Goal: Answer question/provide support: Share knowledge or assist other users

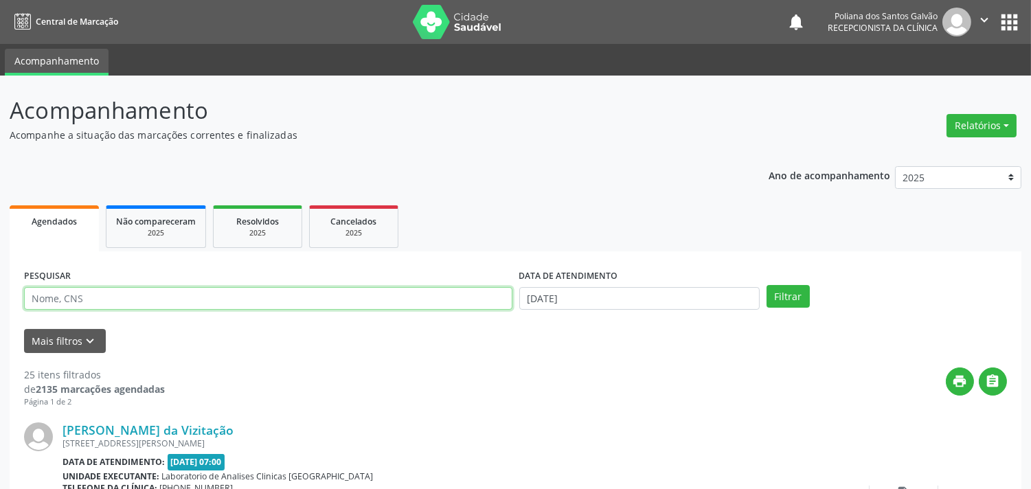
click at [287, 293] on input "text" at bounding box center [268, 298] width 489 height 23
type input "[PERSON_NAME]"
click at [767, 285] on button "Filtrar" at bounding box center [788, 296] width 43 height 23
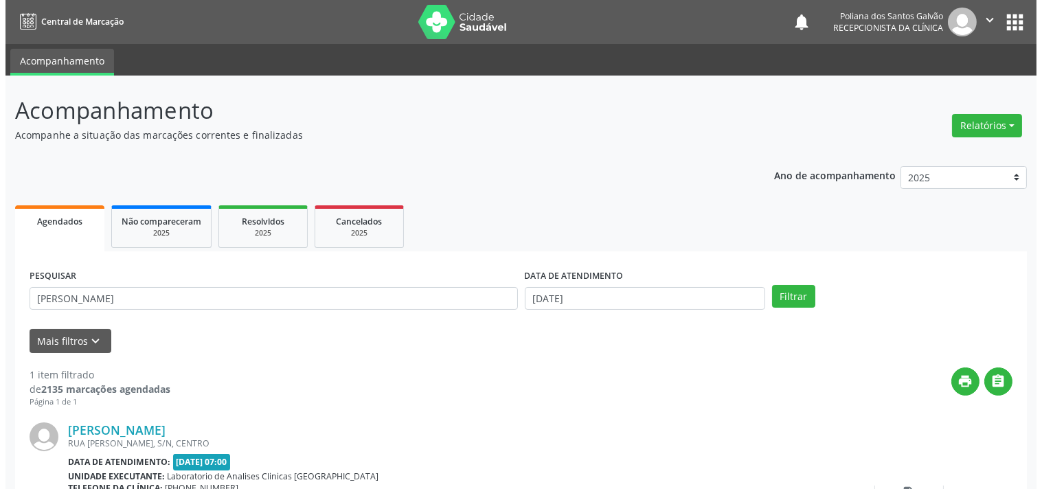
scroll to position [127, 0]
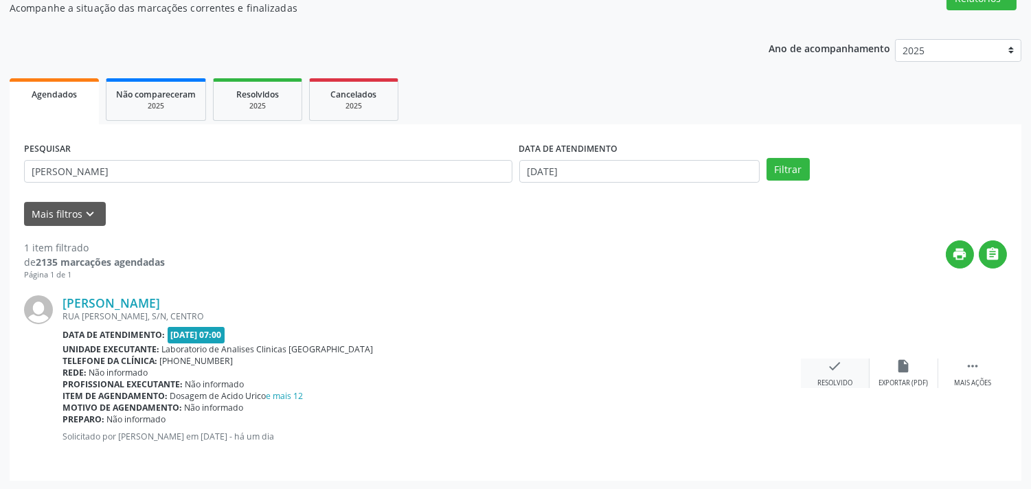
click at [843, 368] on div "check Resolvido" at bounding box center [835, 374] width 69 height 30
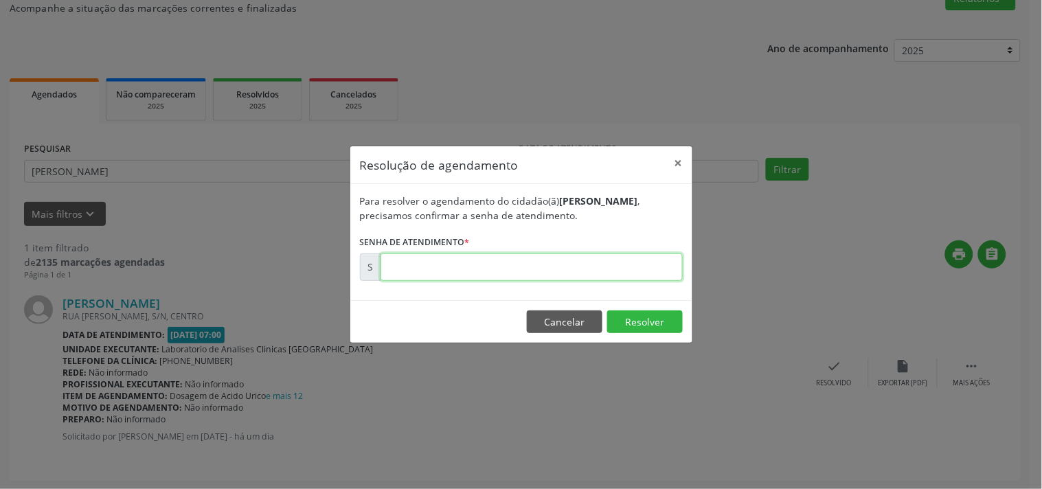
click at [592, 261] on input "text" at bounding box center [532, 267] width 302 height 27
type input "00177478"
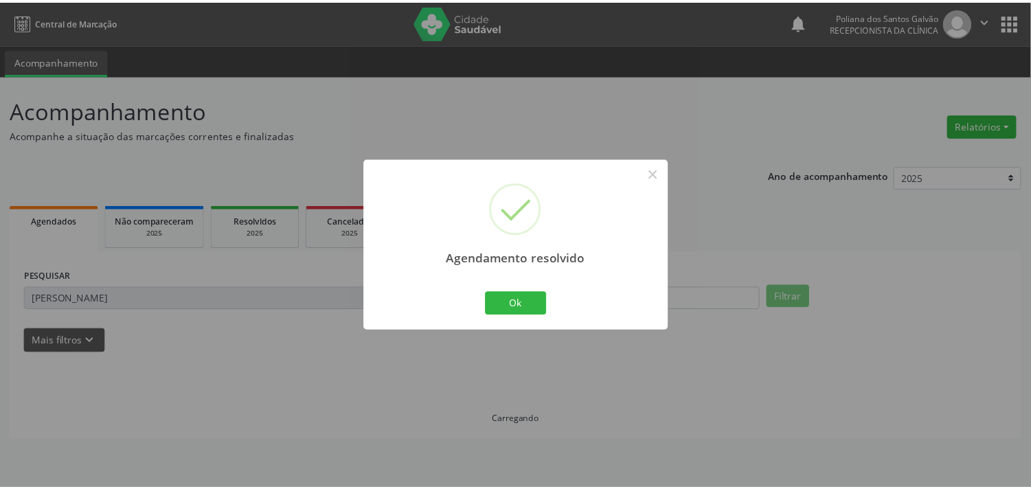
scroll to position [0, 0]
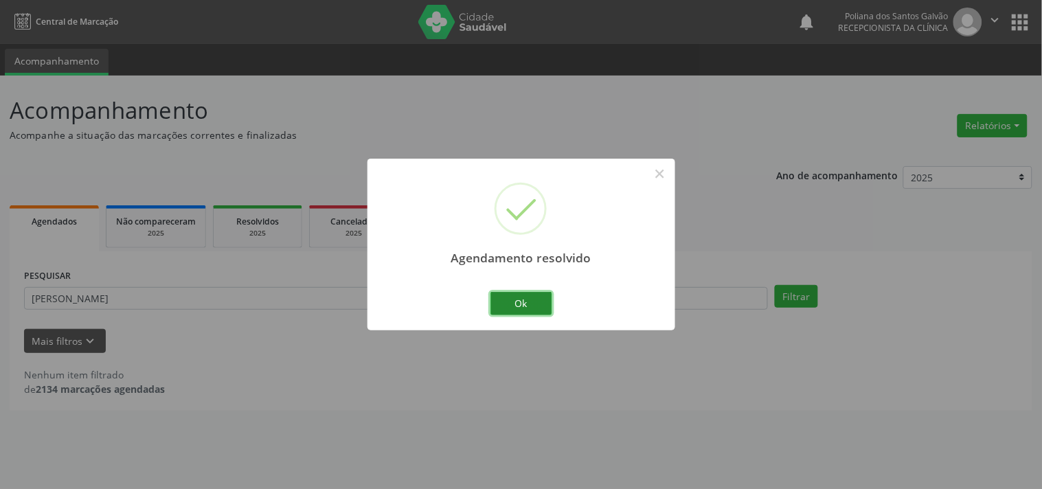
click at [520, 312] on button "Ok" at bounding box center [522, 303] width 62 height 23
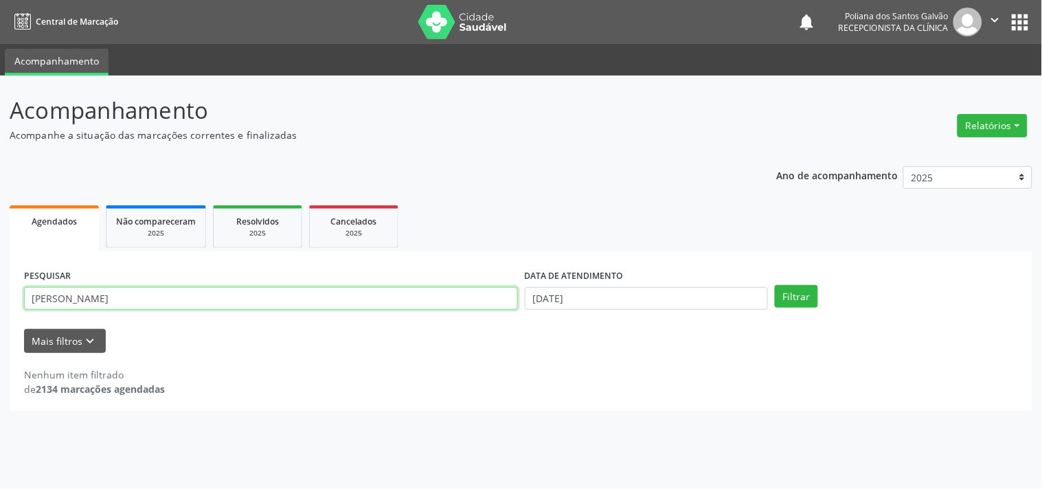
drag, startPoint x: 308, startPoint y: 287, endPoint x: 0, endPoint y: 86, distance: 367.5
click at [0, 158] on div "Acompanhamento Acompanhe a situação das marcações correntes e finalizadas Relat…" at bounding box center [521, 283] width 1042 height 414
type input "TELMA"
click at [775, 285] on button "Filtrar" at bounding box center [796, 296] width 43 height 23
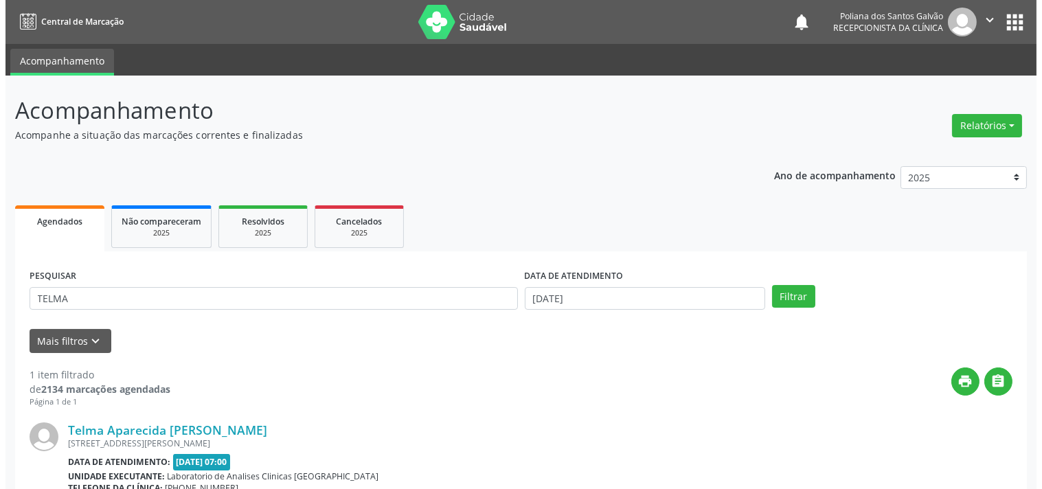
scroll to position [140, 0]
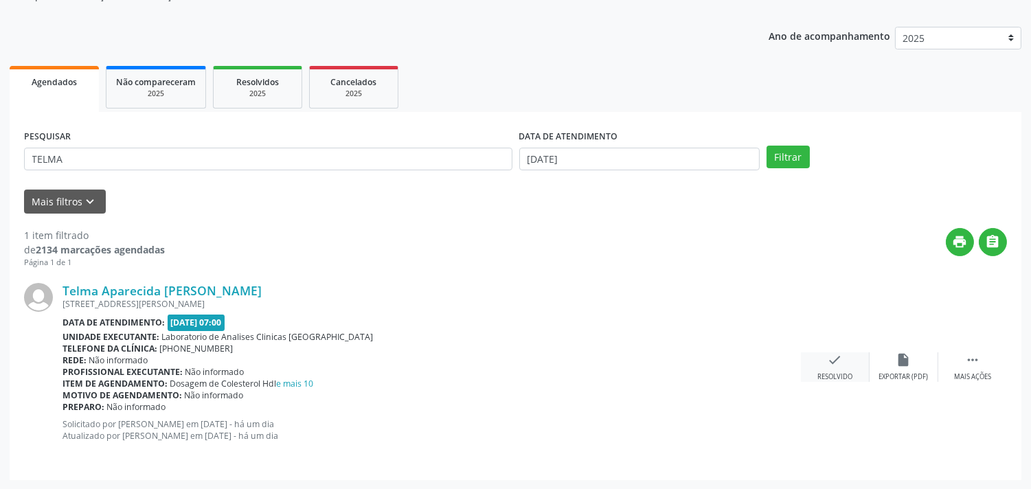
click at [818, 360] on div "check Resolvido" at bounding box center [835, 368] width 69 height 30
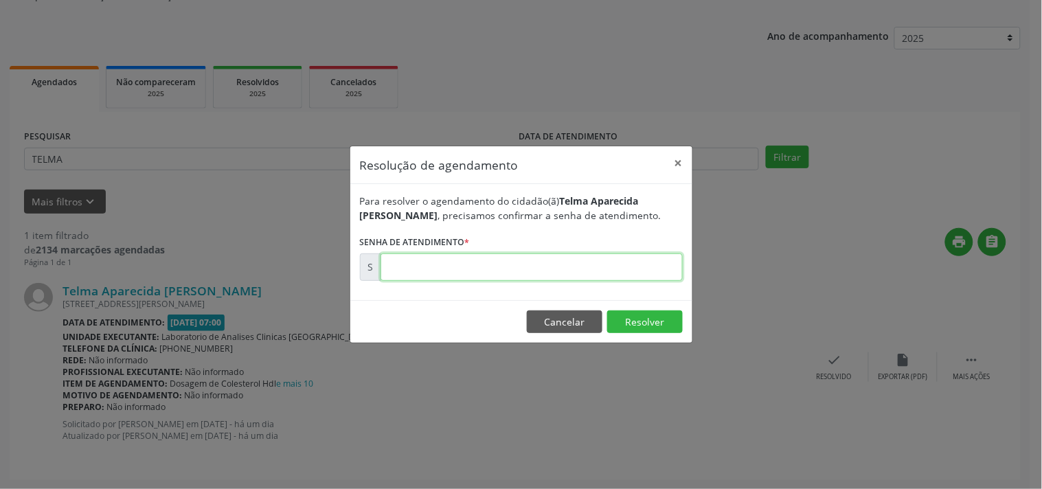
click at [636, 265] on input "text" at bounding box center [532, 267] width 302 height 27
type input "00177594"
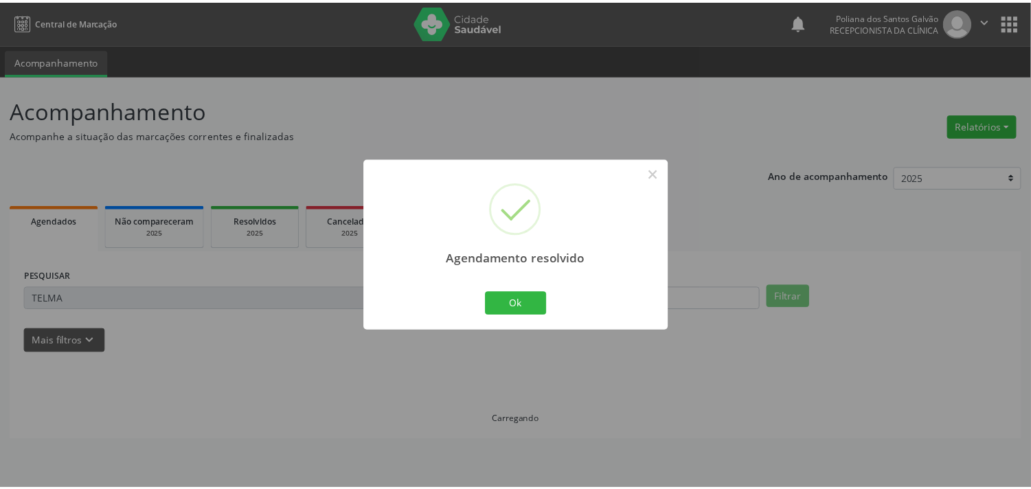
scroll to position [0, 0]
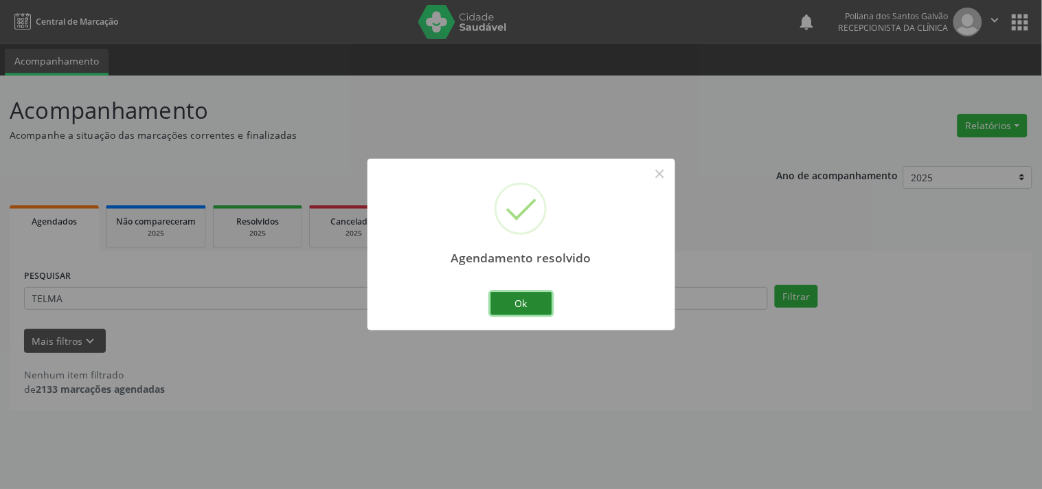
drag, startPoint x: 511, startPoint y: 305, endPoint x: 421, endPoint y: 287, distance: 91.2
click at [511, 306] on button "Ok" at bounding box center [522, 303] width 62 height 23
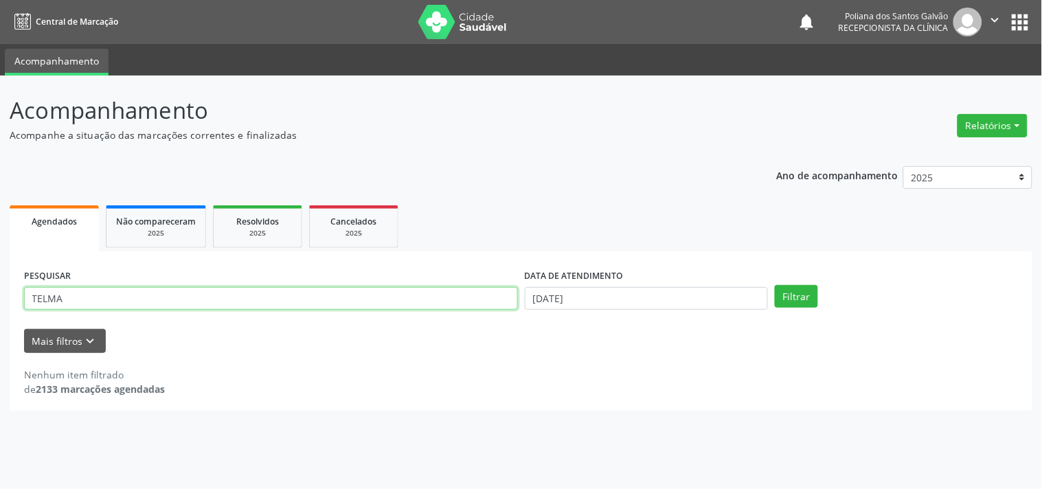
drag, startPoint x: 393, startPoint y: 296, endPoint x: 0, endPoint y: 166, distance: 414.2
click at [0, 190] on div "Acompanhamento Acompanhe a situação das marcações correntes e finalizadas Relat…" at bounding box center [521, 283] width 1042 height 414
type input "IVONE"
click at [775, 285] on button "Filtrar" at bounding box center [796, 296] width 43 height 23
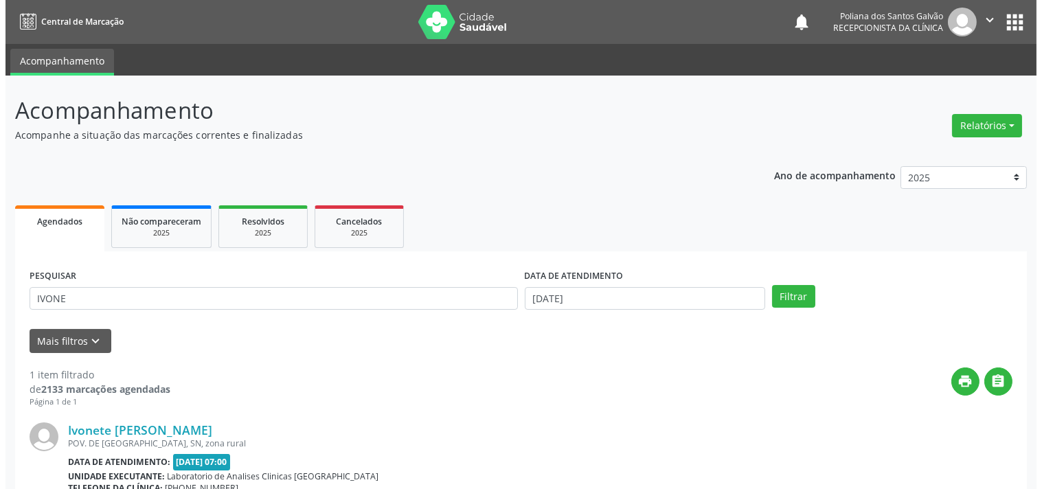
scroll to position [140, 0]
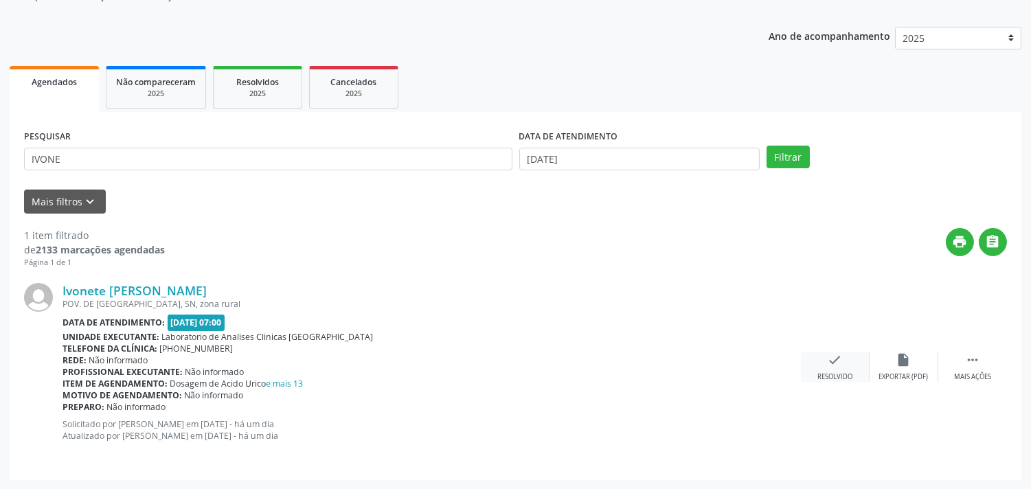
click at [836, 355] on icon "check" at bounding box center [835, 360] width 15 height 15
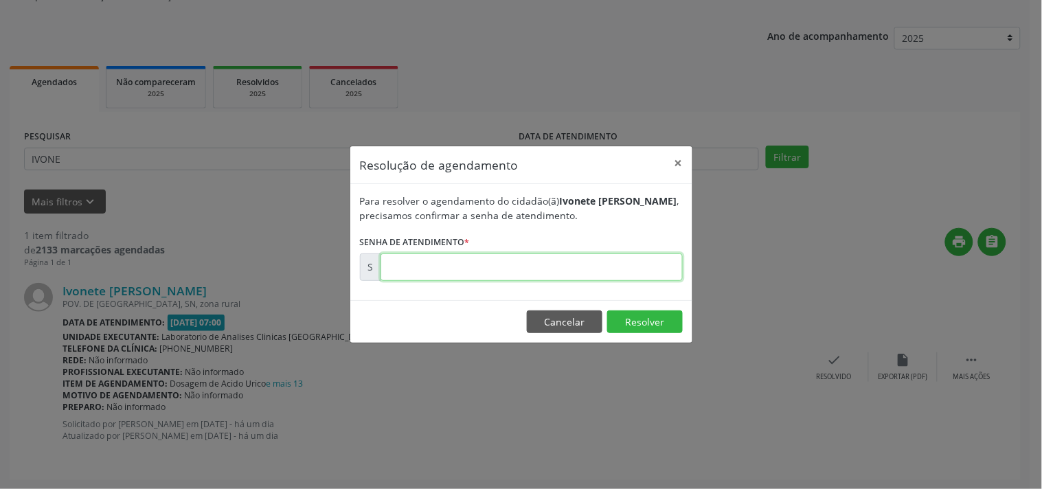
click at [593, 263] on input "text" at bounding box center [532, 267] width 302 height 27
type input "00177687"
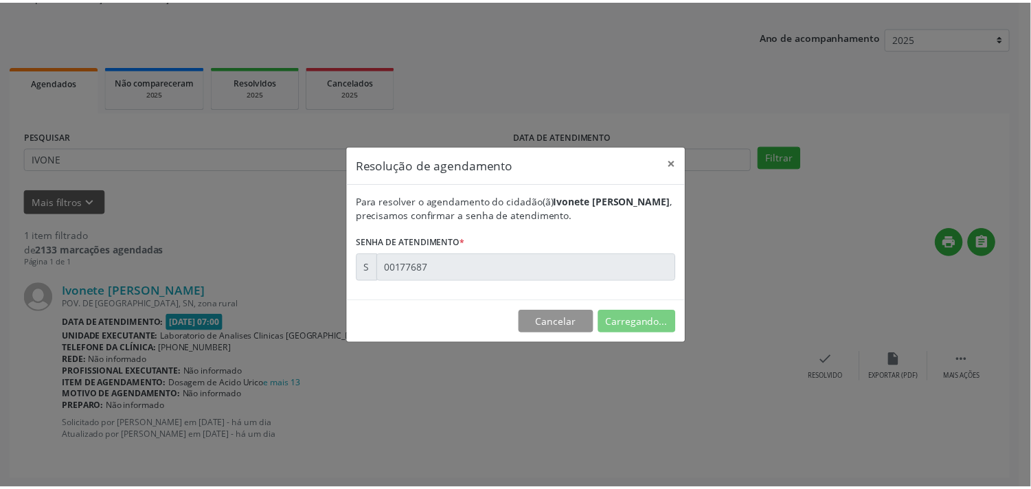
scroll to position [0, 0]
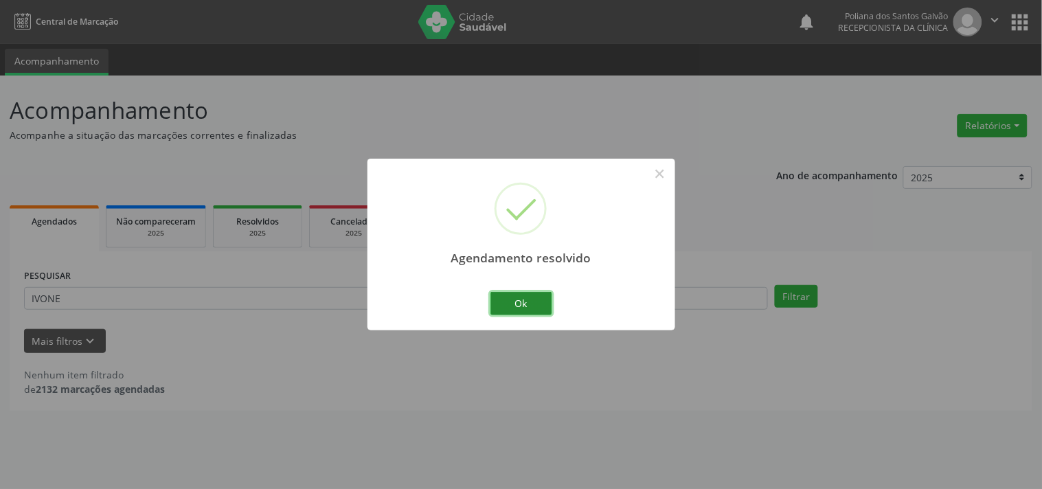
click at [534, 298] on button "Ok" at bounding box center [522, 303] width 62 height 23
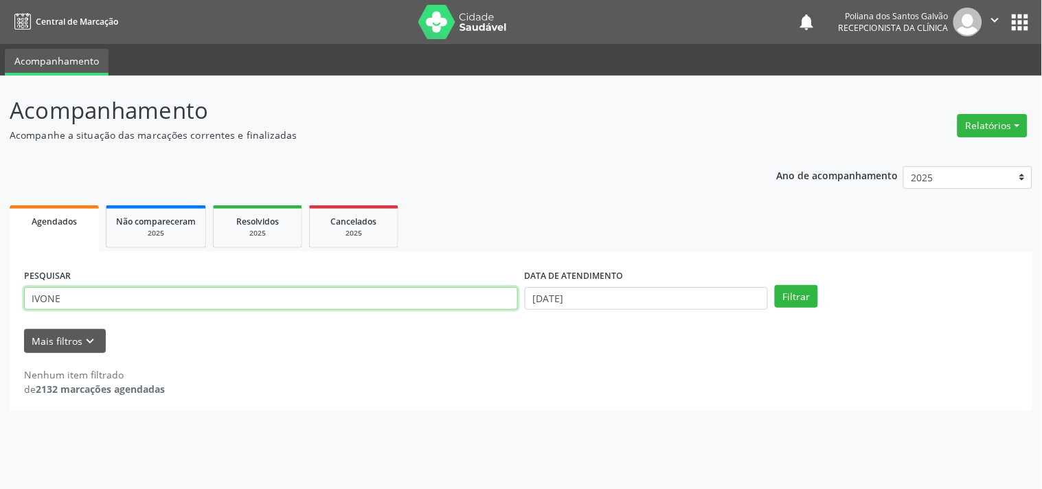
drag, startPoint x: 440, startPoint y: 289, endPoint x: 0, endPoint y: 16, distance: 518.1
click at [0, 76] on div "Acompanhamento Acompanhe a situação das marcações correntes e finalizadas Relat…" at bounding box center [521, 283] width 1042 height 414
type input "SILEI"
click at [775, 285] on button "Filtrar" at bounding box center [796, 296] width 43 height 23
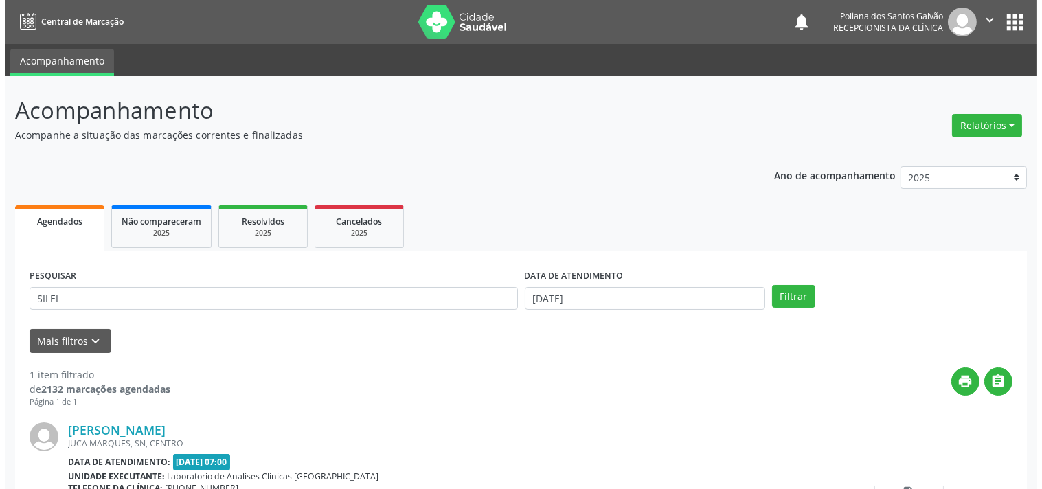
scroll to position [127, 0]
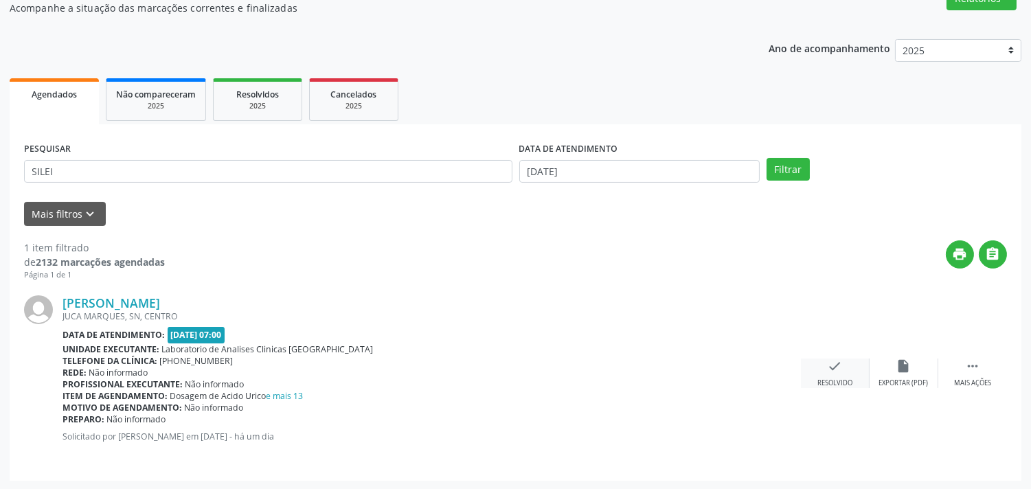
click at [847, 372] on div "check Resolvido" at bounding box center [835, 374] width 69 height 30
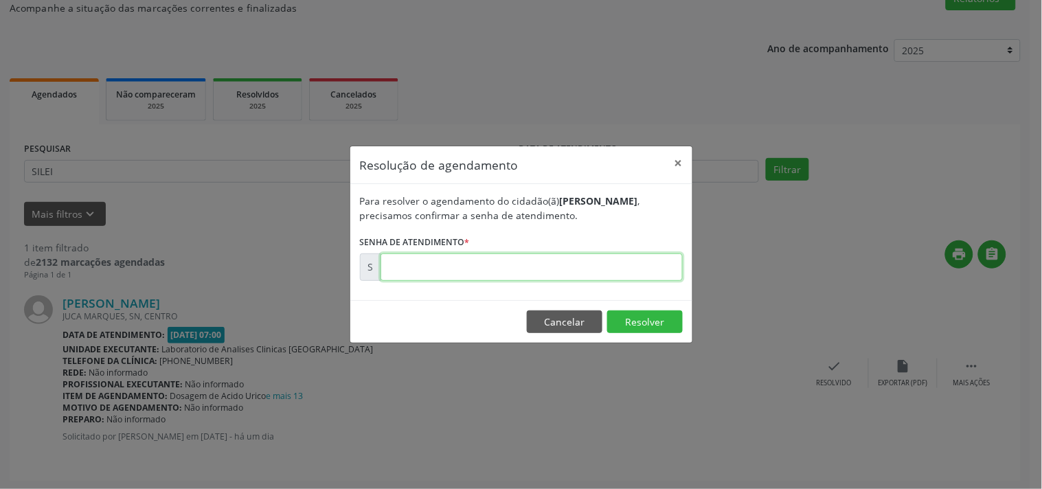
click at [627, 264] on input "text" at bounding box center [532, 267] width 302 height 27
type input "00177568"
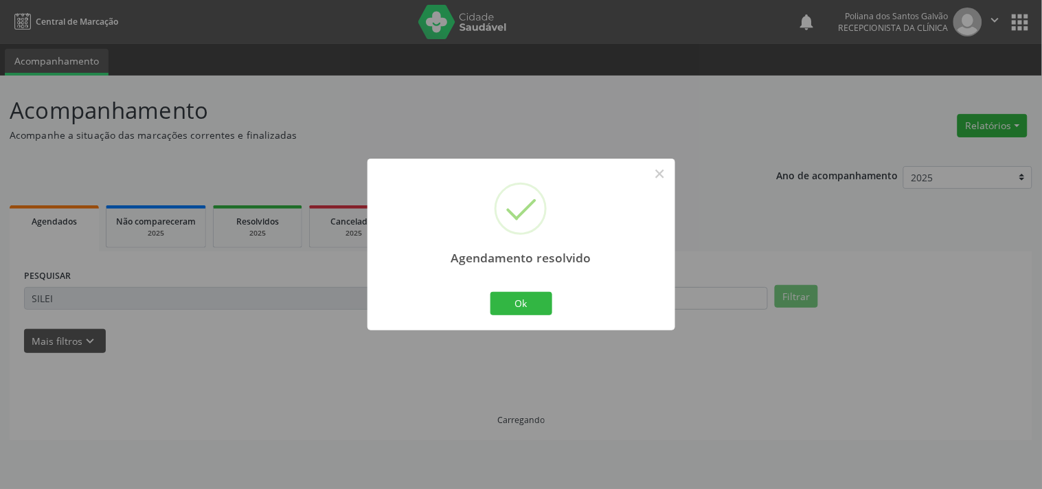
scroll to position [0, 0]
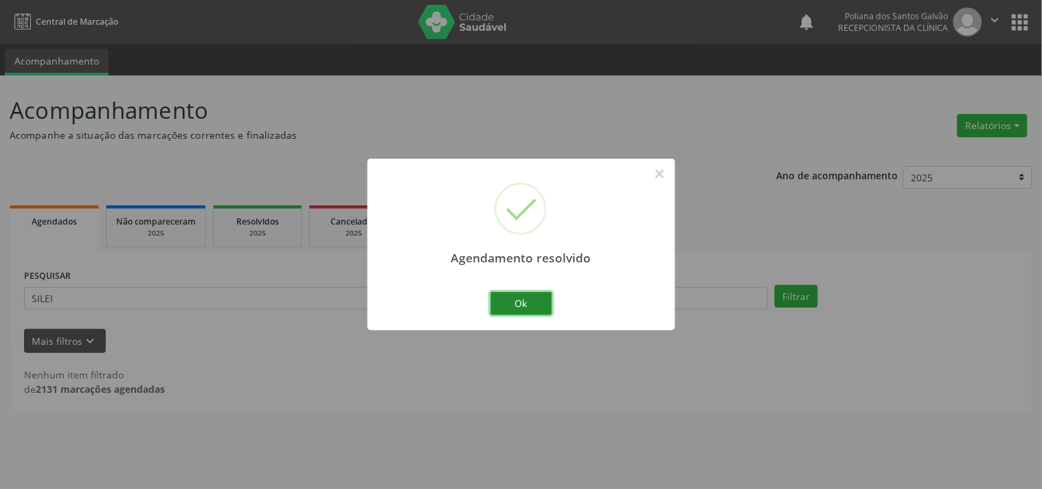
click at [507, 297] on button "Ok" at bounding box center [522, 303] width 62 height 23
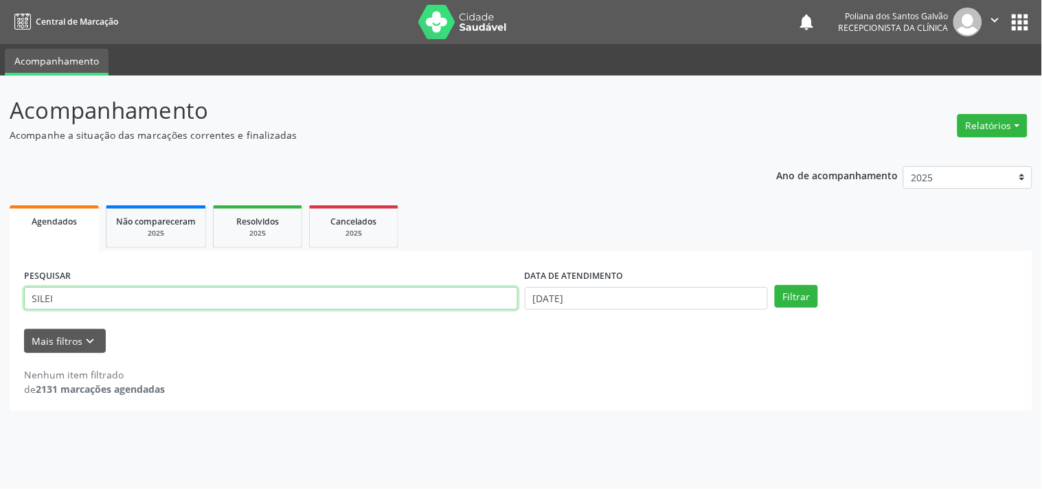
drag, startPoint x: 460, startPoint y: 298, endPoint x: 0, endPoint y: -36, distance: 568.8
click at [0, 0] on html "Central de Marcação notifications Poliana dos Santos Galvão Recepcionista da cl…" at bounding box center [521, 244] width 1042 height 489
click at [775, 285] on button "Filtrar" at bounding box center [796, 296] width 43 height 23
drag, startPoint x: 74, startPoint y: 298, endPoint x: 90, endPoint y: 298, distance: 15.8
click at [74, 298] on input "[PERSON_NAME]" at bounding box center [271, 298] width 494 height 23
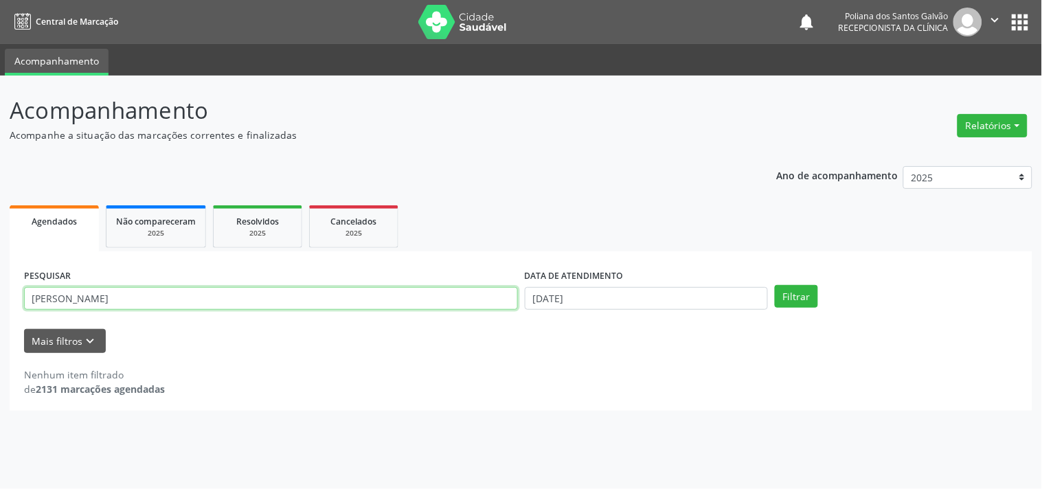
type input "[PERSON_NAME]"
click at [775, 285] on button "Filtrar" at bounding box center [796, 296] width 43 height 23
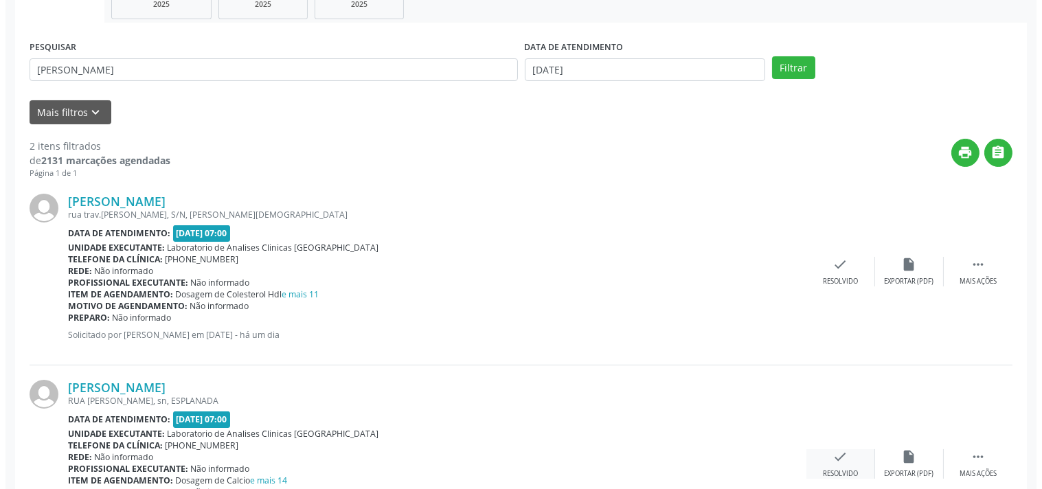
scroll to position [326, 0]
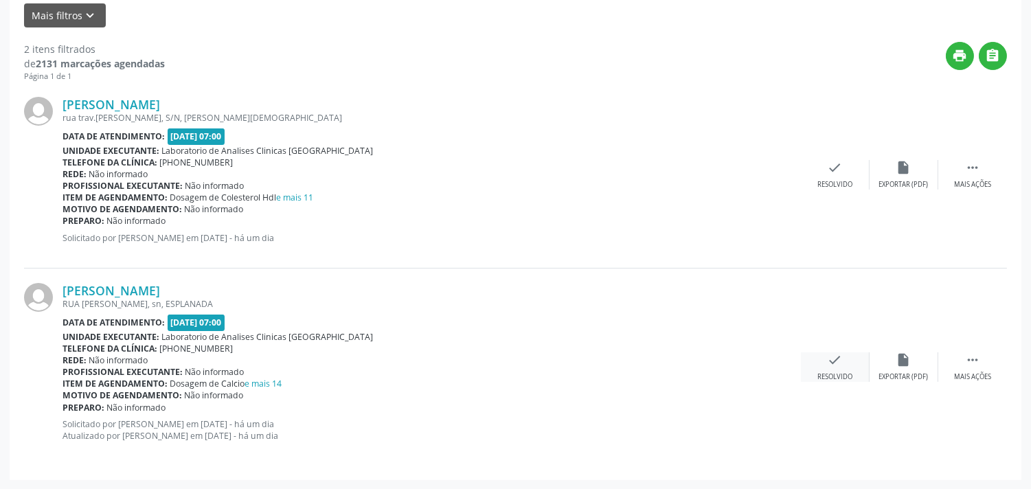
click at [833, 375] on div "Resolvido" at bounding box center [835, 377] width 35 height 10
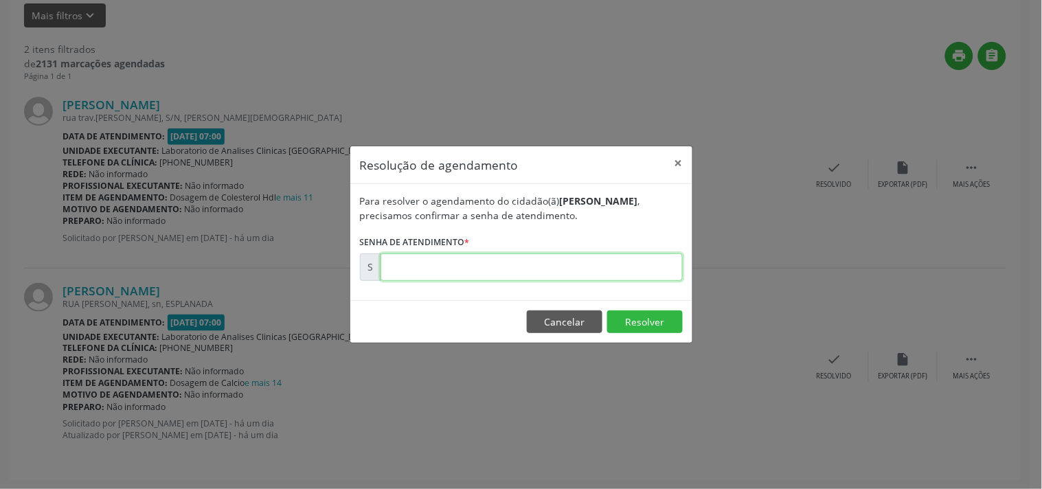
click at [649, 265] on input "text" at bounding box center [532, 267] width 302 height 27
type input "00177520"
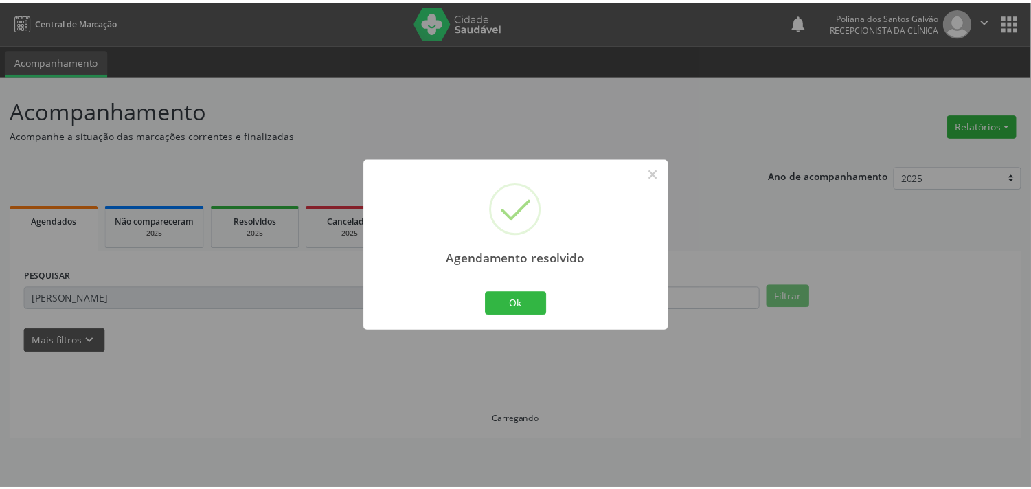
scroll to position [0, 0]
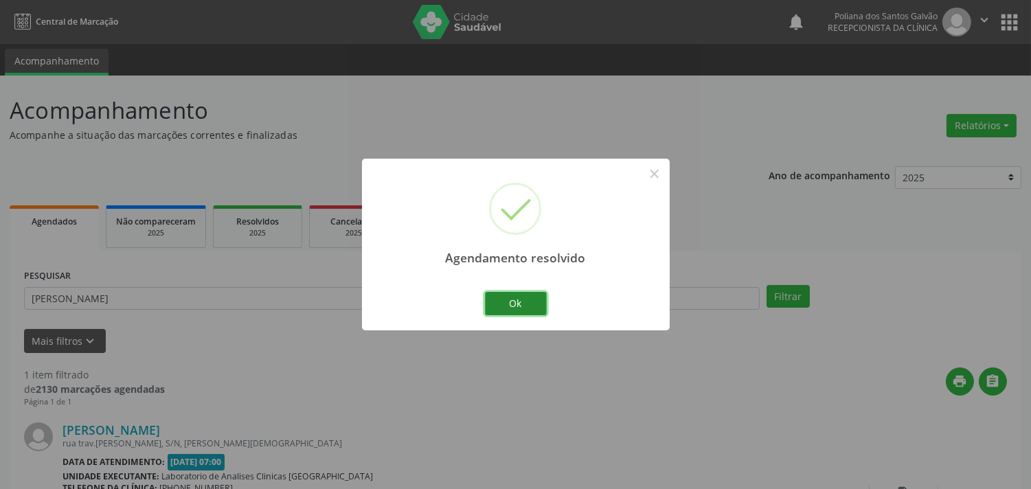
click at [513, 303] on button "Ok" at bounding box center [516, 303] width 62 height 23
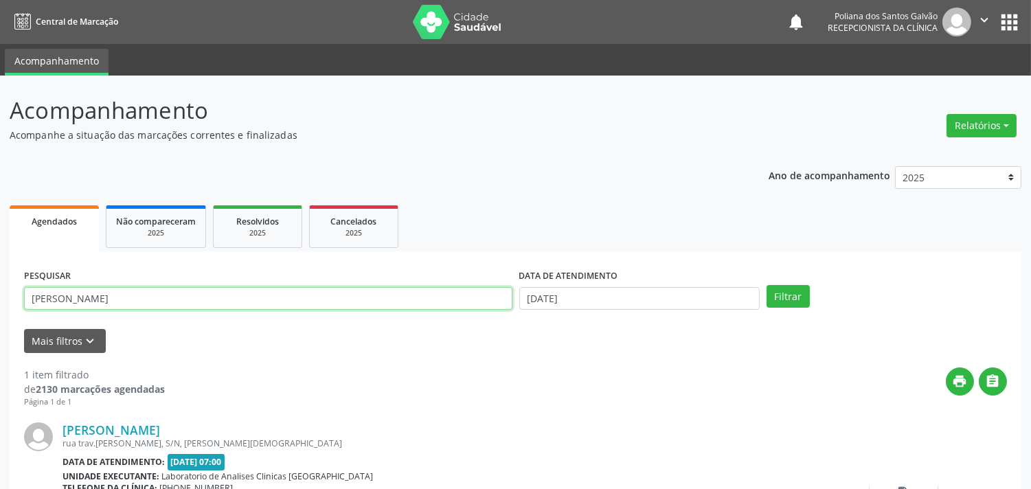
drag, startPoint x: 442, startPoint y: 300, endPoint x: 0, endPoint y: 21, distance: 522.6
click at [0, 46] on div "Central de Marcação notifications Poliana dos Santos Galvão Recepcionista da cl…" at bounding box center [515, 244] width 1031 height 489
type input "LINDI"
click at [767, 285] on button "Filtrar" at bounding box center [788, 296] width 43 height 23
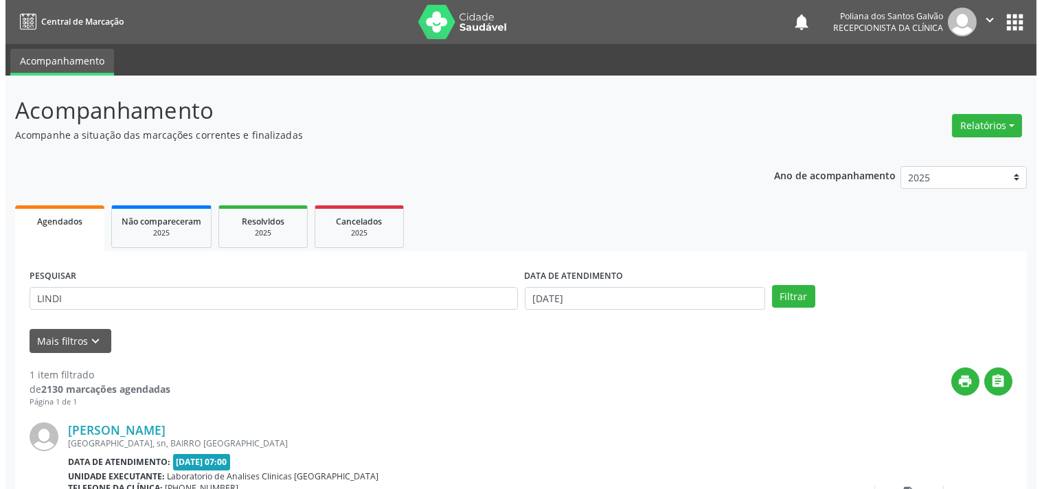
scroll to position [127, 0]
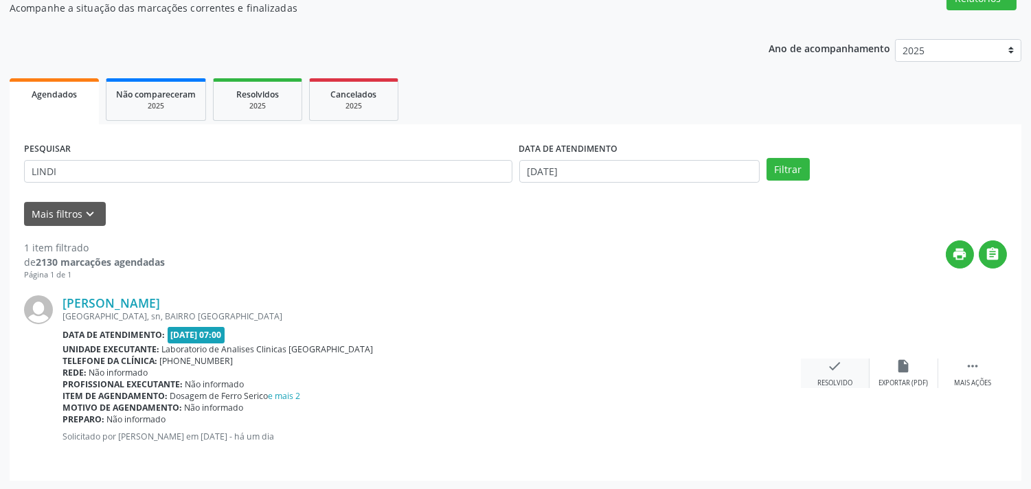
click at [834, 379] on div "Resolvido" at bounding box center [835, 384] width 35 height 10
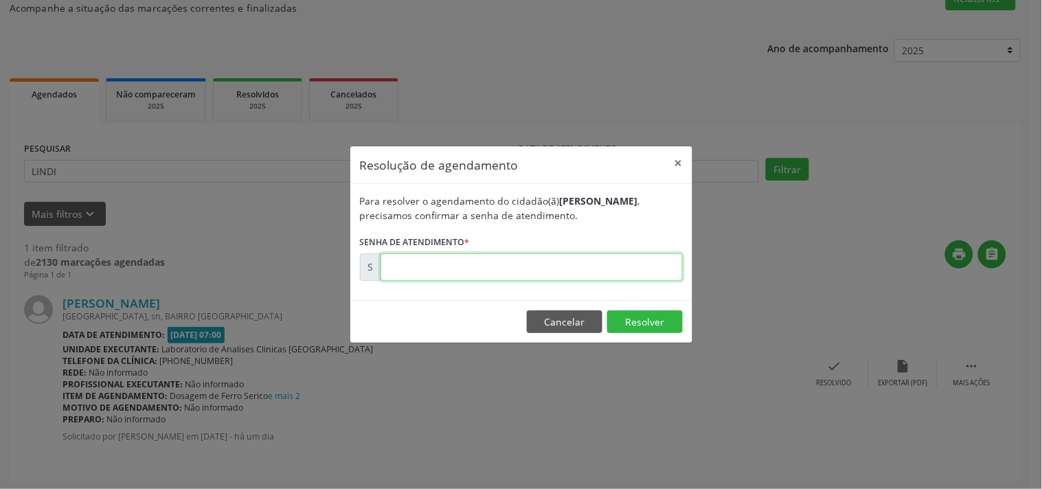
click at [621, 271] on input "text" at bounding box center [532, 267] width 302 height 27
type input "00177506"
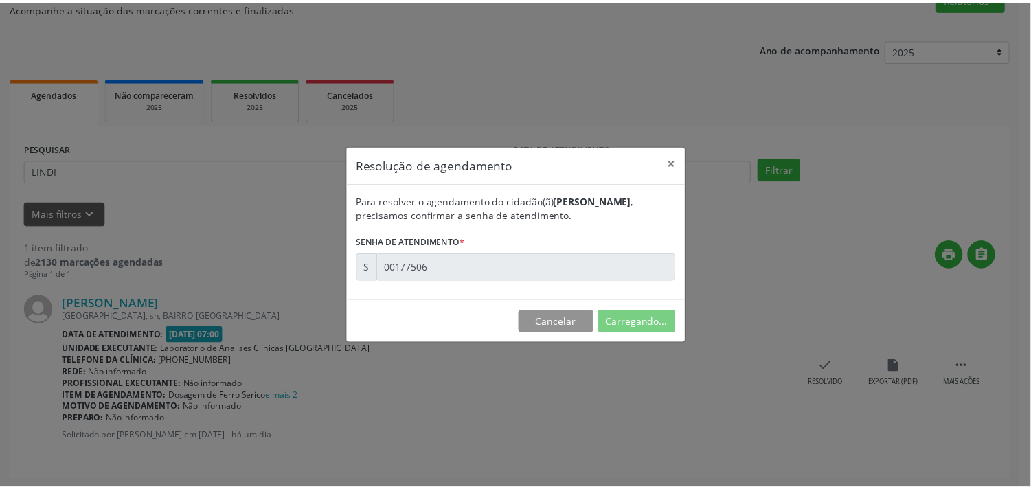
scroll to position [0, 0]
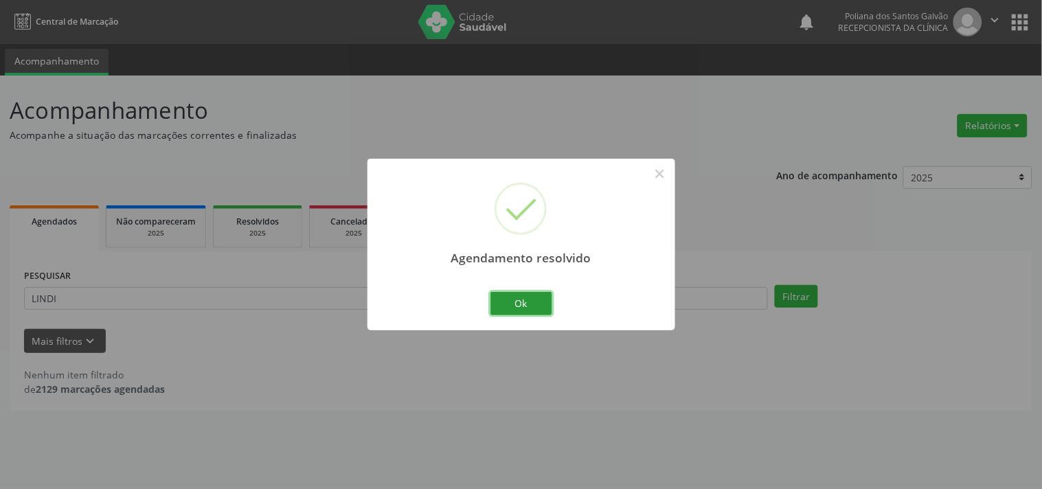
drag, startPoint x: 534, startPoint y: 301, endPoint x: 493, endPoint y: 300, distance: 40.6
click at [533, 303] on button "Ok" at bounding box center [522, 303] width 62 height 23
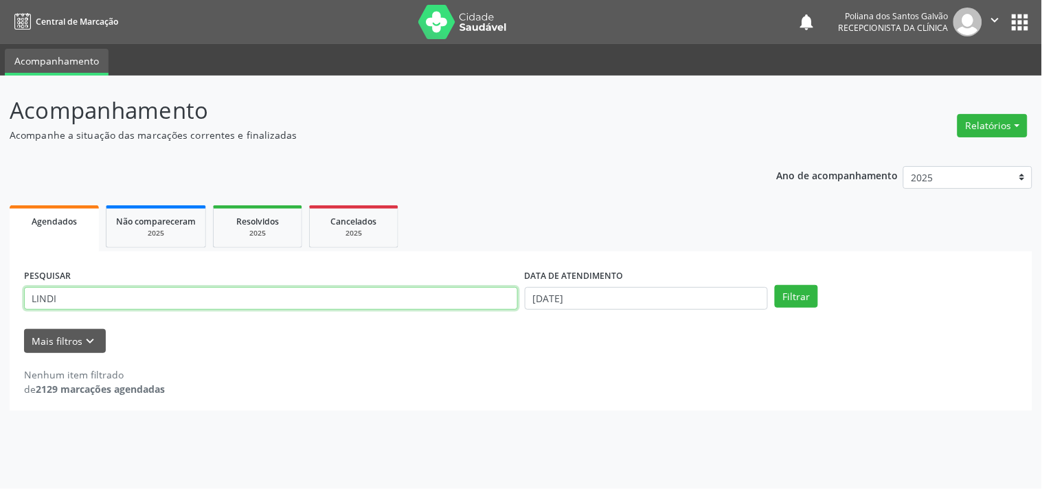
drag, startPoint x: 465, startPoint y: 294, endPoint x: 0, endPoint y: 125, distance: 494.4
click at [0, 135] on div "Acompanhamento Acompanhe a situação das marcações correntes e finalizadas Relat…" at bounding box center [521, 283] width 1042 height 414
click at [775, 285] on button "Filtrar" at bounding box center [796, 296] width 43 height 23
click at [217, 306] on input "SHIEL" at bounding box center [271, 298] width 494 height 23
type input "SHIRLE"
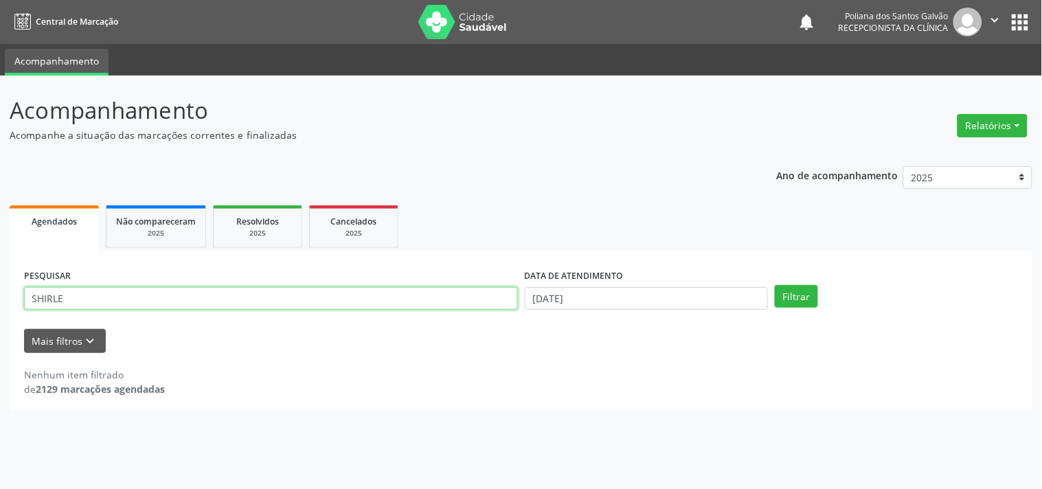
click at [775, 285] on button "Filtrar" at bounding box center [796, 296] width 43 height 23
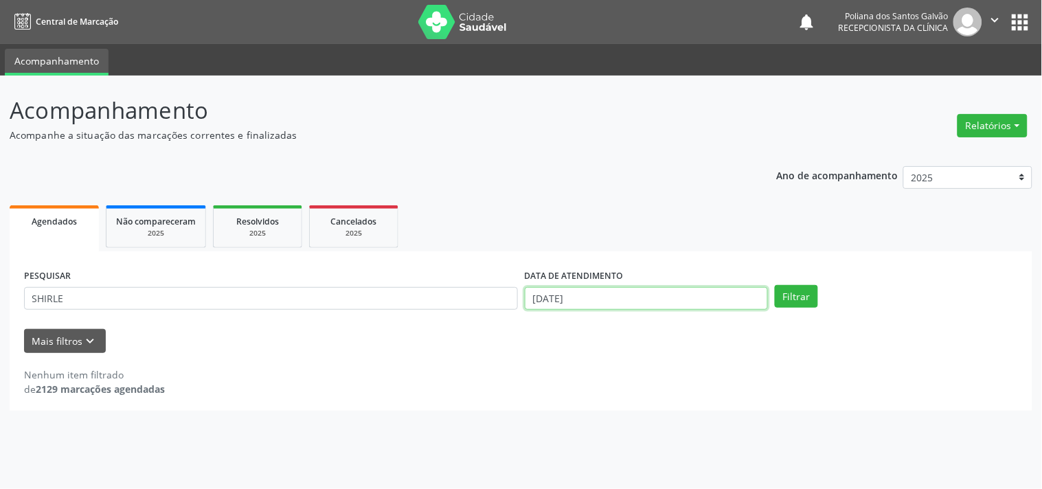
click at [696, 297] on input "[DATE]" at bounding box center [646, 298] width 243 height 23
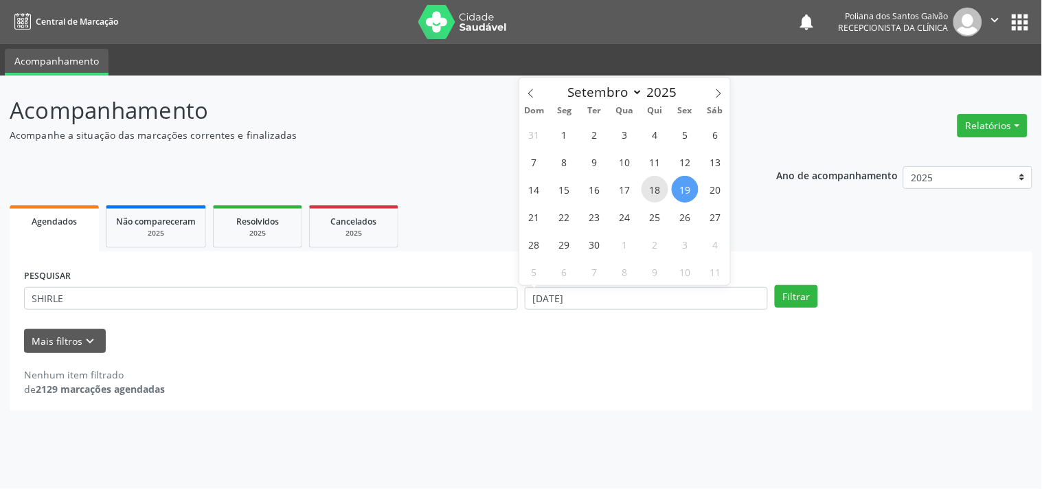
click at [655, 188] on span "18" at bounding box center [655, 189] width 27 height 27
type input "[DATE]"
click at [558, 214] on span "22" at bounding box center [564, 216] width 27 height 27
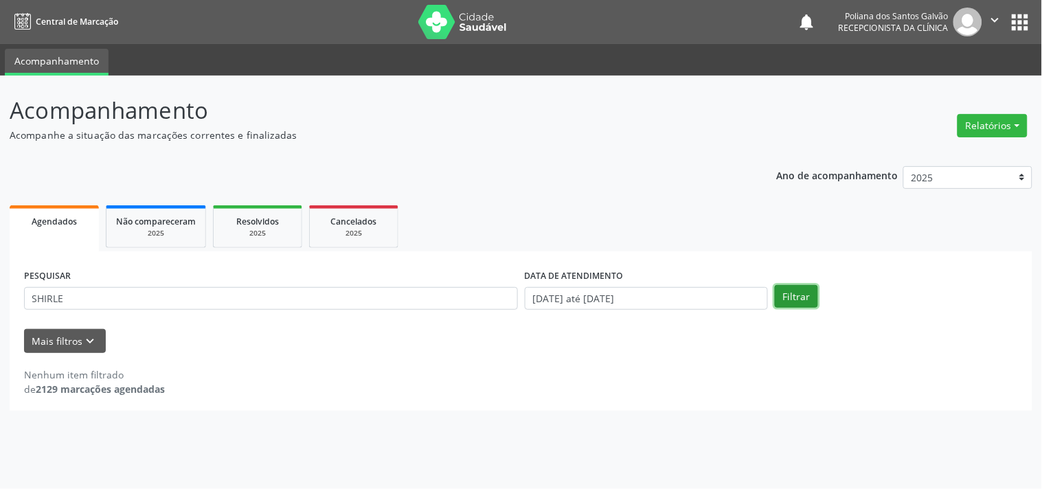
click at [801, 294] on button "Filtrar" at bounding box center [796, 296] width 43 height 23
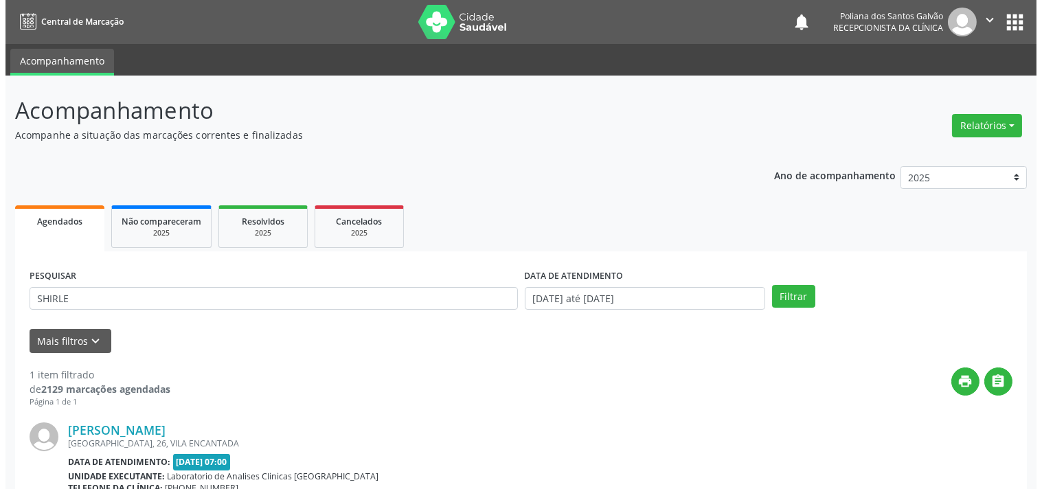
scroll to position [140, 0]
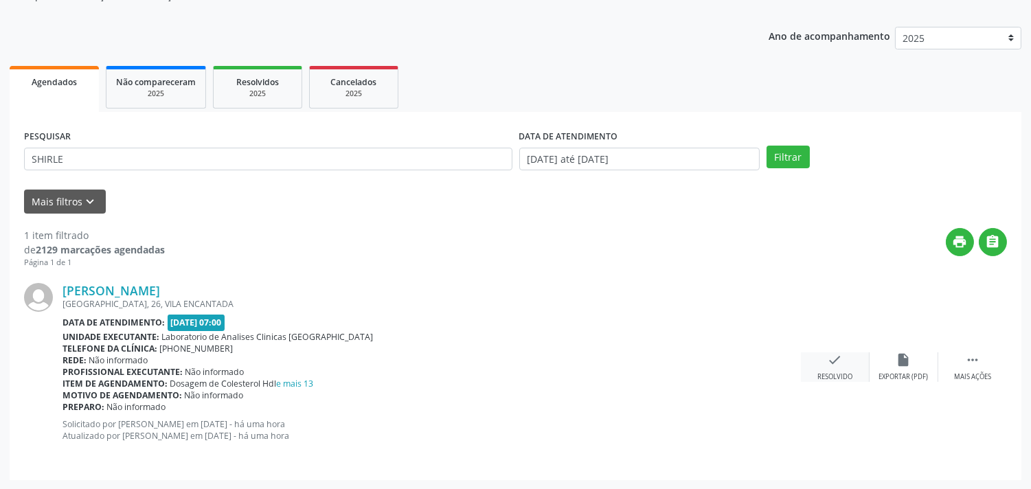
click at [821, 375] on div "Resolvido" at bounding box center [835, 377] width 35 height 10
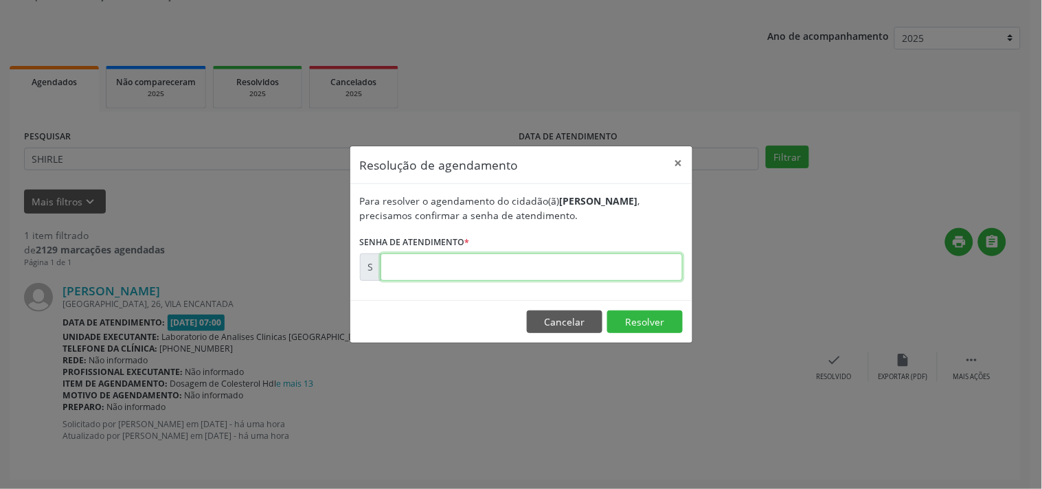
click at [636, 269] on input "text" at bounding box center [532, 267] width 302 height 27
type input "00177996"
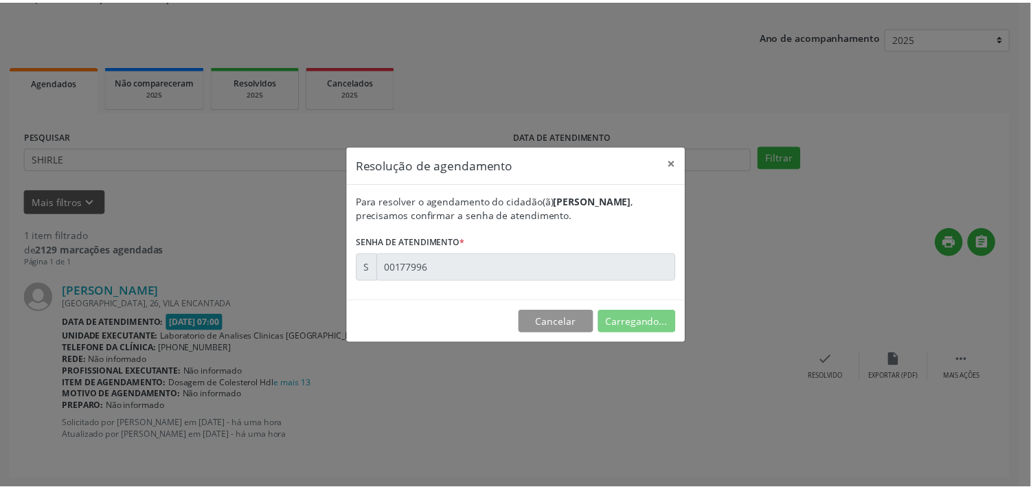
scroll to position [0, 0]
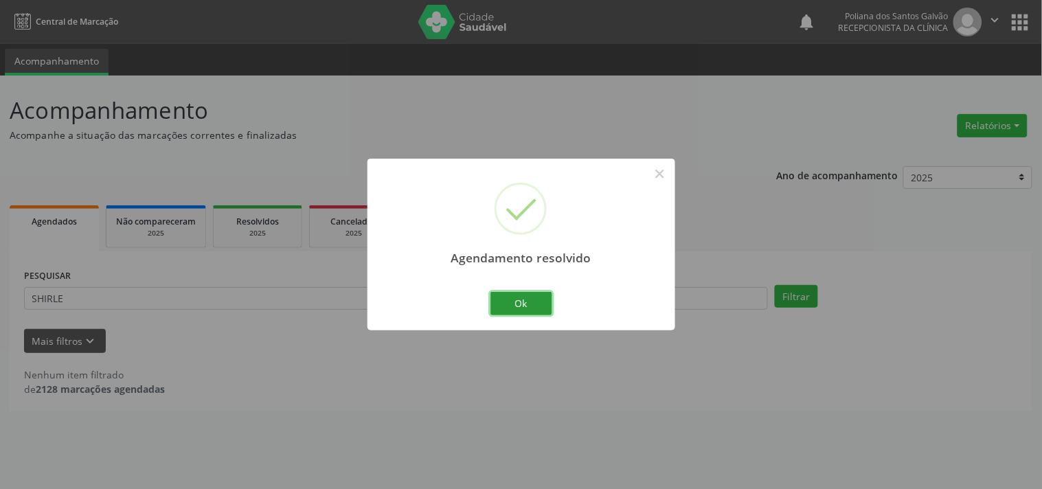
drag, startPoint x: 499, startPoint y: 304, endPoint x: 426, endPoint y: 304, distance: 72.8
click at [495, 304] on button "Ok" at bounding box center [522, 303] width 62 height 23
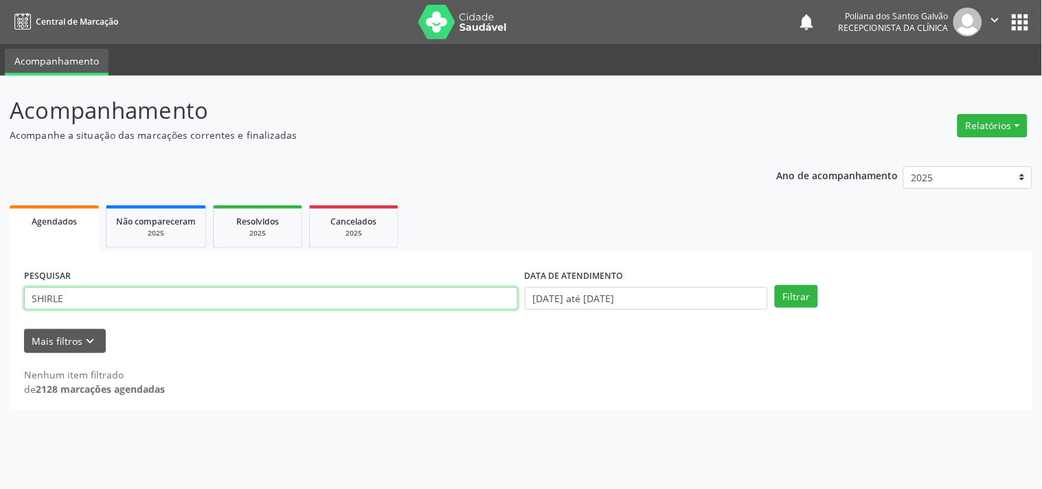
drag, startPoint x: 351, startPoint y: 302, endPoint x: 0, endPoint y: 212, distance: 362.7
click at [0, 183] on div "Acompanhamento Acompanhe a situação das marcações correntes e finalizadas Relat…" at bounding box center [521, 283] width 1042 height 414
type input "JAILM"
click at [775, 285] on button "Filtrar" at bounding box center [796, 296] width 43 height 23
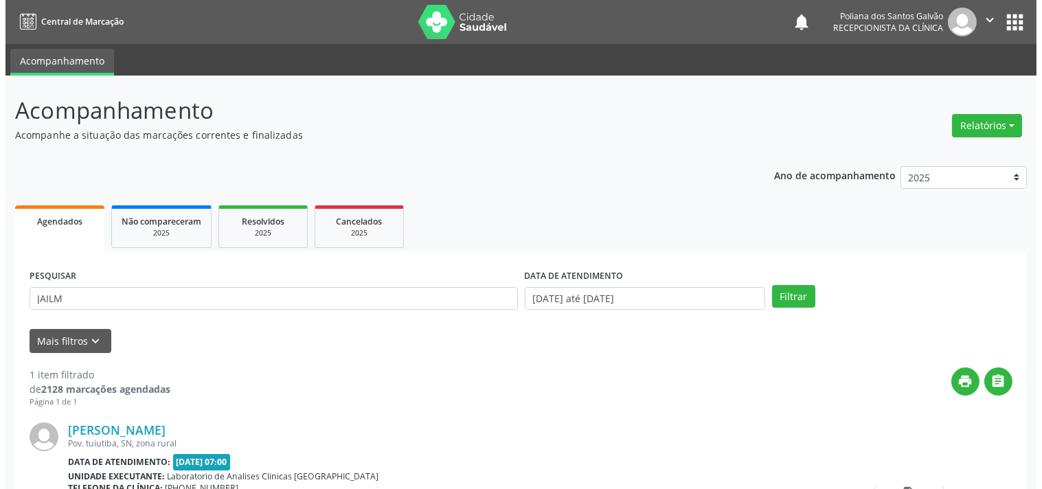
scroll to position [127, 0]
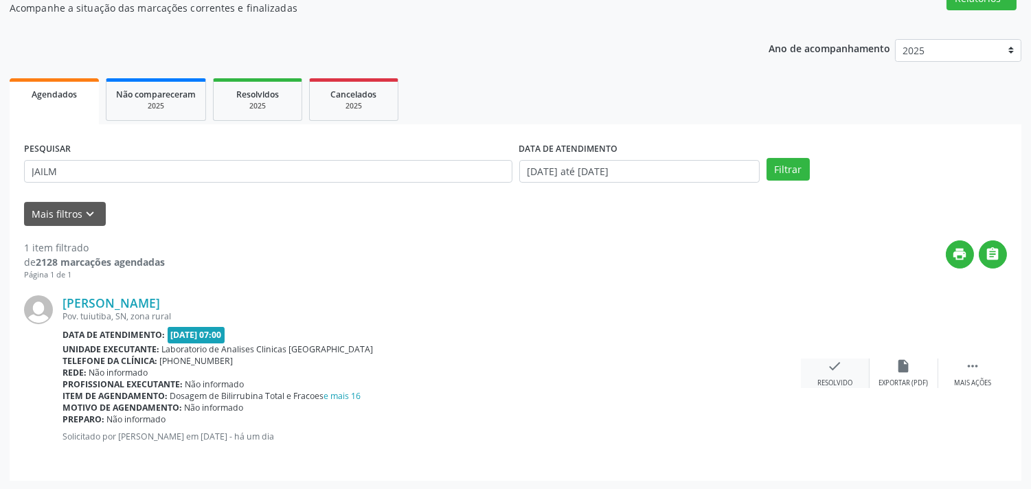
click at [834, 368] on icon "check" at bounding box center [835, 366] width 15 height 15
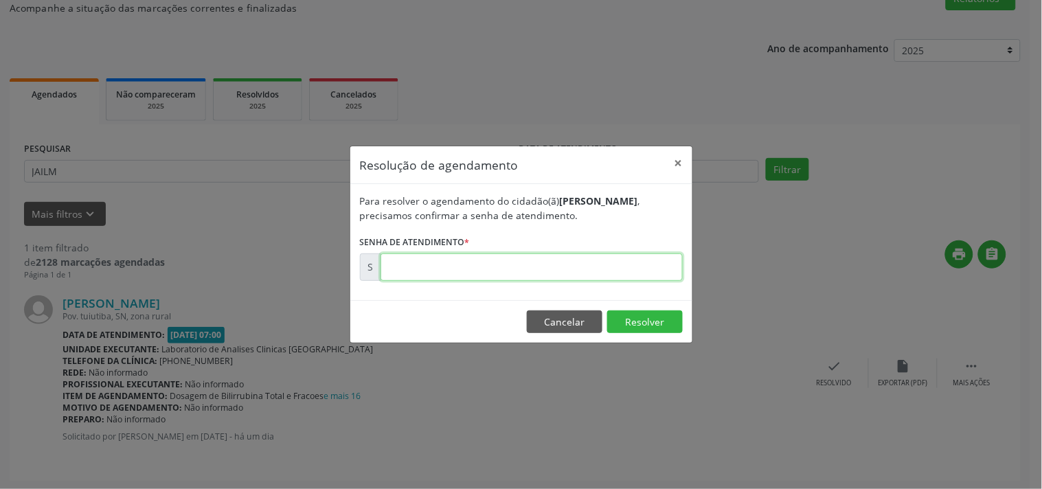
click at [601, 277] on input "text" at bounding box center [532, 267] width 302 height 27
type input "00177527"
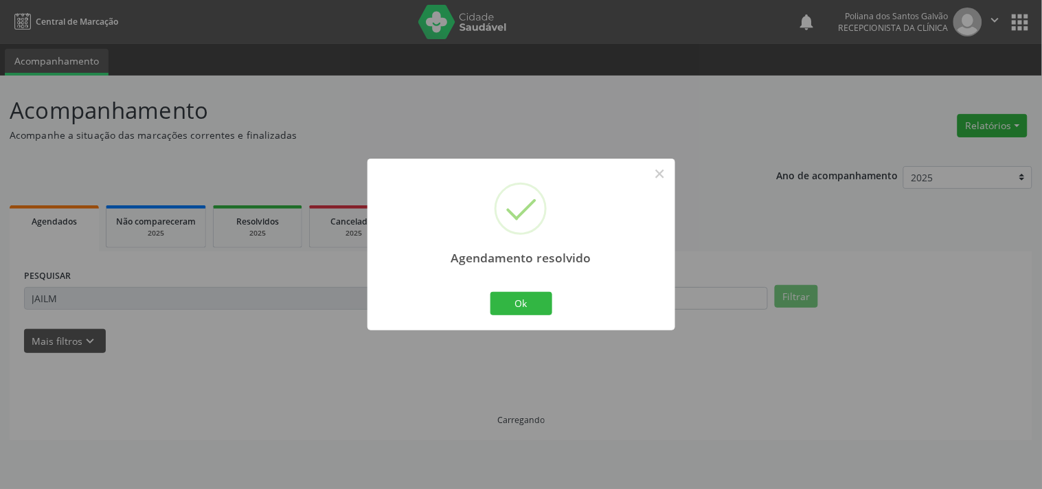
scroll to position [0, 0]
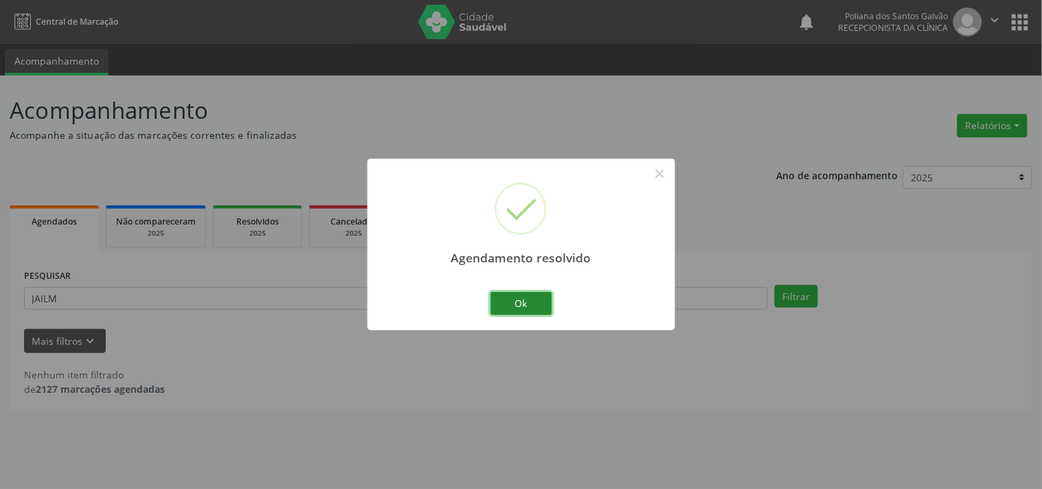
click at [533, 311] on button "Ok" at bounding box center [522, 303] width 62 height 23
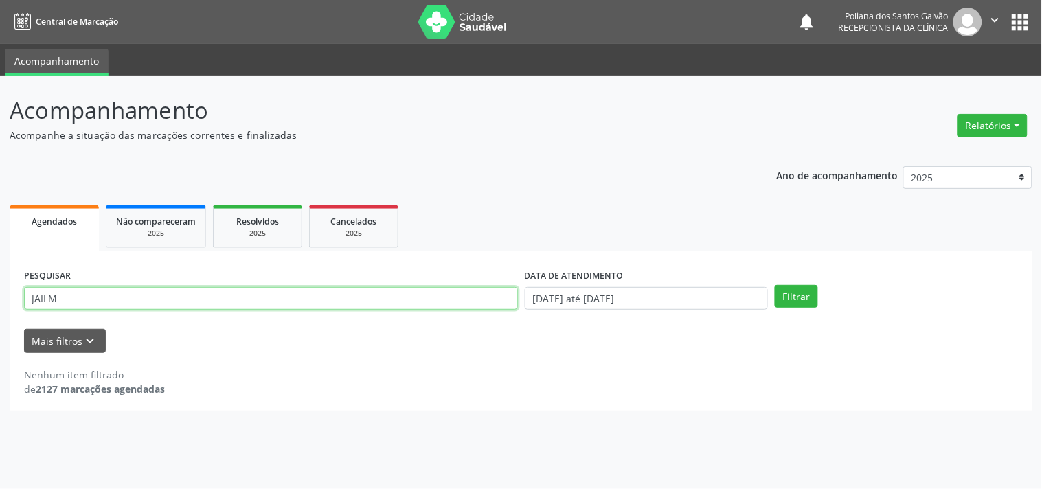
drag, startPoint x: 443, startPoint y: 307, endPoint x: 0, endPoint y: 220, distance: 451.1
click at [0, 220] on div "Acompanhamento Acompanhe a situação das marcações correntes e finalizadas Relat…" at bounding box center [521, 283] width 1042 height 414
type input "[PERSON_NAME]"
click at [775, 285] on button "Filtrar" at bounding box center [796, 296] width 43 height 23
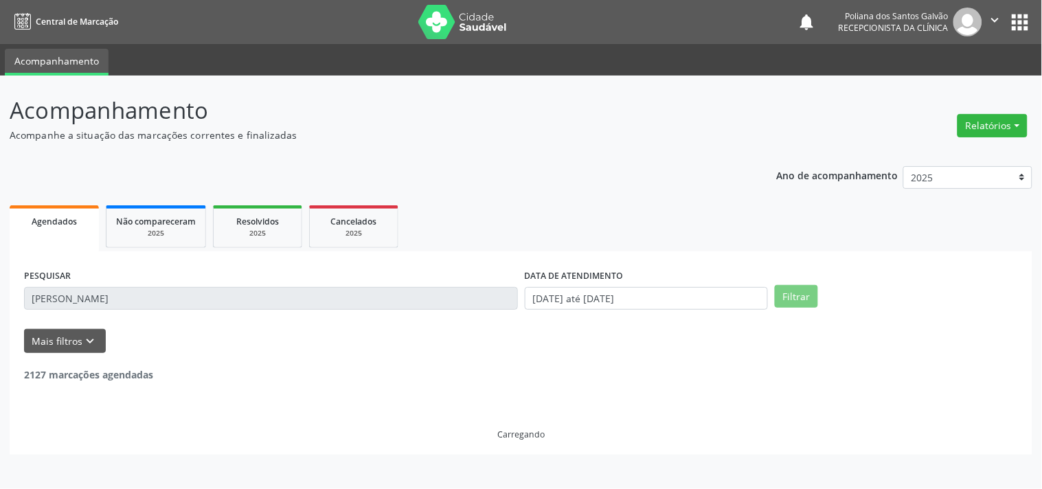
scroll to position [313, 0]
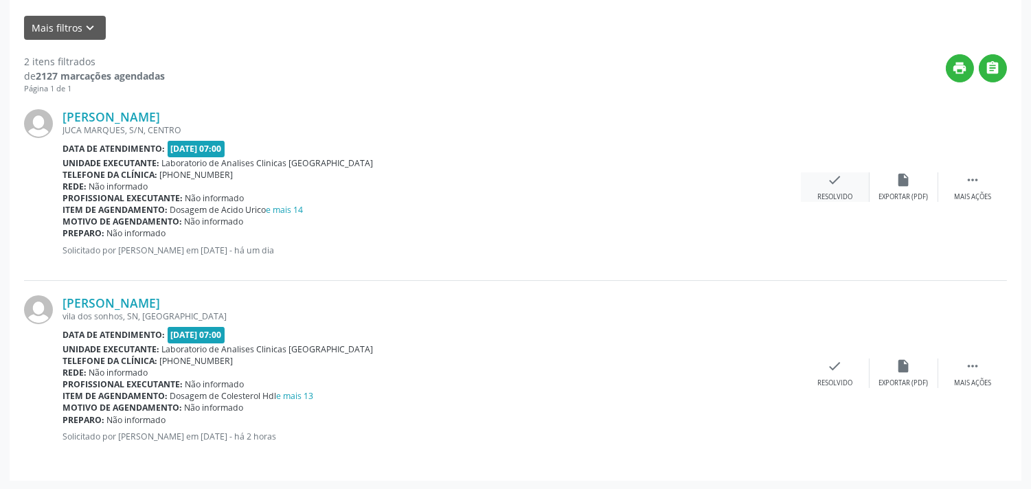
click at [828, 181] on icon "check" at bounding box center [835, 179] width 15 height 15
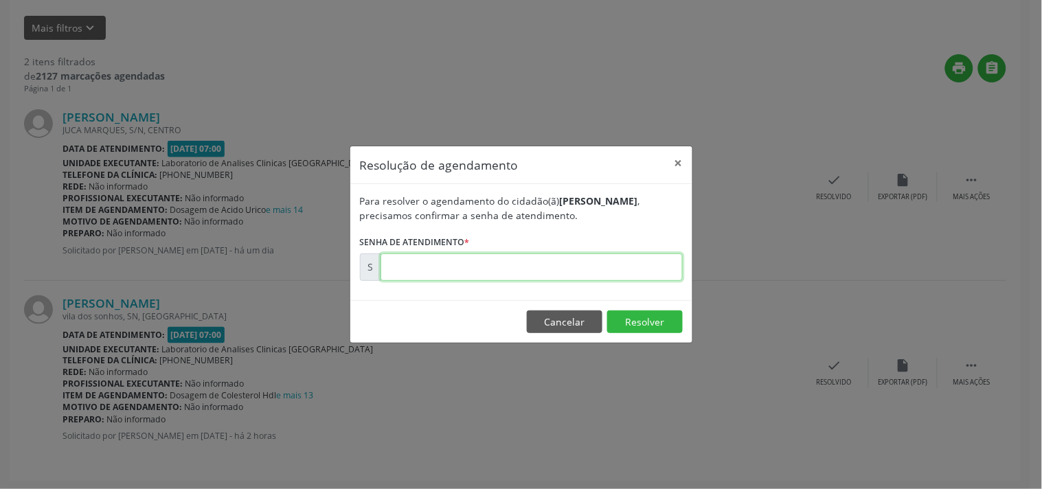
click at [526, 266] on input "text" at bounding box center [532, 267] width 302 height 27
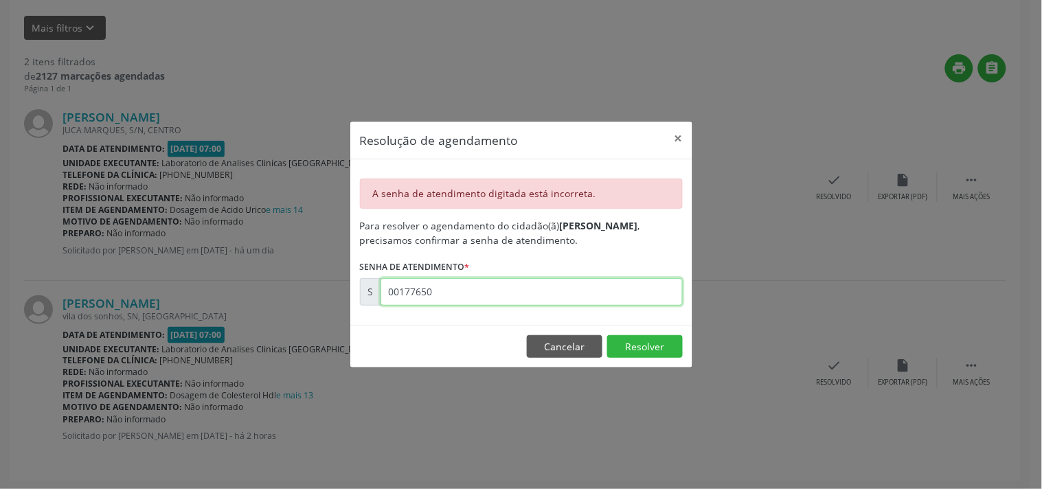
click at [519, 280] on input "00177650" at bounding box center [532, 291] width 302 height 27
type input "00177560"
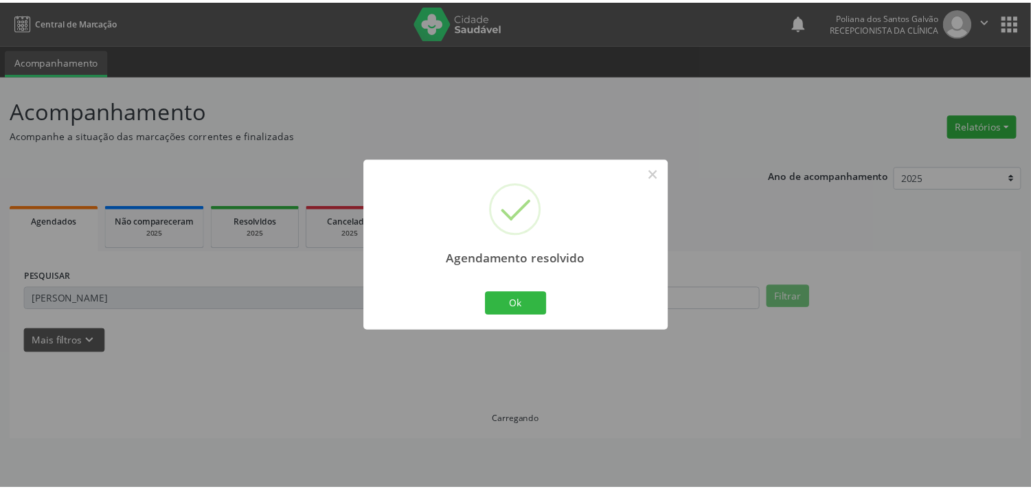
scroll to position [0, 0]
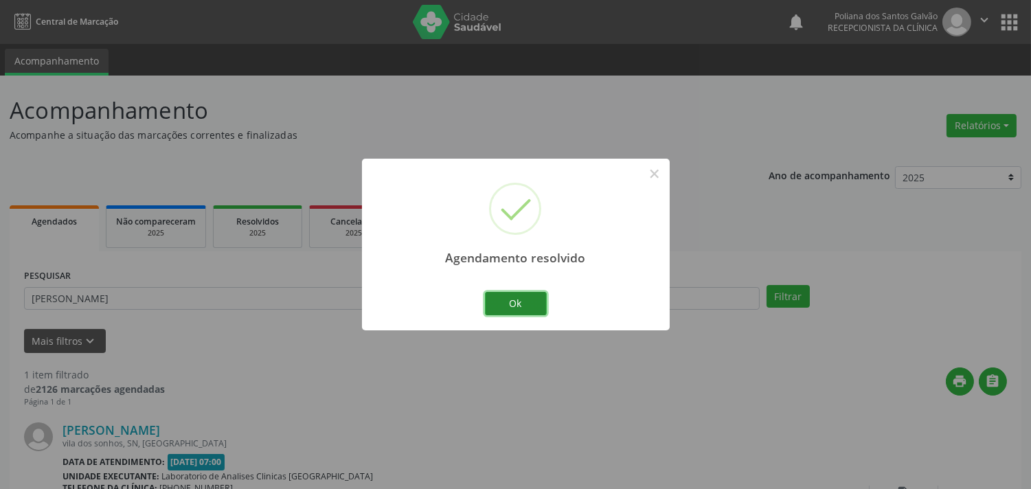
click at [509, 305] on button "Ok" at bounding box center [516, 303] width 62 height 23
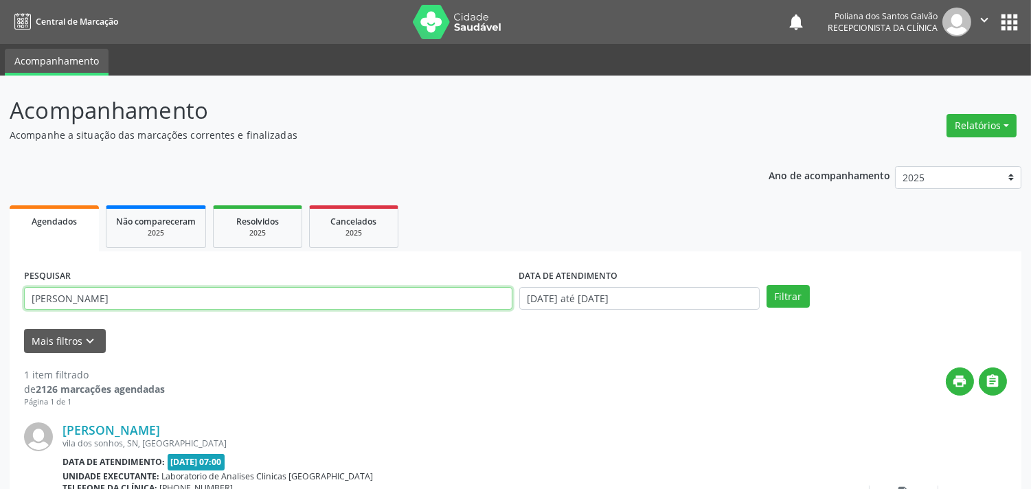
drag, startPoint x: 443, startPoint y: 286, endPoint x: 0, endPoint y: 219, distance: 448.3
click at [0, 219] on div "Acompanhamento Acompanhe a situação das marcações correntes e finalizadas Relat…" at bounding box center [515, 347] width 1031 height 542
type input "GERLANDIA"
click at [767, 285] on button "Filtrar" at bounding box center [788, 296] width 43 height 23
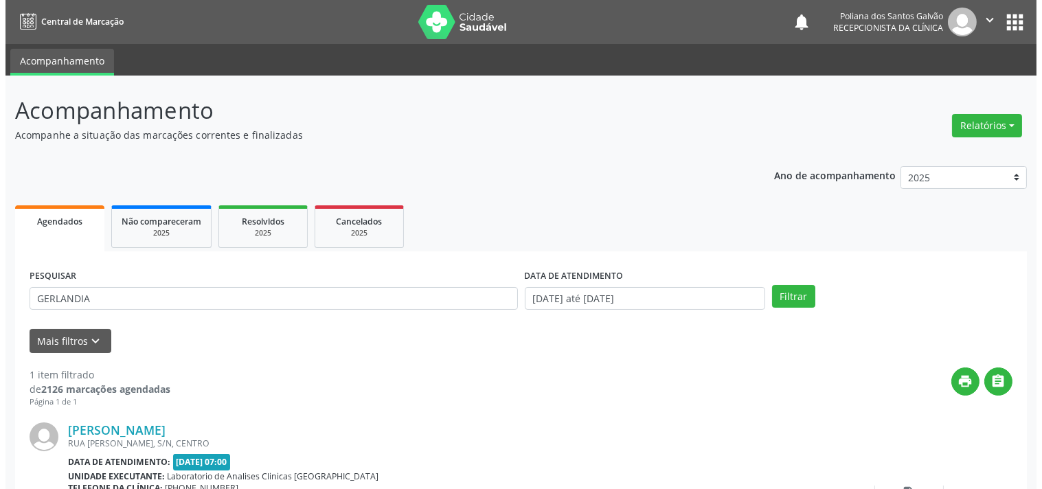
scroll to position [127, 0]
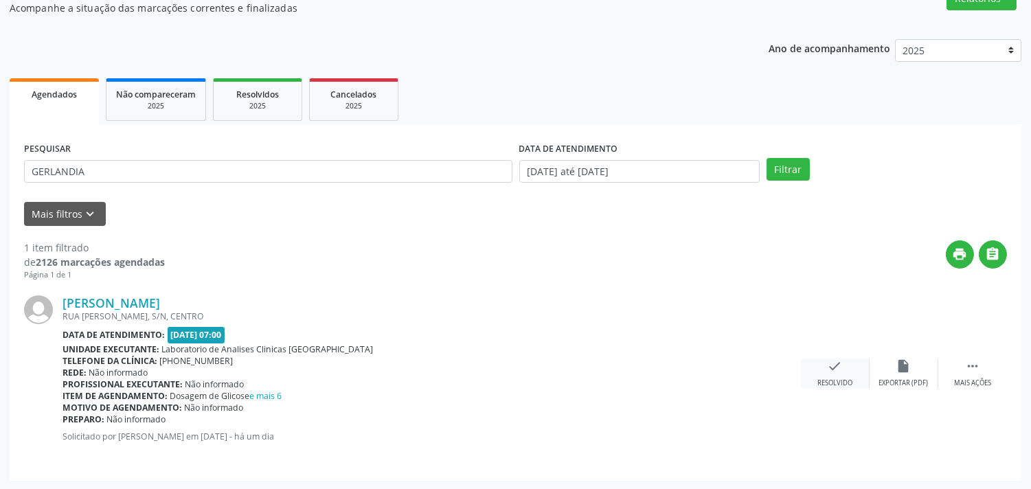
click at [843, 375] on div "check Resolvido" at bounding box center [835, 374] width 69 height 30
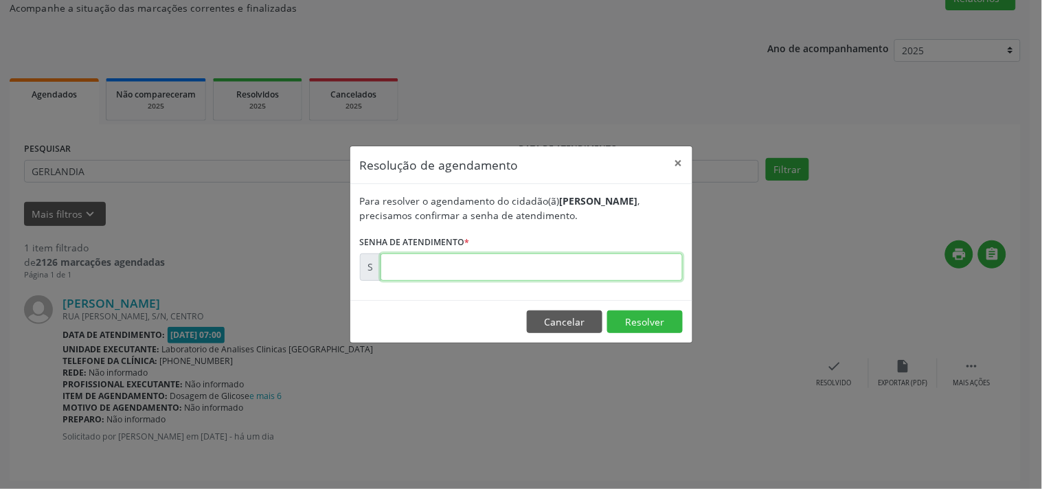
click at [624, 265] on input "text" at bounding box center [532, 267] width 302 height 27
type input "00177547"
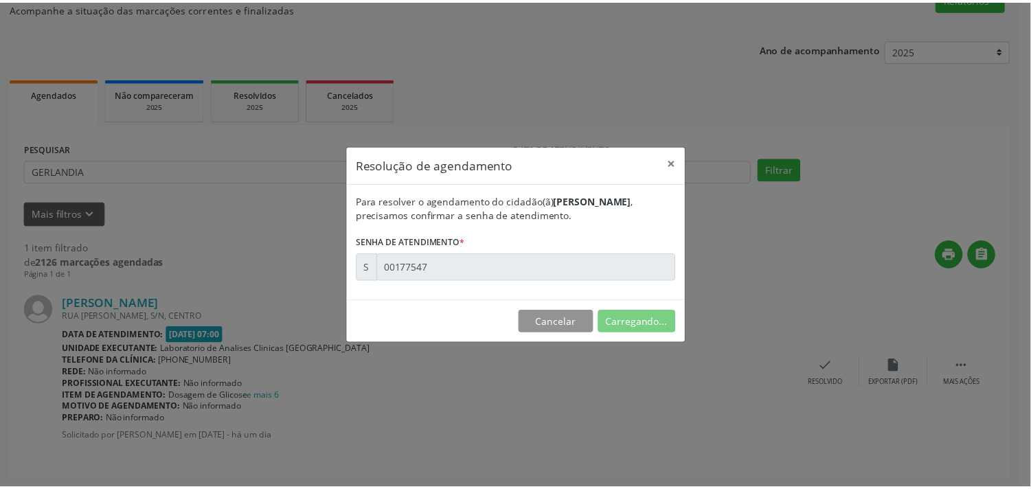
scroll to position [0, 0]
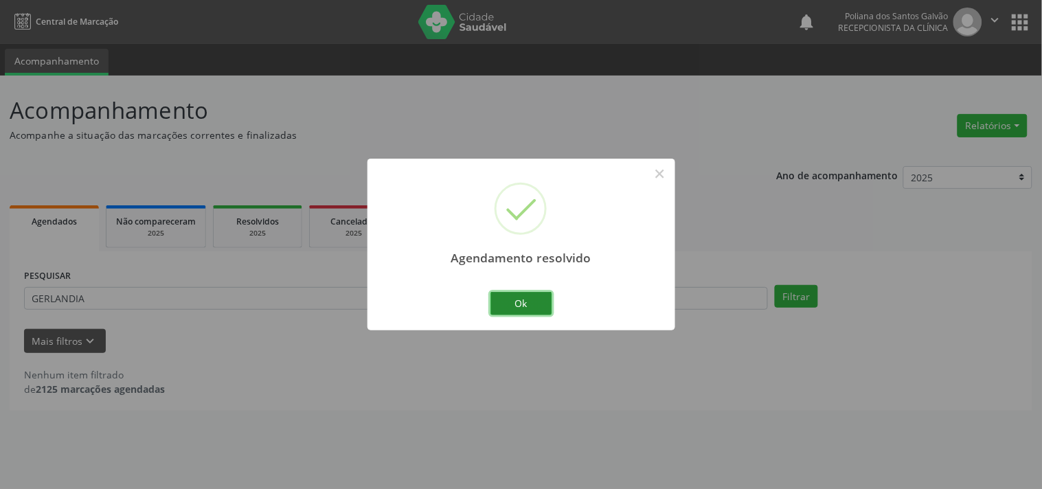
click at [519, 308] on button "Ok" at bounding box center [522, 303] width 62 height 23
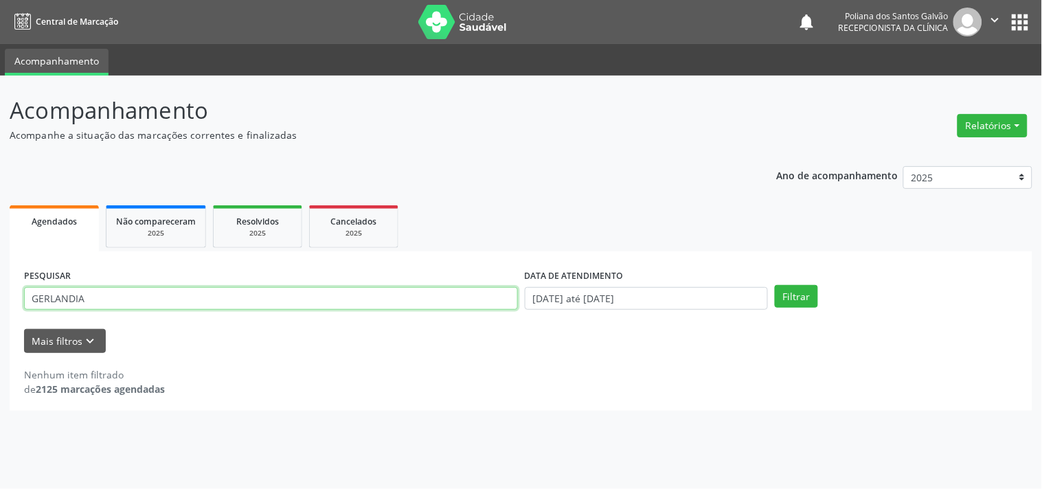
drag, startPoint x: 441, startPoint y: 302, endPoint x: 0, endPoint y: 101, distance: 485.0
click at [0, 126] on div "Acompanhamento Acompanhe a situação das marcações correntes e finalizadas Relat…" at bounding box center [521, 283] width 1042 height 414
type input "ADENIL"
click at [775, 285] on button "Filtrar" at bounding box center [796, 296] width 43 height 23
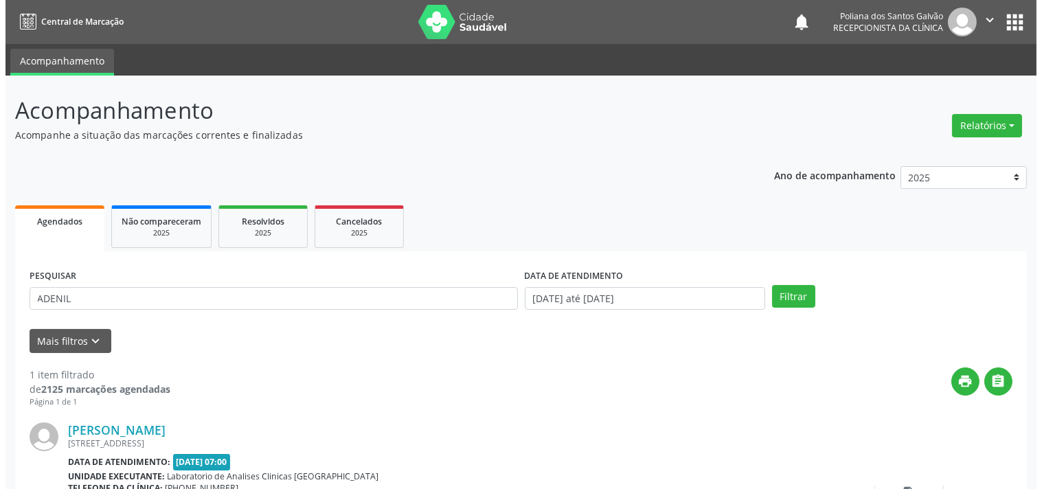
scroll to position [127, 0]
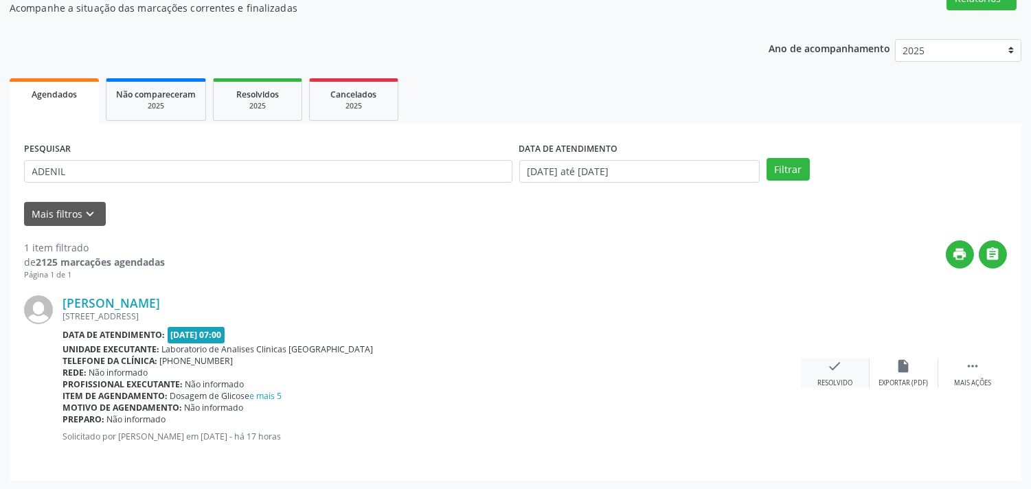
click at [848, 366] on div "check Resolvido" at bounding box center [835, 374] width 69 height 30
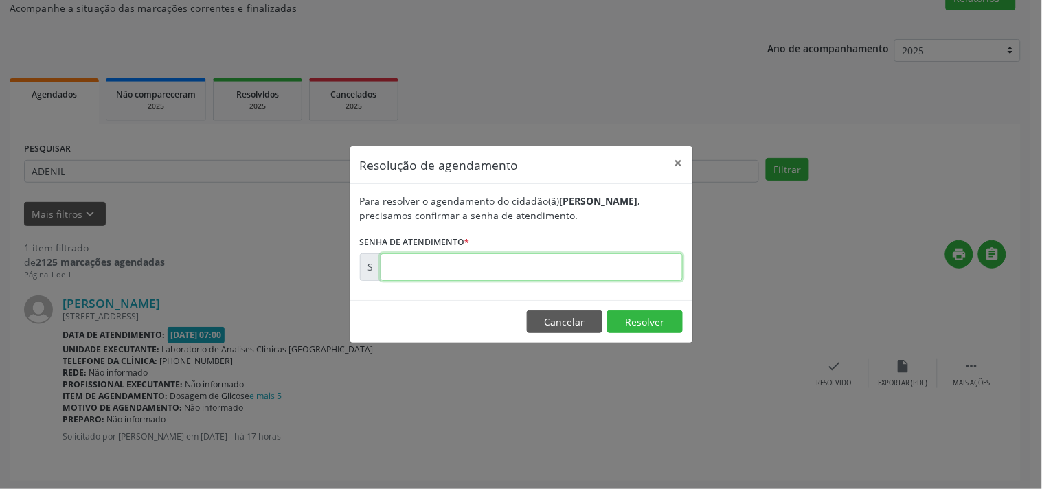
click at [621, 271] on input "text" at bounding box center [532, 267] width 302 height 27
type input "00177927"
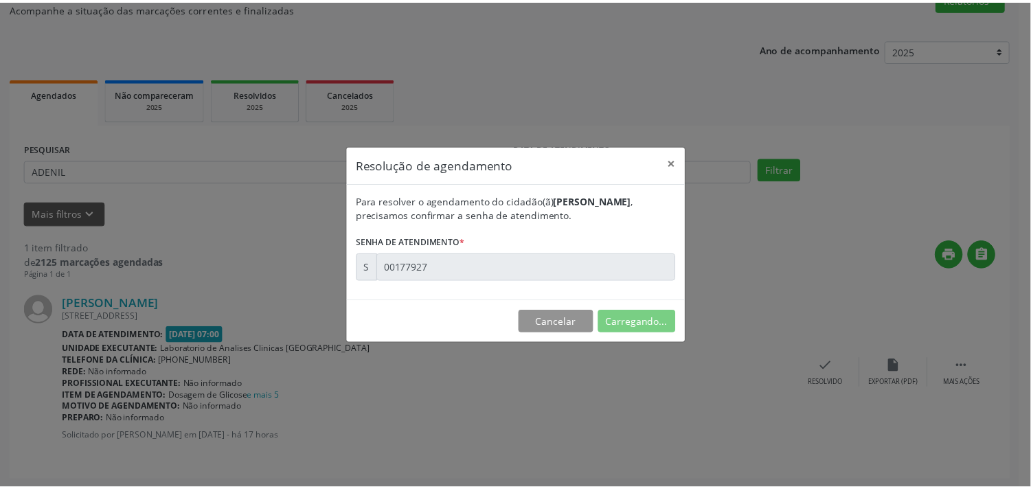
scroll to position [0, 0]
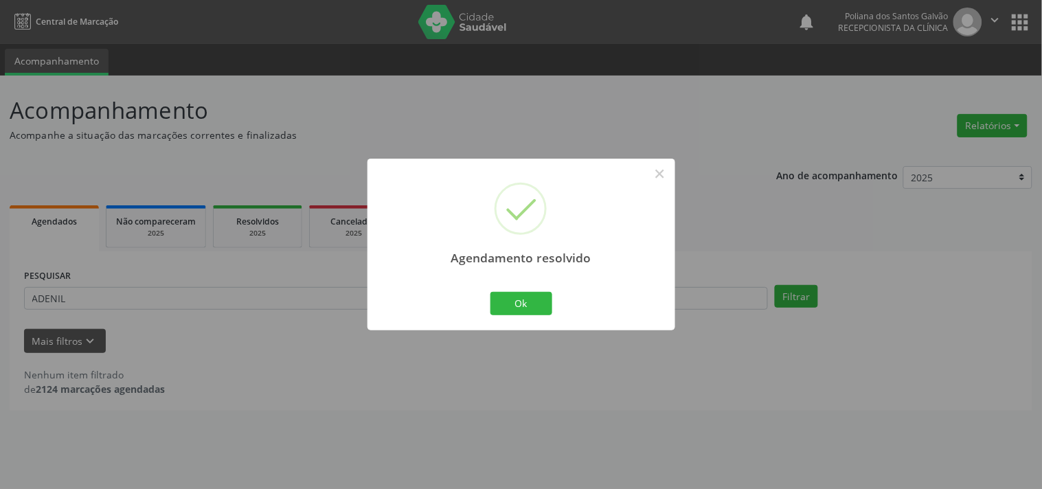
click at [498, 324] on div "Agendamento resolvido × Ok Cancel" at bounding box center [522, 244] width 308 height 171
click at [516, 298] on button "Ok" at bounding box center [522, 303] width 62 height 23
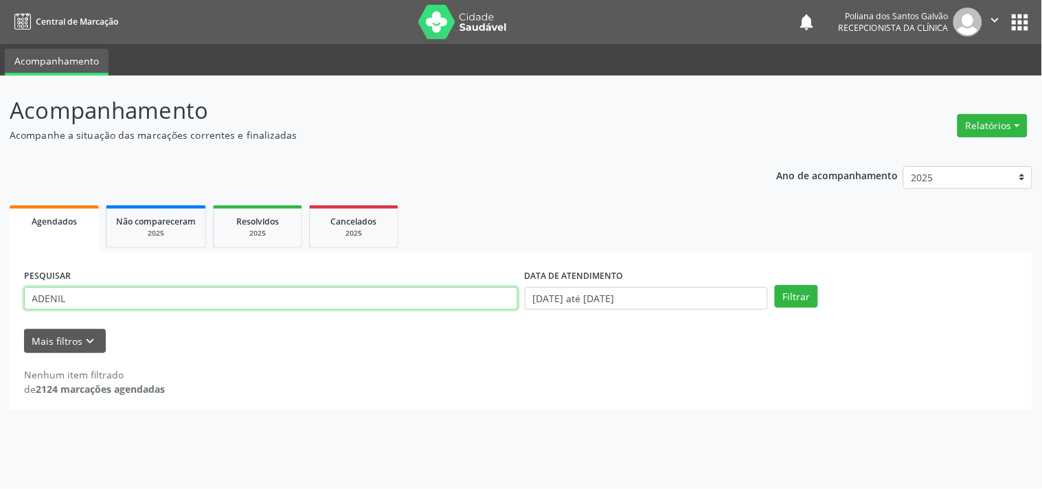
drag, startPoint x: 443, startPoint y: 298, endPoint x: 0, endPoint y: 62, distance: 501.7
click at [0, 105] on div "Acompanhamento Acompanhe a situação das marcações correntes e finalizadas Relat…" at bounding box center [521, 283] width 1042 height 414
type input "[PERSON_NAME]"
click at [775, 285] on button "Filtrar" at bounding box center [796, 296] width 43 height 23
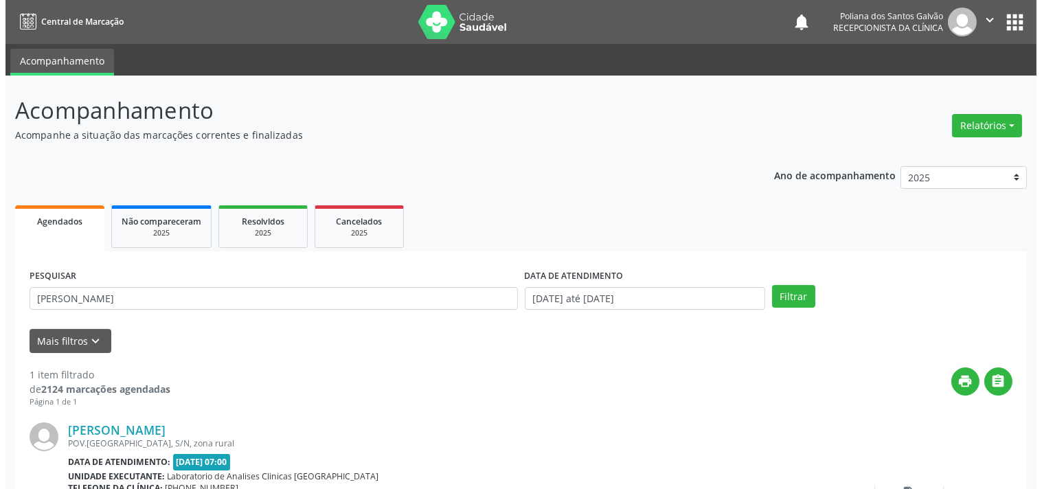
scroll to position [127, 0]
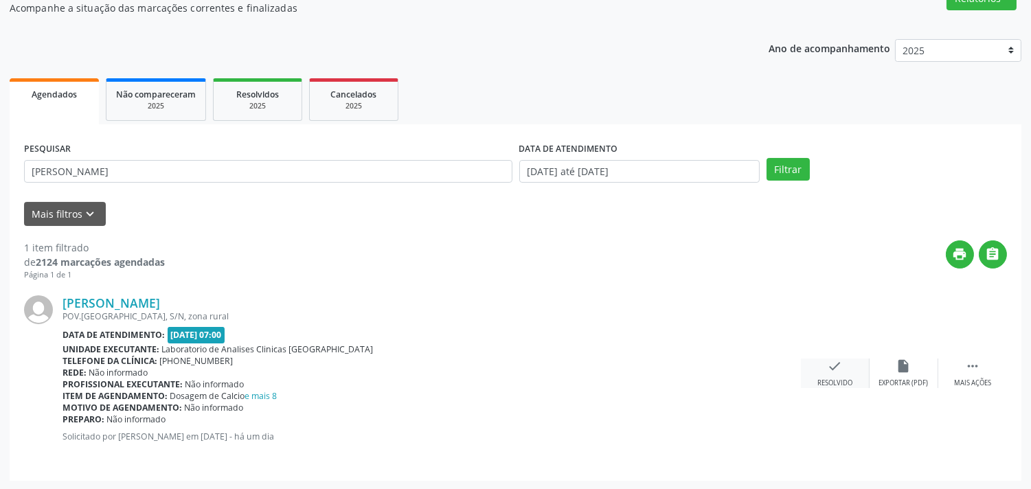
click at [828, 370] on icon "check" at bounding box center [835, 366] width 15 height 15
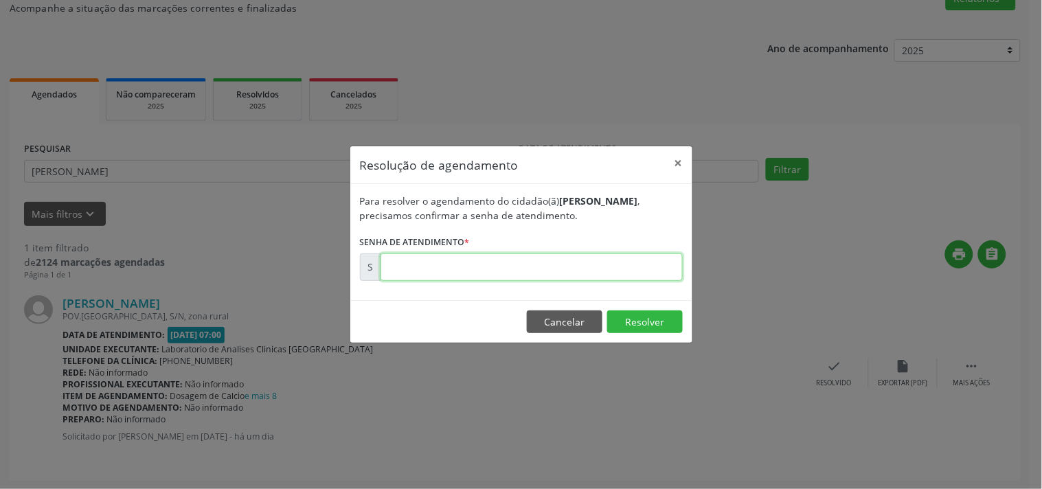
click at [630, 275] on input "text" at bounding box center [532, 267] width 302 height 27
type input "00177474"
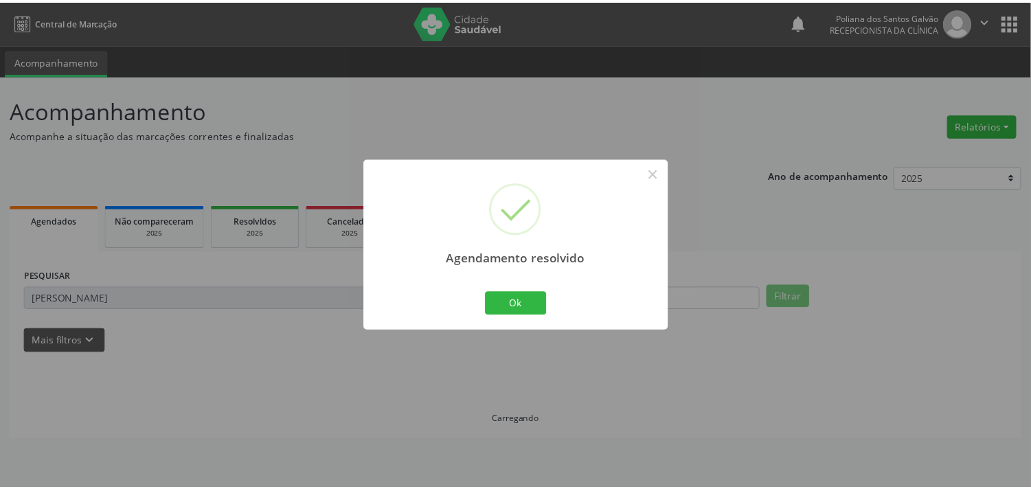
scroll to position [0, 0]
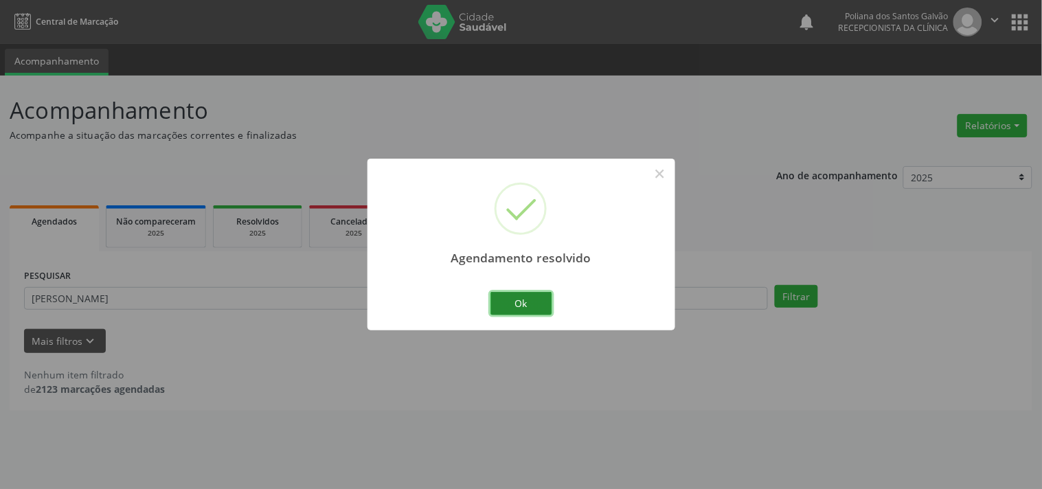
click at [522, 295] on button "Ok" at bounding box center [522, 303] width 62 height 23
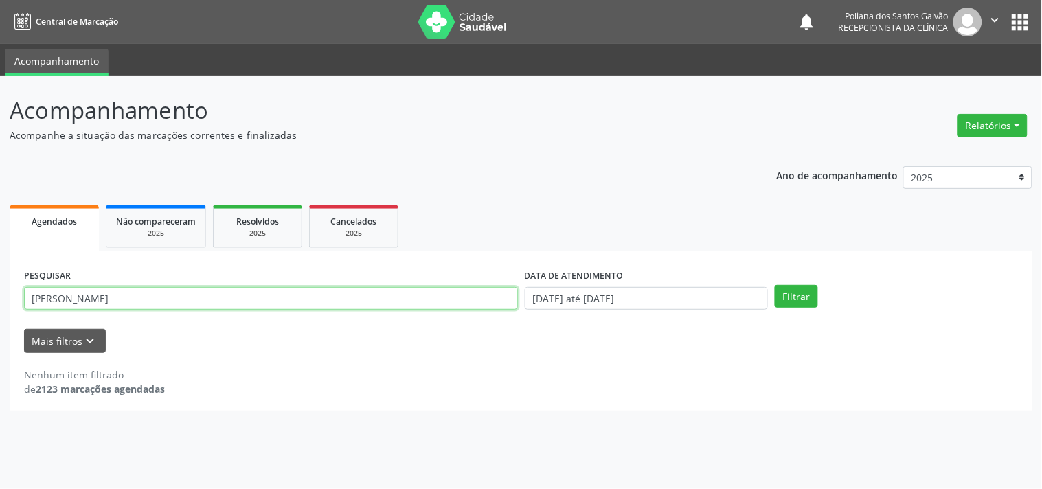
drag, startPoint x: 257, startPoint y: 270, endPoint x: 0, endPoint y: 112, distance: 301.7
click at [0, 138] on div "Acompanhamento Acompanhe a situação das marcações correntes e finalizadas Relat…" at bounding box center [521, 283] width 1042 height 414
type input "ANTHON"
click at [775, 285] on button "Filtrar" at bounding box center [796, 296] width 43 height 23
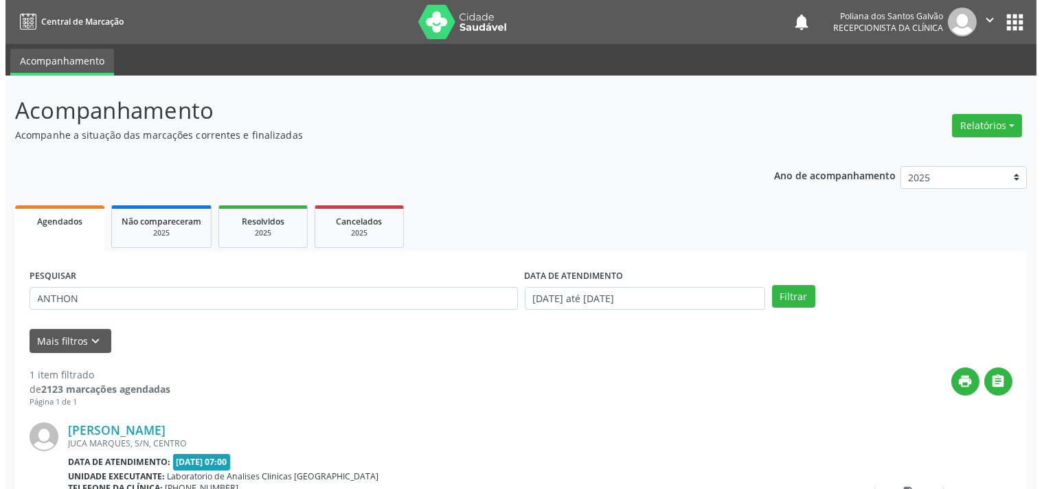
scroll to position [127, 0]
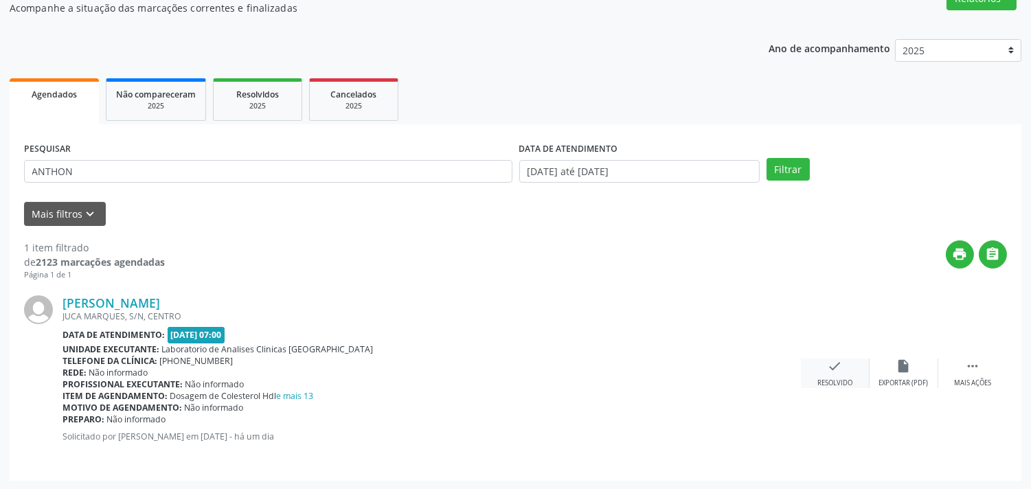
click at [825, 367] on div "check Resolvido" at bounding box center [835, 374] width 69 height 30
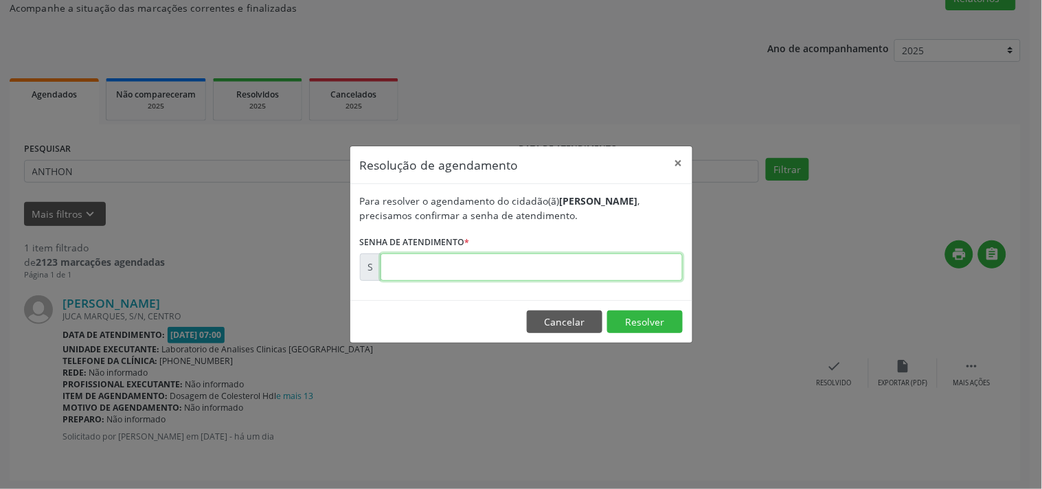
click at [605, 264] on input "text" at bounding box center [532, 267] width 302 height 27
type input "00177460"
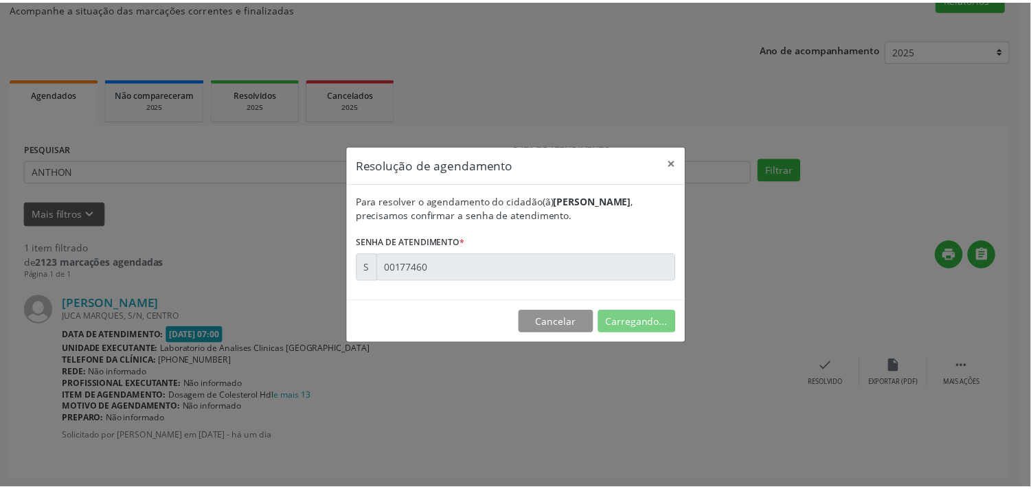
scroll to position [0, 0]
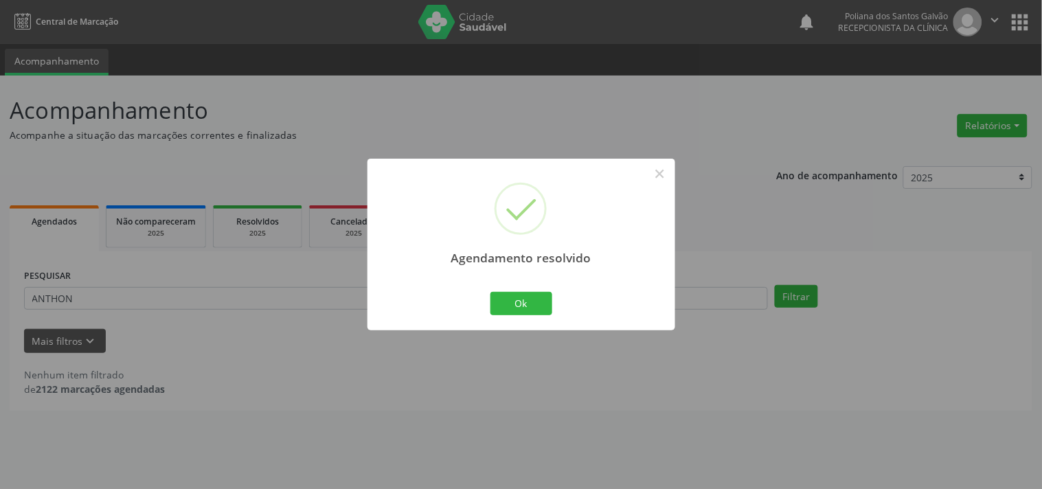
click at [499, 320] on div "Agendamento resolvido × Ok Cancel" at bounding box center [522, 244] width 308 height 171
click at [533, 299] on button "Ok" at bounding box center [522, 303] width 62 height 23
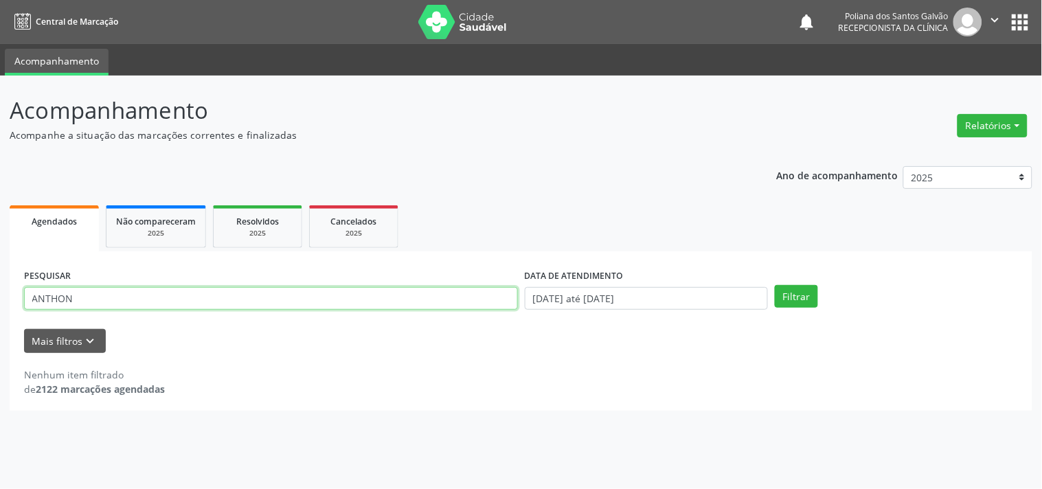
drag, startPoint x: 401, startPoint y: 294, endPoint x: 0, endPoint y: 54, distance: 467.3
click at [0, 86] on div "Acompanhamento Acompanhe a situação das marcações correntes e finalizadas Relat…" at bounding box center [521, 283] width 1042 height 414
type input "CAMILA"
click at [775, 285] on button "Filtrar" at bounding box center [796, 296] width 43 height 23
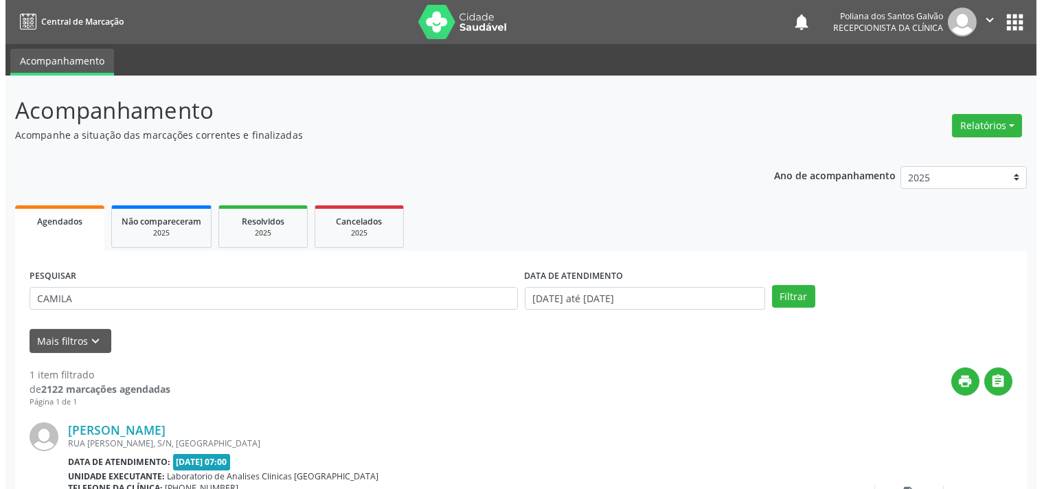
scroll to position [127, 0]
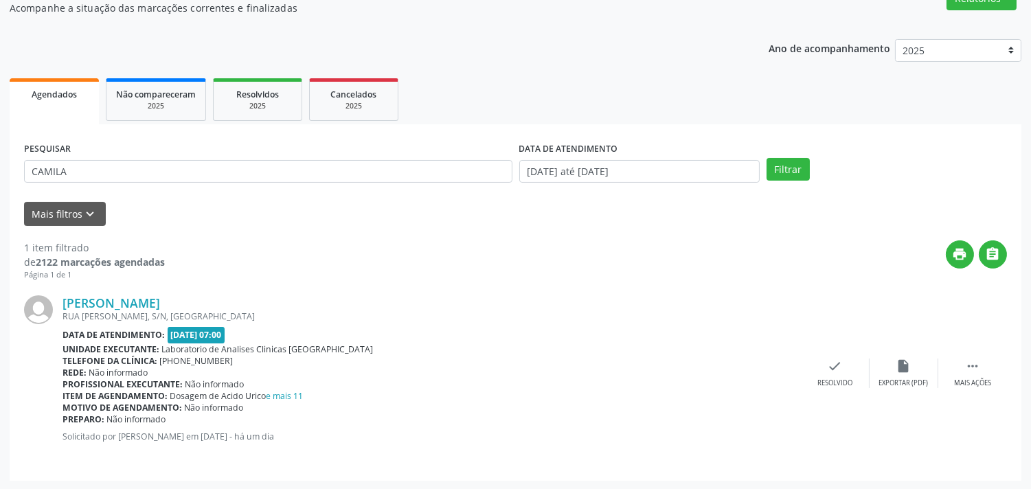
click at [825, 356] on div "[PERSON_NAME] [GEOGRAPHIC_DATA][PERSON_NAME], S/N, [GEOGRAPHIC_DATA] Data de at…" at bounding box center [515, 374] width 983 height 186
click at [834, 367] on icon "check" at bounding box center [835, 366] width 15 height 15
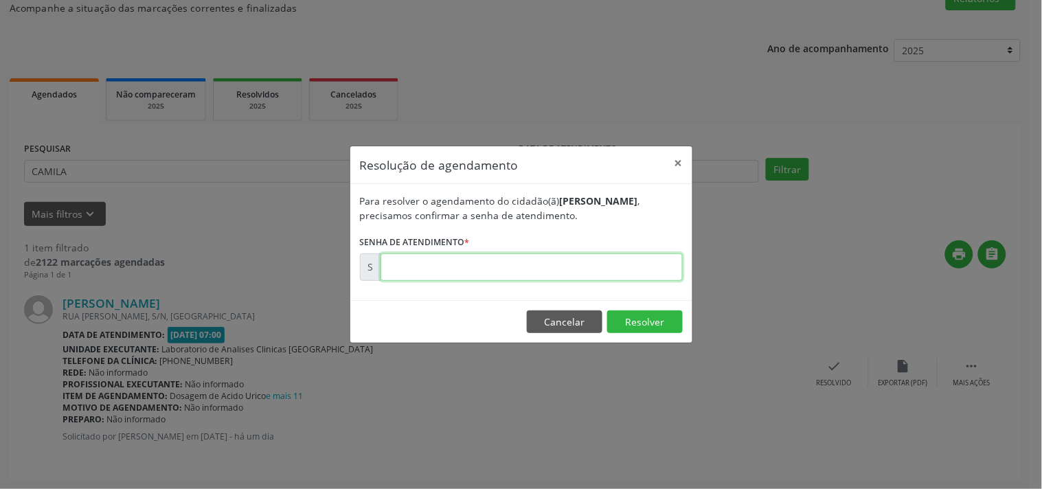
click at [621, 264] on input "text" at bounding box center [532, 267] width 302 height 27
type input "00177552"
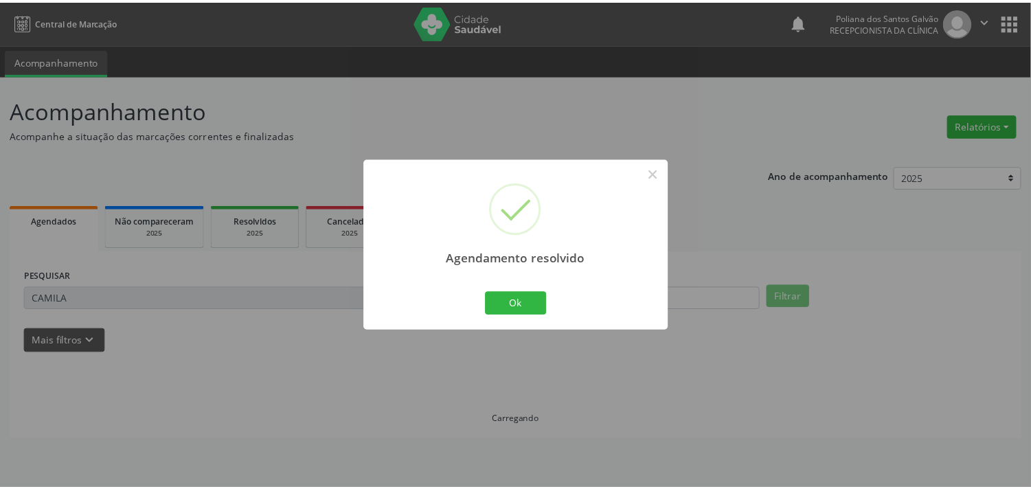
scroll to position [0, 0]
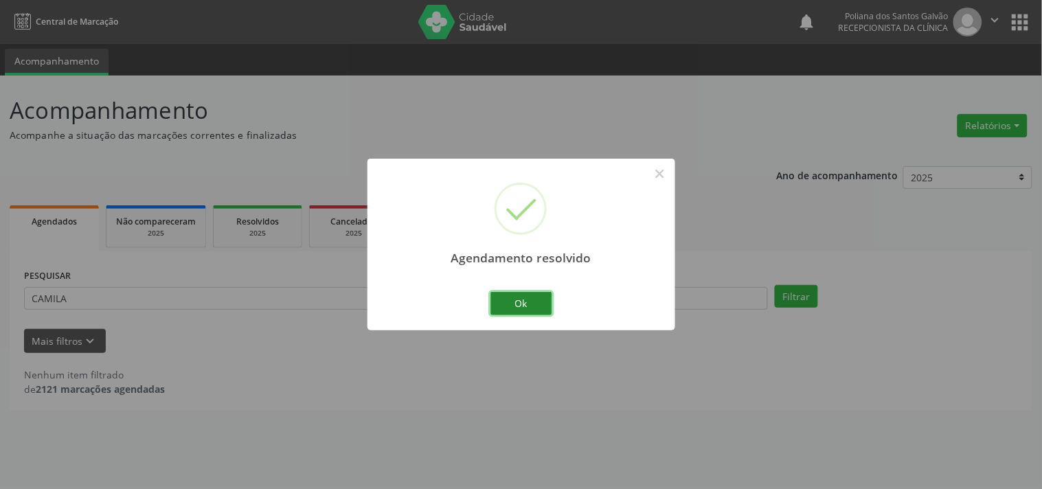
click at [513, 300] on button "Ok" at bounding box center [522, 303] width 62 height 23
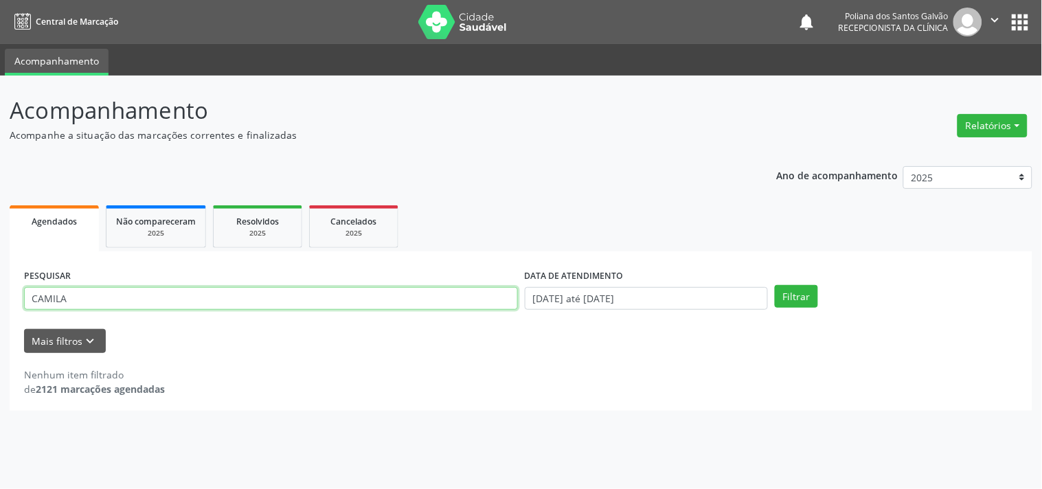
drag, startPoint x: 454, startPoint y: 296, endPoint x: 0, endPoint y: 69, distance: 507.1
click at [0, 113] on div "Acompanhamento Acompanhe a situação das marcações correntes e finalizadas Relat…" at bounding box center [521, 283] width 1042 height 414
type input "MIRIAN"
click at [775, 285] on button "Filtrar" at bounding box center [796, 296] width 43 height 23
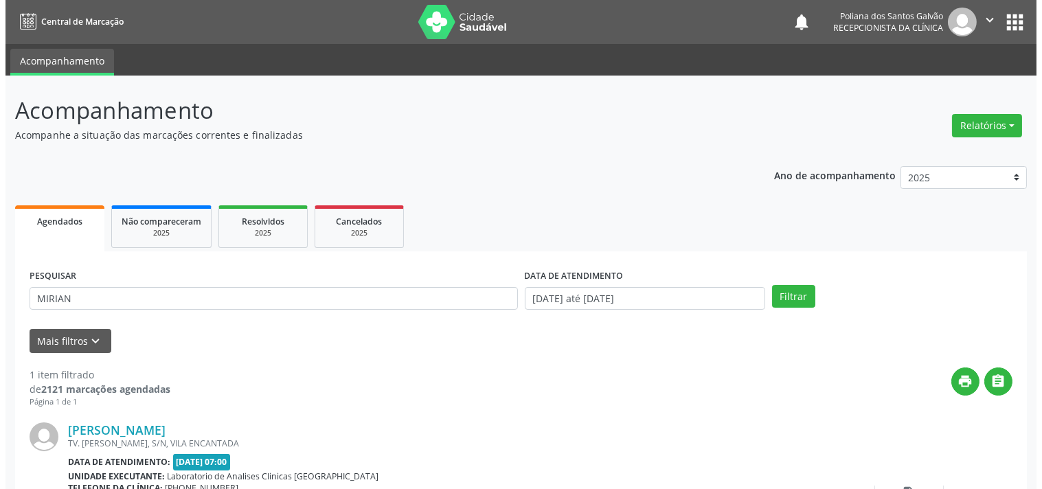
scroll to position [127, 0]
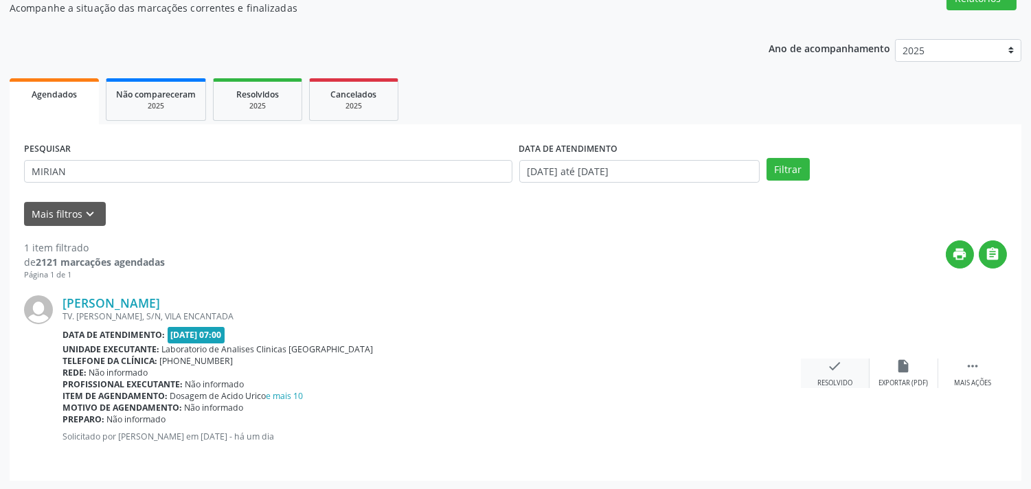
click at [832, 366] on icon "check" at bounding box center [835, 366] width 15 height 15
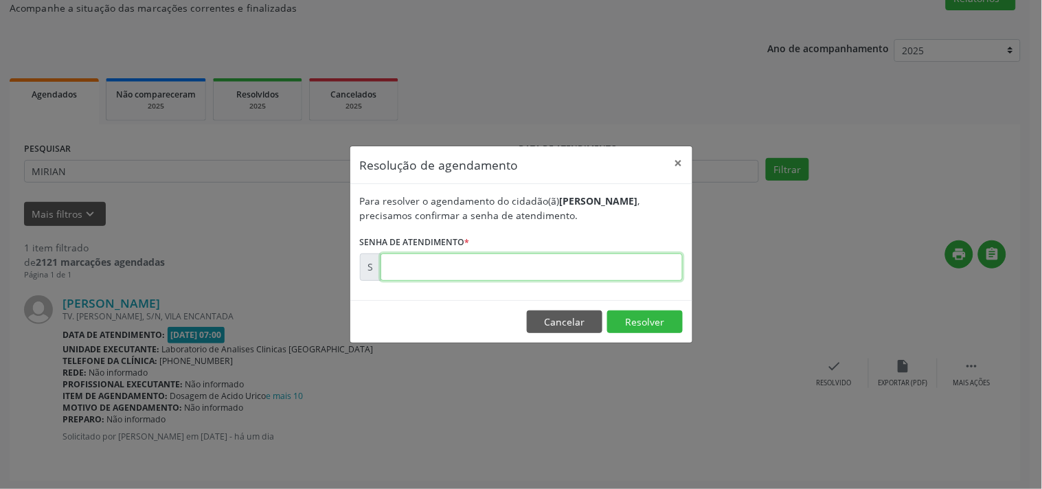
click at [594, 277] on input "text" at bounding box center [532, 267] width 302 height 27
type input "00177540"
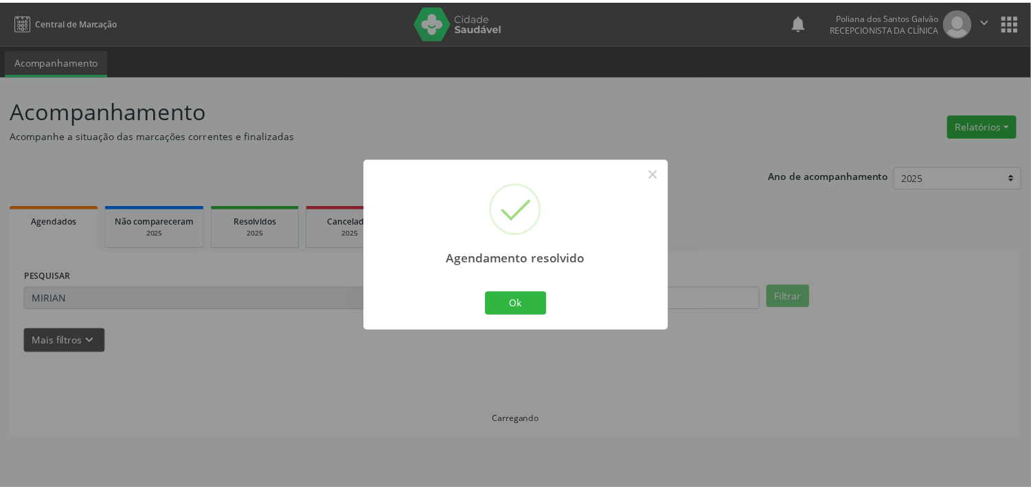
scroll to position [0, 0]
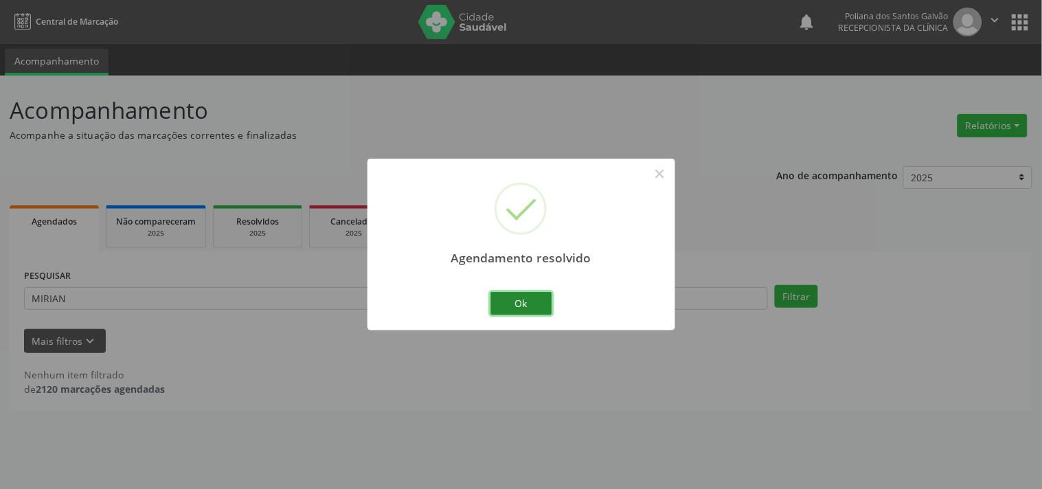
click at [539, 310] on button "Ok" at bounding box center [522, 303] width 62 height 23
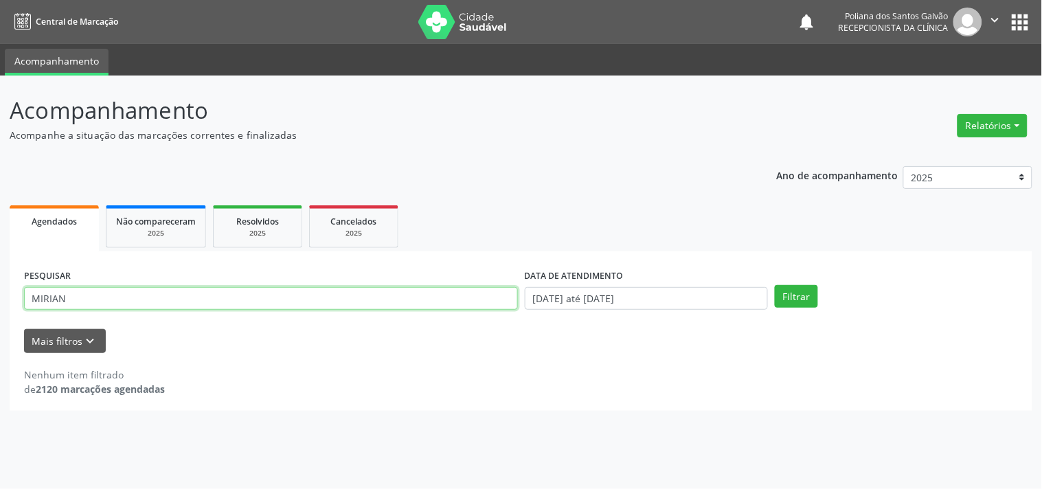
drag, startPoint x: 441, startPoint y: 296, endPoint x: 0, endPoint y: 140, distance: 467.9
click at [1, 157] on div "Acompanhamento Acompanhe a situação das marcações correntes e finalizadas Relat…" at bounding box center [521, 283] width 1042 height 414
type input "JOELMA"
click at [775, 285] on button "Filtrar" at bounding box center [796, 296] width 43 height 23
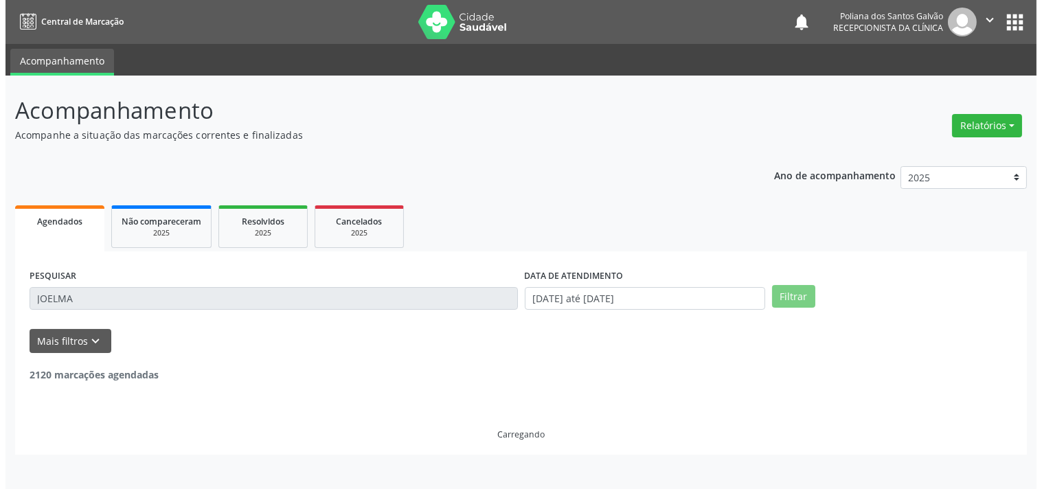
scroll to position [127, 0]
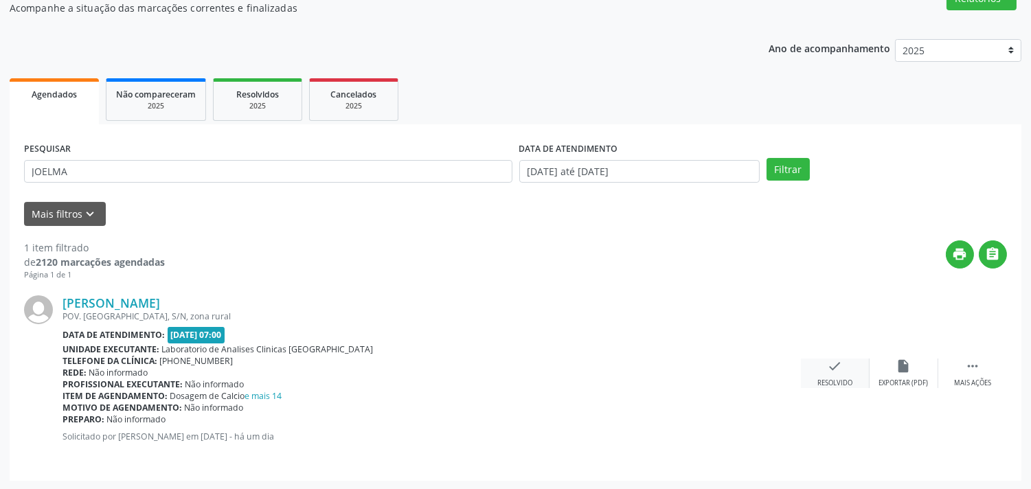
click at [841, 371] on icon "check" at bounding box center [835, 366] width 15 height 15
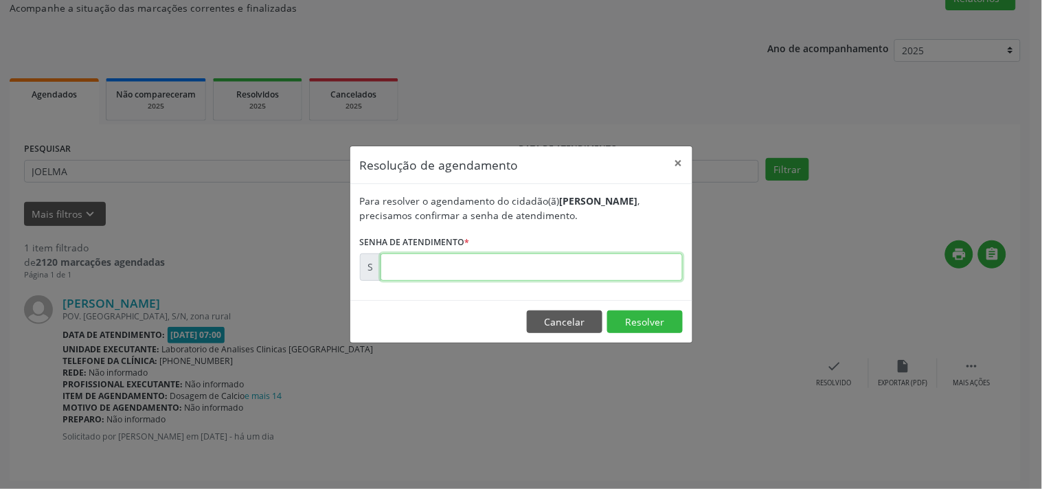
click at [569, 268] on input "text" at bounding box center [532, 267] width 302 height 27
type input "00177469"
click at [612, 327] on button "Resolver" at bounding box center [645, 322] width 76 height 23
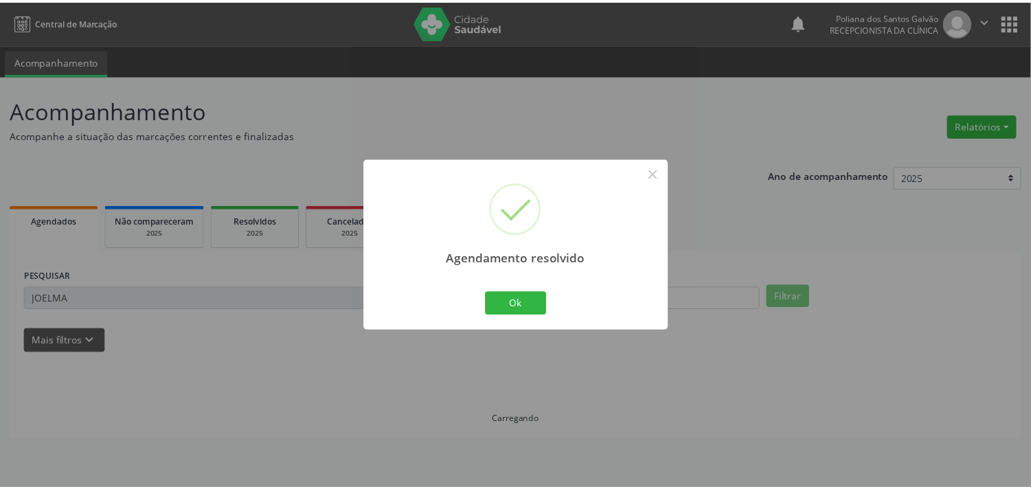
scroll to position [0, 0]
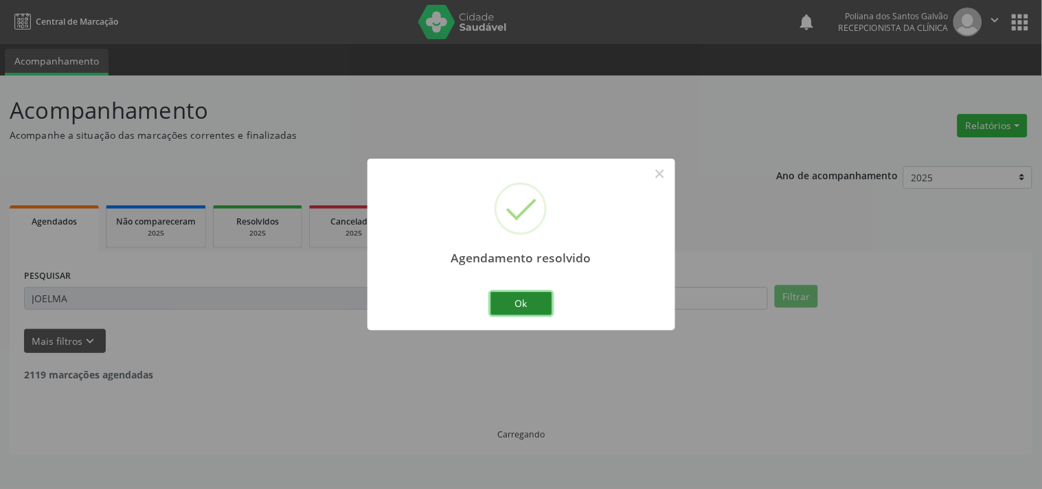
click at [523, 303] on button "Ok" at bounding box center [522, 303] width 62 height 23
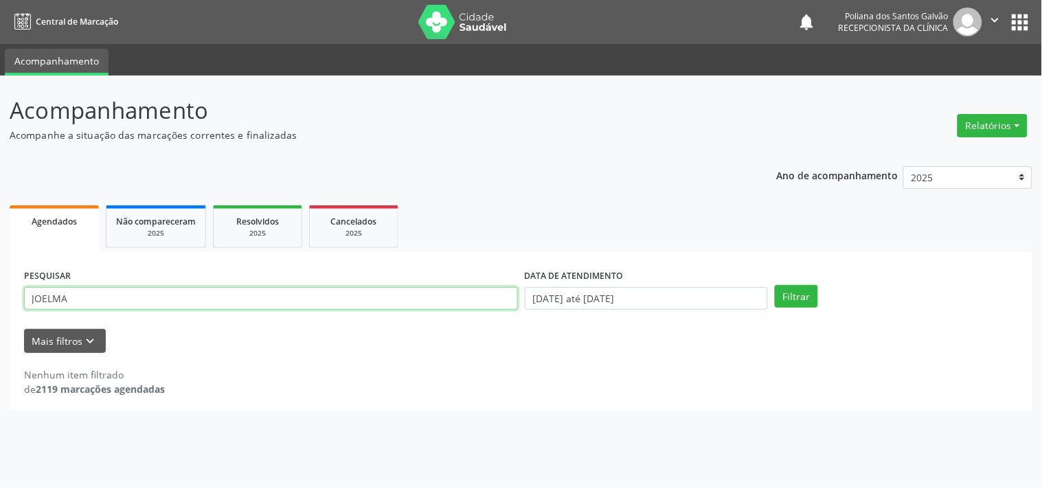
drag, startPoint x: 500, startPoint y: 300, endPoint x: 0, endPoint y: 70, distance: 550.4
click at [0, 111] on div "Acompanhamento Acompanhe a situação das marcações correntes e finalizadas Relat…" at bounding box center [521, 283] width 1042 height 414
type input "WA"
click at [775, 285] on button "Filtrar" at bounding box center [796, 296] width 43 height 23
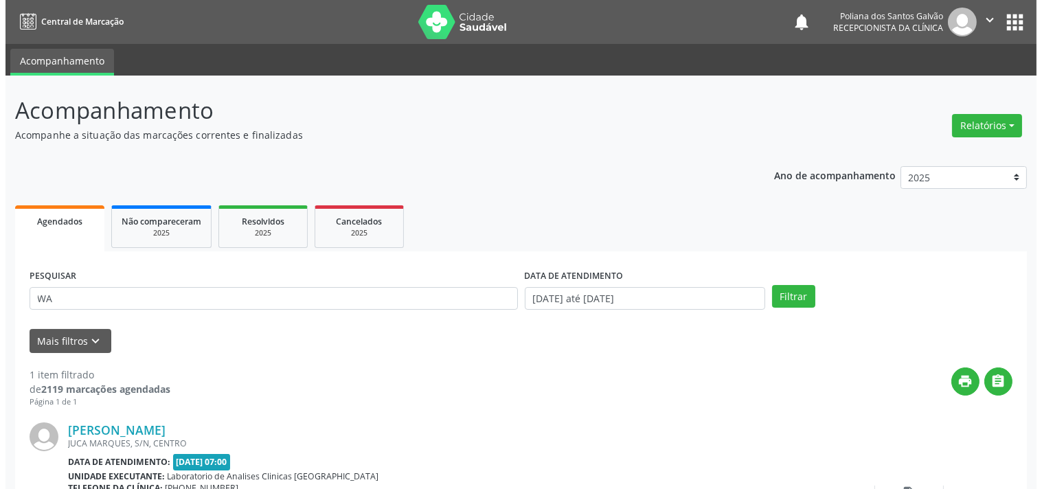
scroll to position [127, 0]
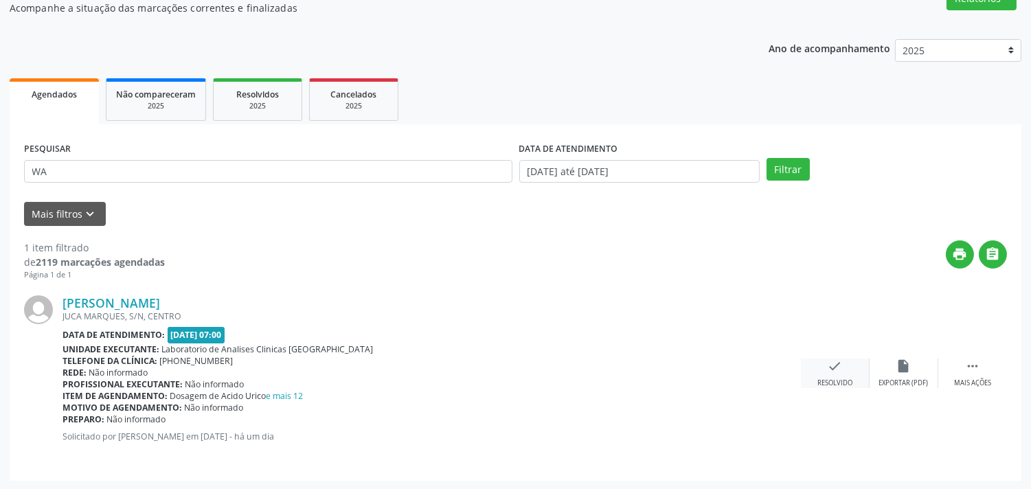
click at [821, 356] on div "[PERSON_NAME] [GEOGRAPHIC_DATA], S/N, CENTRO Data de atendimento: [DATE] 07:00 …" at bounding box center [515, 374] width 983 height 186
click at [826, 368] on div "check Resolvido" at bounding box center [835, 374] width 69 height 30
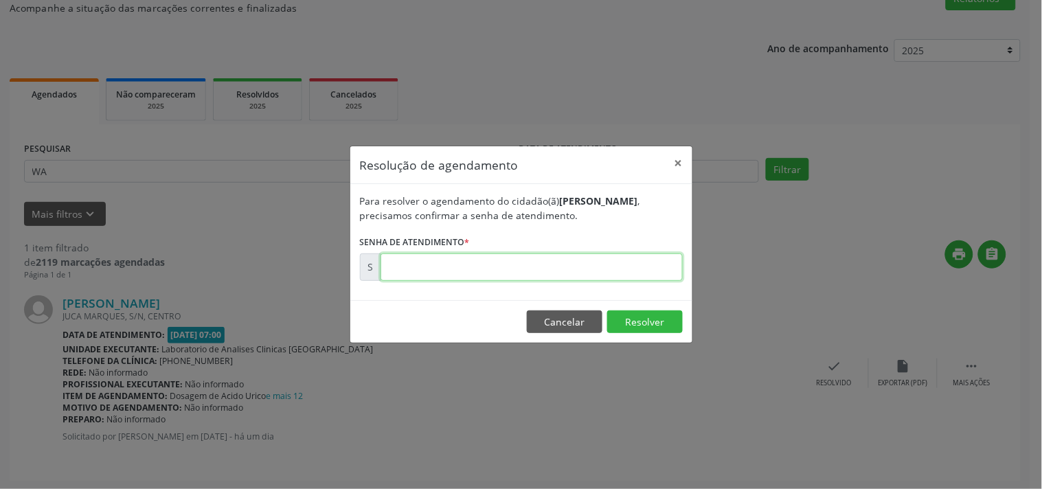
click at [615, 265] on input "text" at bounding box center [532, 267] width 302 height 27
type input "00177561"
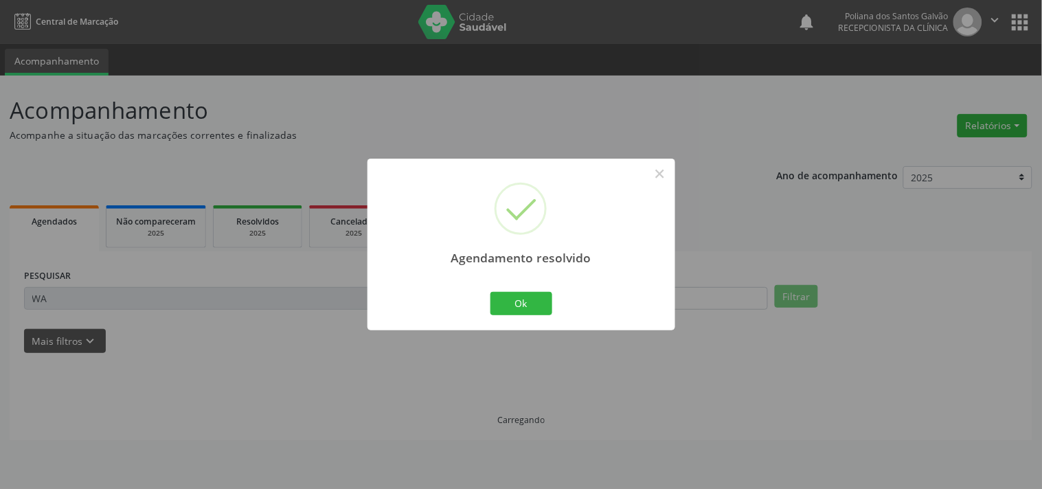
scroll to position [0, 0]
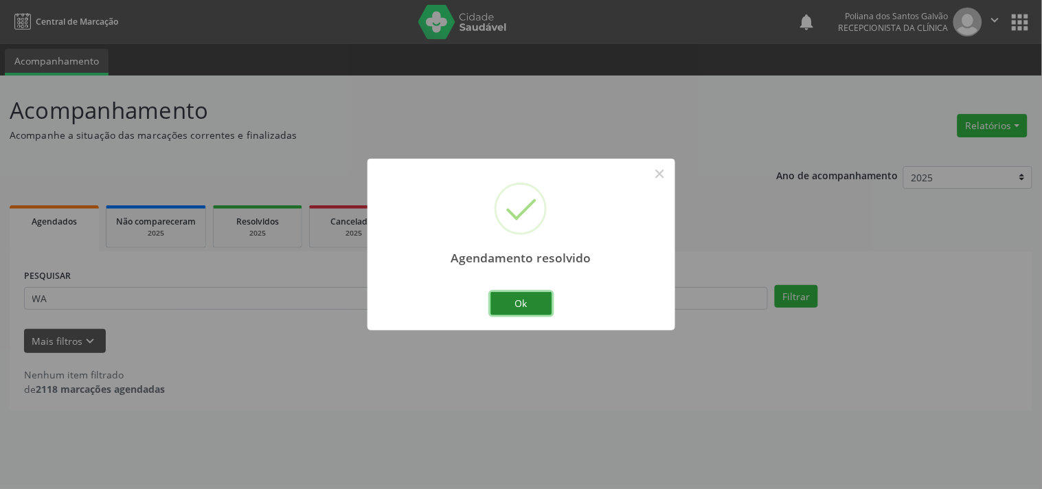
drag, startPoint x: 531, startPoint y: 305, endPoint x: 422, endPoint y: 297, distance: 108.9
click at [530, 305] on button "Ok" at bounding box center [522, 303] width 62 height 23
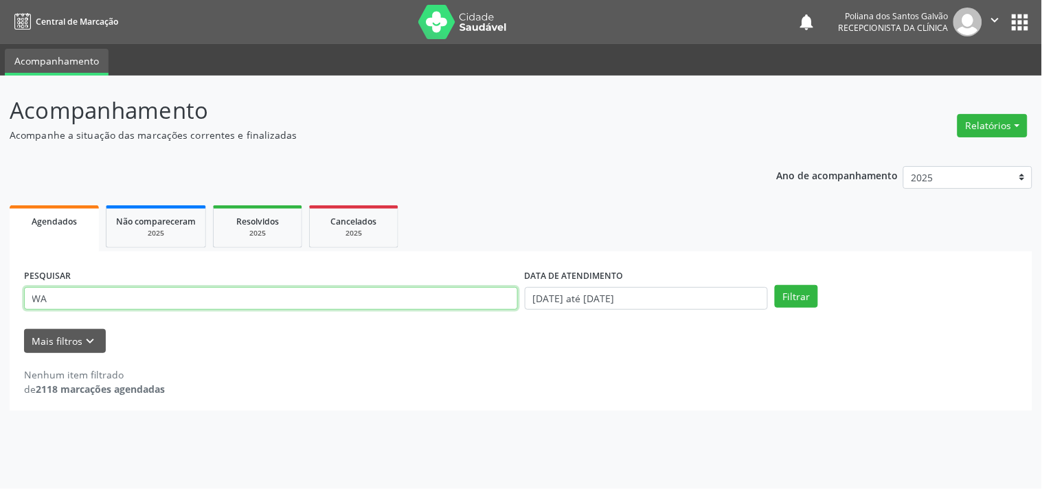
drag, startPoint x: 422, startPoint y: 297, endPoint x: 0, endPoint y: 28, distance: 500.2
click at [0, 65] on div "Central de Marcação notifications Poliana dos Santos Galvão Recepcionista da cl…" at bounding box center [521, 244] width 1042 height 489
type input "[PERSON_NAME]"
click at [775, 285] on button "Filtrar" at bounding box center [796, 296] width 43 height 23
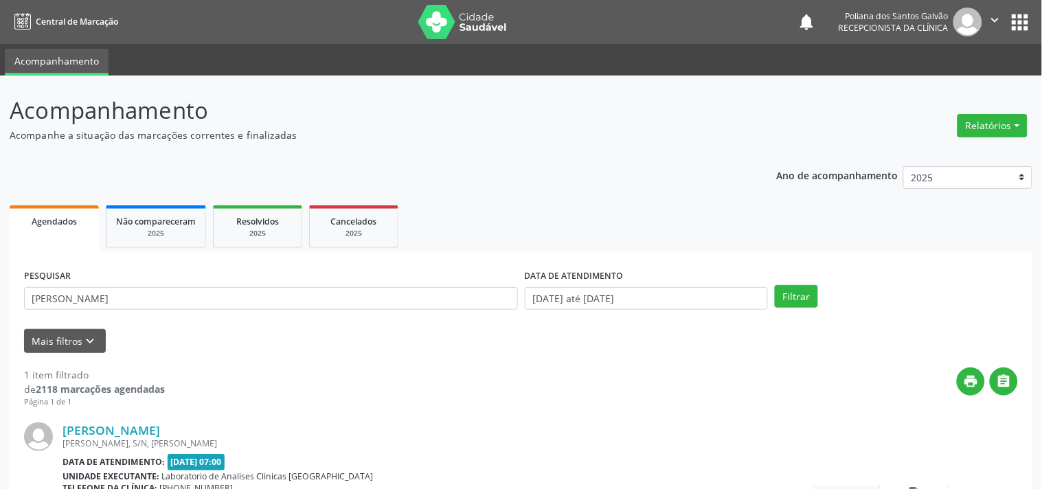
scroll to position [127, 0]
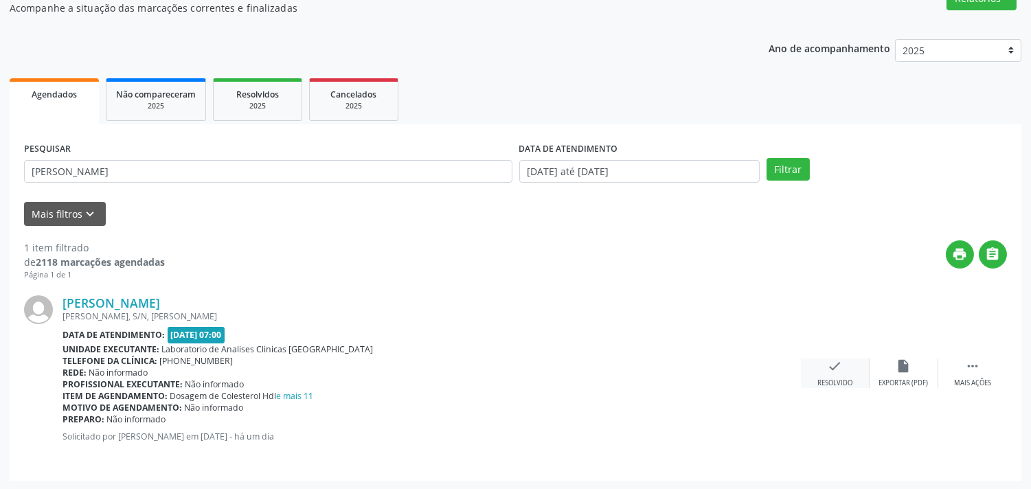
click at [832, 363] on icon "check" at bounding box center [835, 366] width 15 height 15
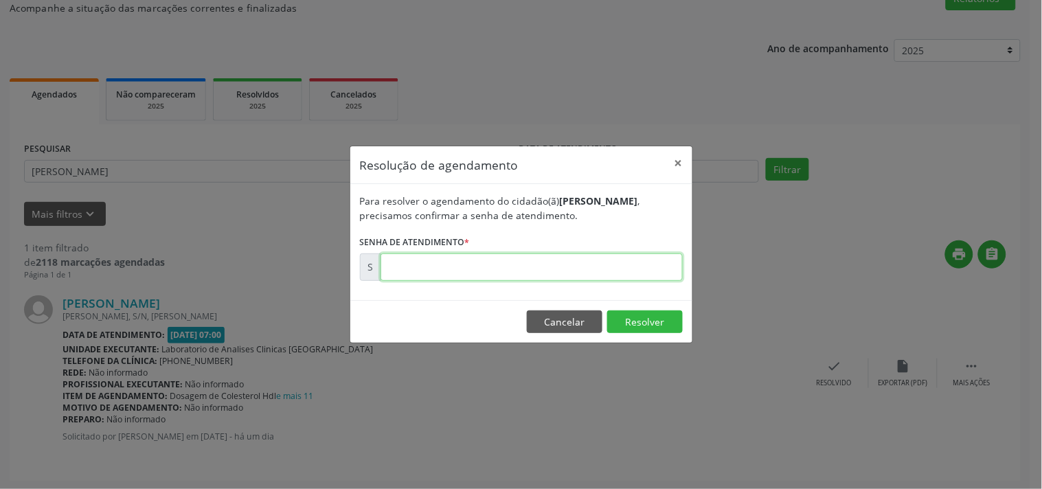
click at [630, 265] on input "text" at bounding box center [532, 267] width 302 height 27
type input "00177523"
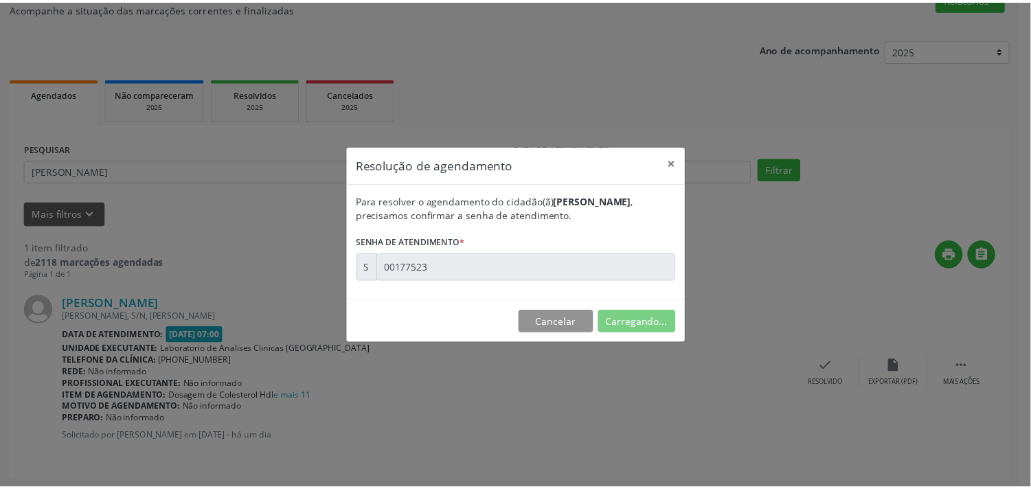
scroll to position [0, 0]
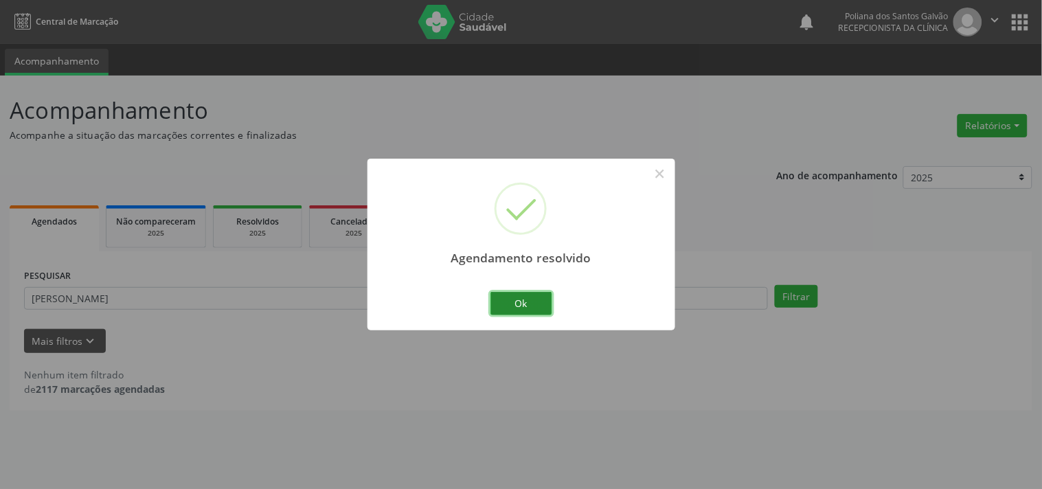
click at [507, 301] on button "Ok" at bounding box center [522, 303] width 62 height 23
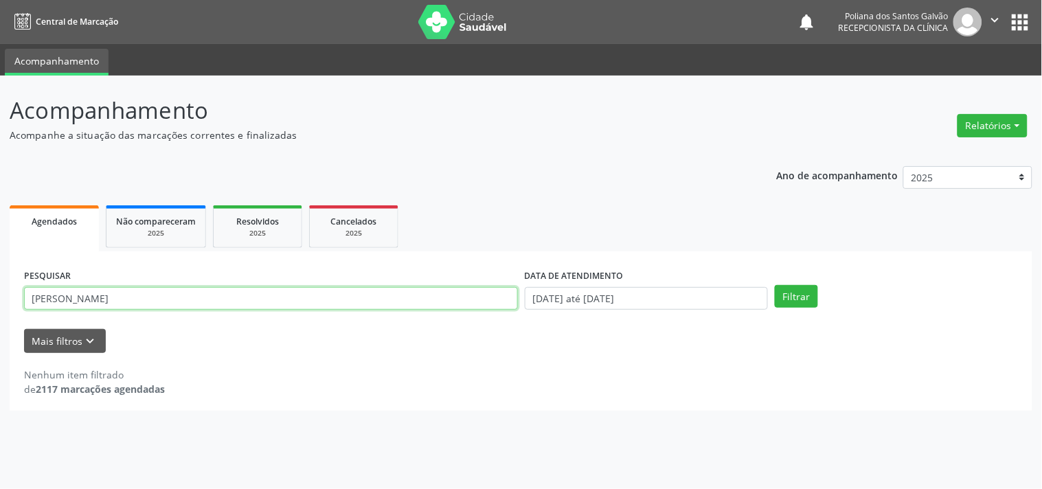
click at [0, 71] on div "Central de Marcação notifications Poliana dos Santos Galvão Recepcionista da cl…" at bounding box center [521, 244] width 1042 height 489
type input "[PERSON_NAME]"
click at [775, 285] on button "Filtrar" at bounding box center [796, 296] width 43 height 23
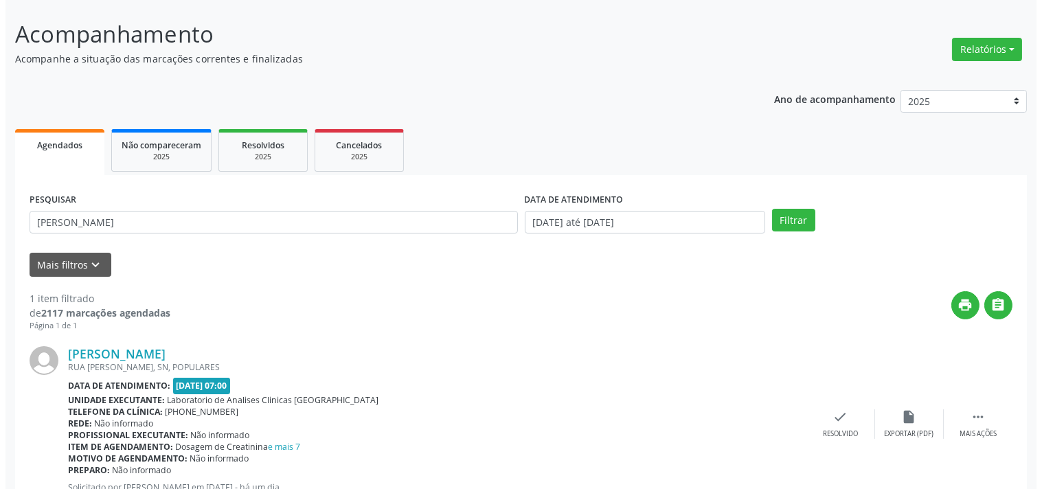
scroll to position [127, 0]
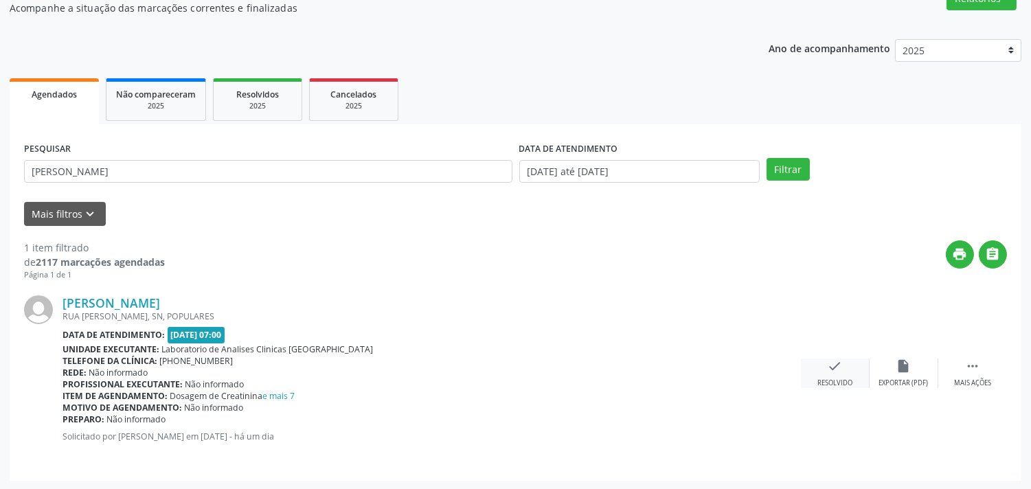
click at [849, 365] on div "check Resolvido" at bounding box center [835, 374] width 69 height 30
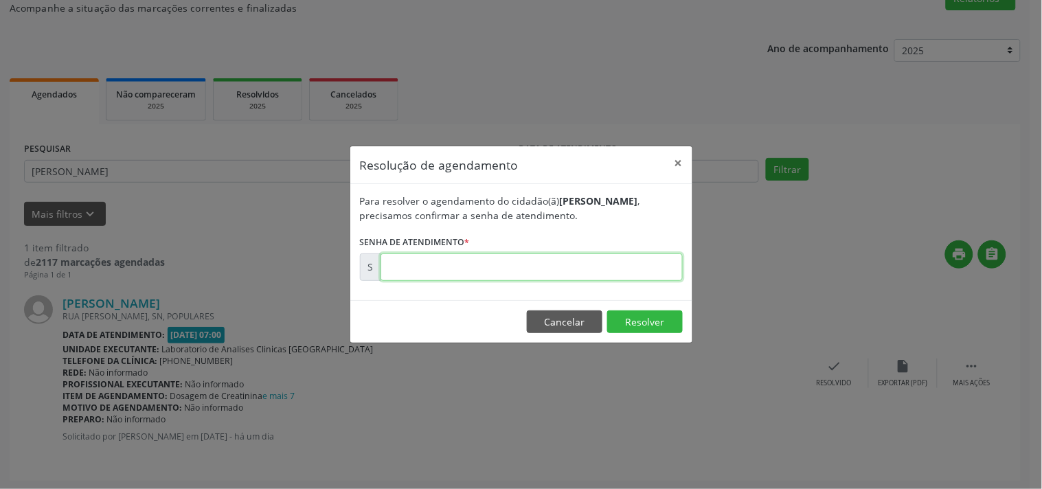
click at [616, 270] on input "text" at bounding box center [532, 267] width 302 height 27
type input "00177495"
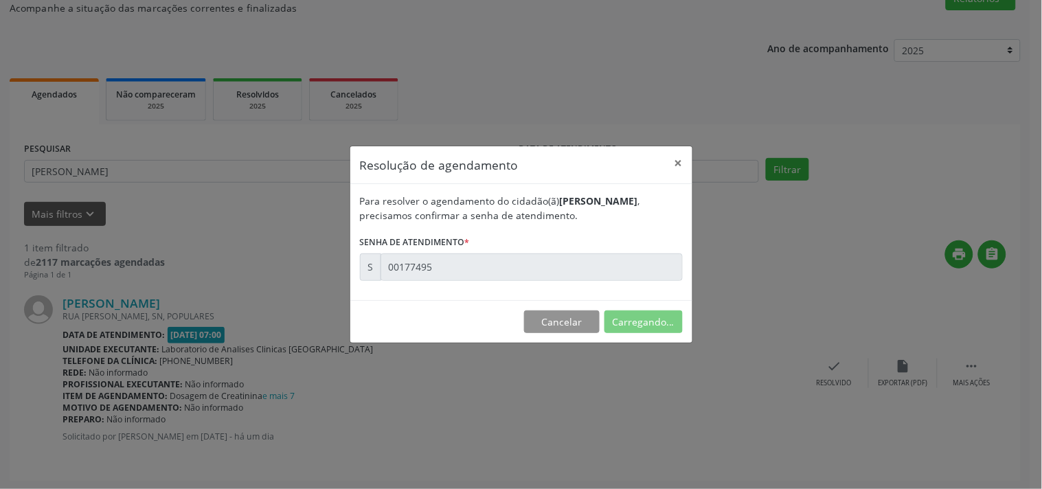
scroll to position [0, 0]
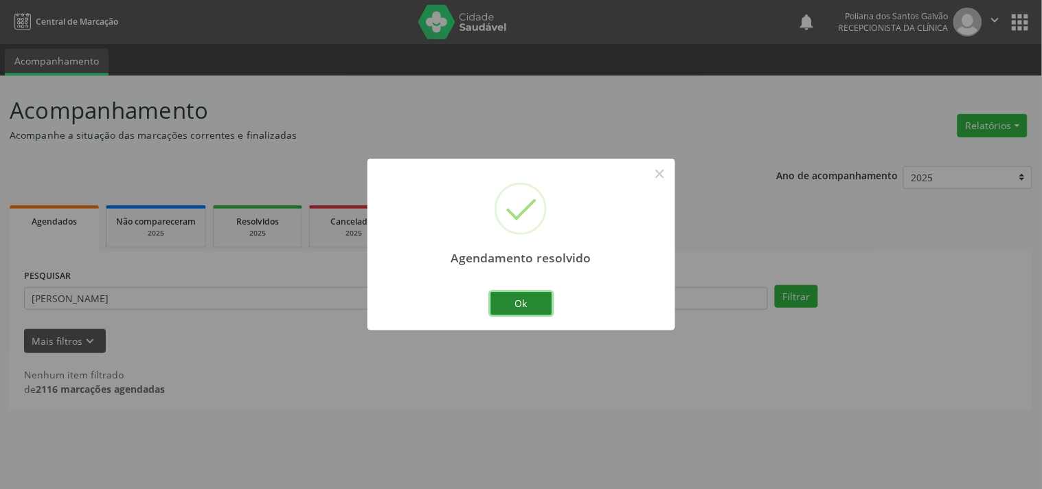
click at [519, 306] on button "Ok" at bounding box center [522, 303] width 62 height 23
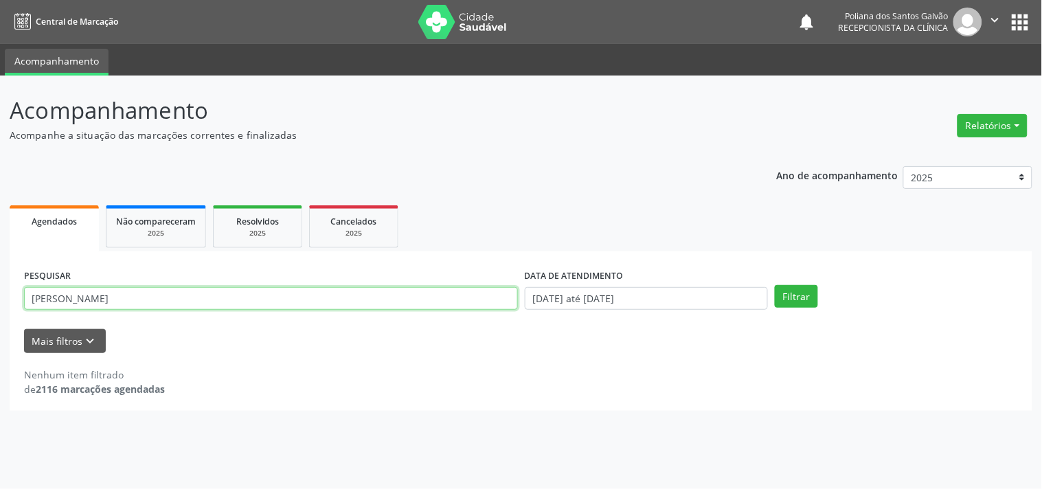
drag, startPoint x: 443, startPoint y: 302, endPoint x: 0, endPoint y: 181, distance: 459.0
click at [0, 203] on div "Acompanhamento Acompanhe a situação das marcações correntes e finalizadas Relat…" at bounding box center [521, 283] width 1042 height 414
type input "[PERSON_NAME]"
click at [775, 285] on button "Filtrar" at bounding box center [796, 296] width 43 height 23
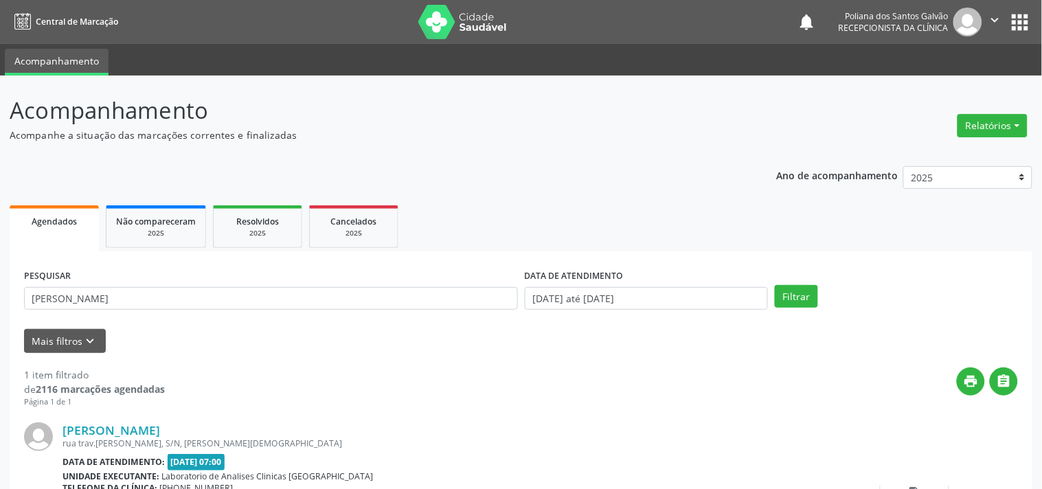
scroll to position [127, 0]
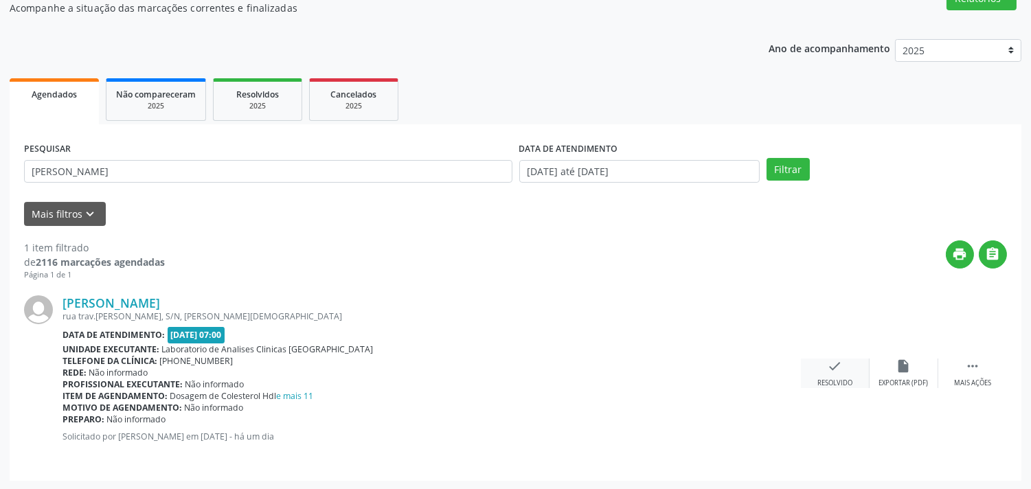
click at [825, 383] on div "Resolvido" at bounding box center [835, 384] width 35 height 10
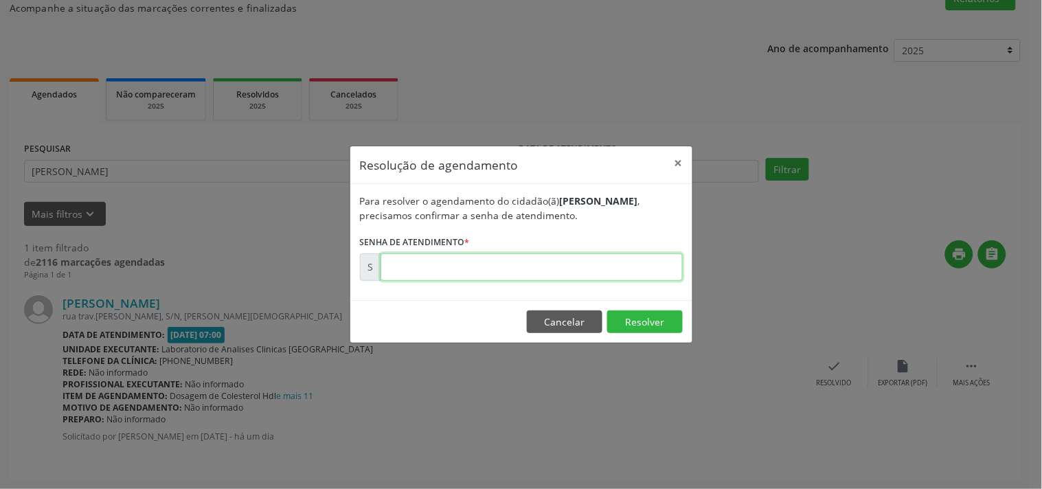
click at [665, 257] on input "text" at bounding box center [532, 267] width 302 height 27
type input "00177470"
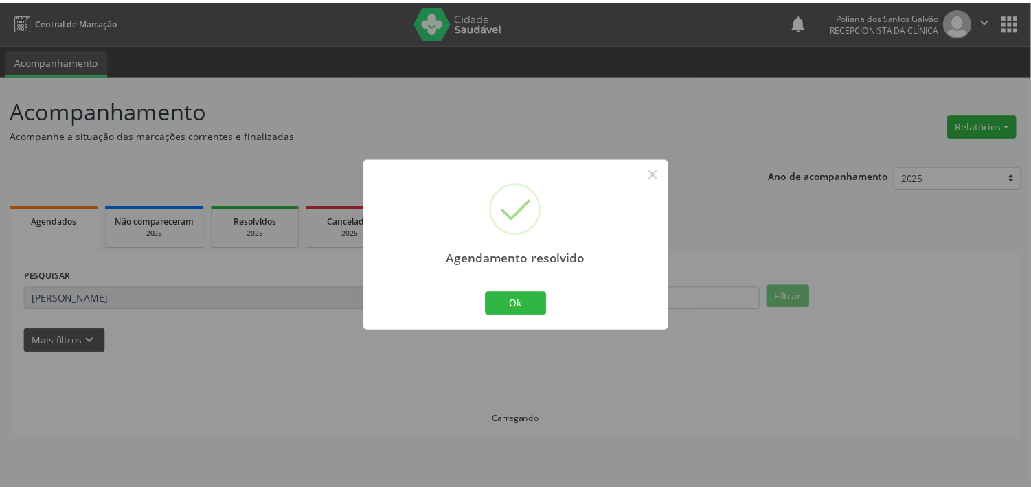
scroll to position [0, 0]
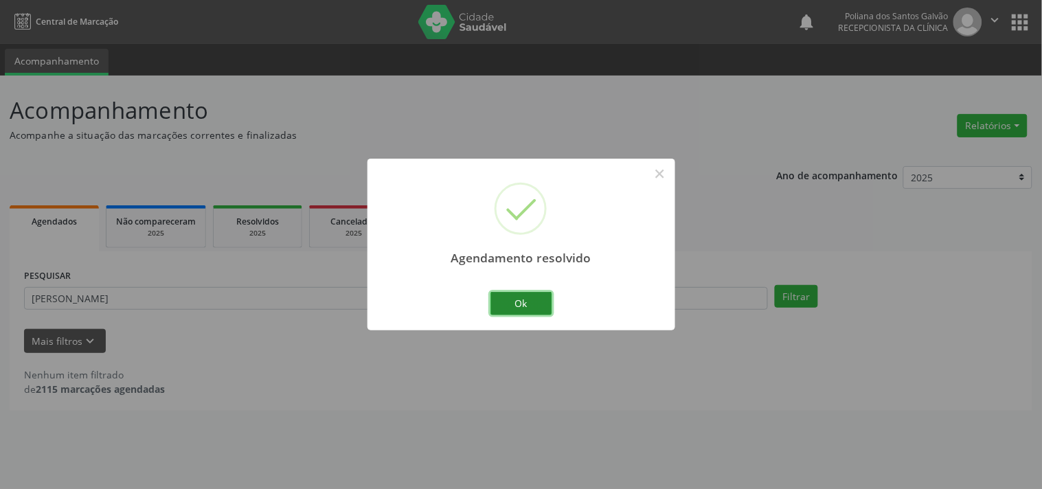
click at [537, 304] on button "Ok" at bounding box center [522, 303] width 62 height 23
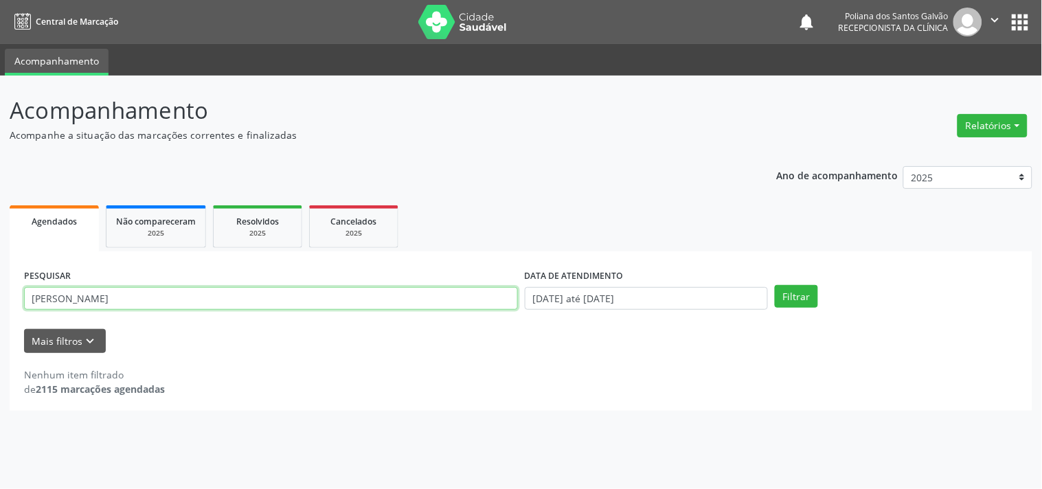
drag, startPoint x: 443, startPoint y: 291, endPoint x: 0, endPoint y: 122, distance: 473.5
click at [0, 74] on div "Central de Marcação notifications Poliana dos Santos Galvão Recepcionista da cl…" at bounding box center [521, 244] width 1042 height 489
type input "[PERSON_NAME]"
click at [775, 285] on button "Filtrar" at bounding box center [796, 296] width 43 height 23
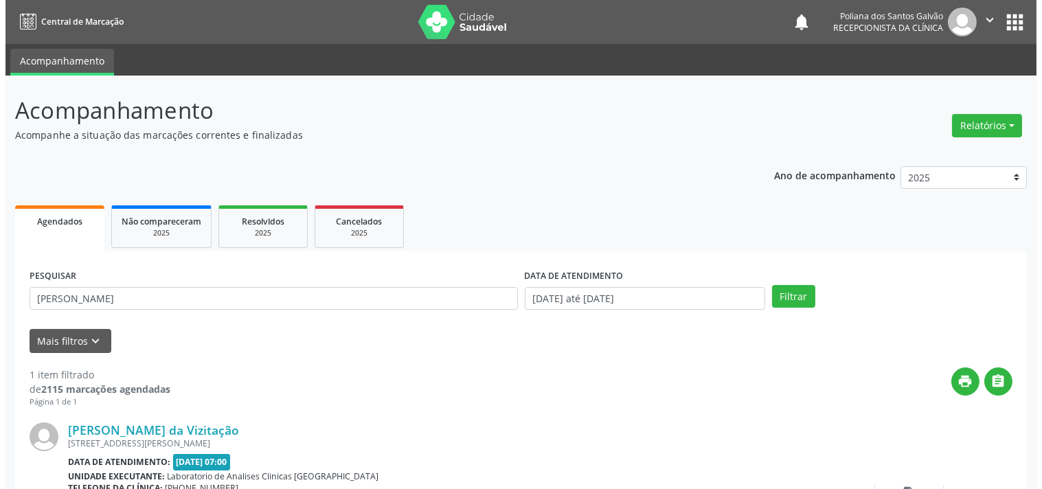
scroll to position [127, 0]
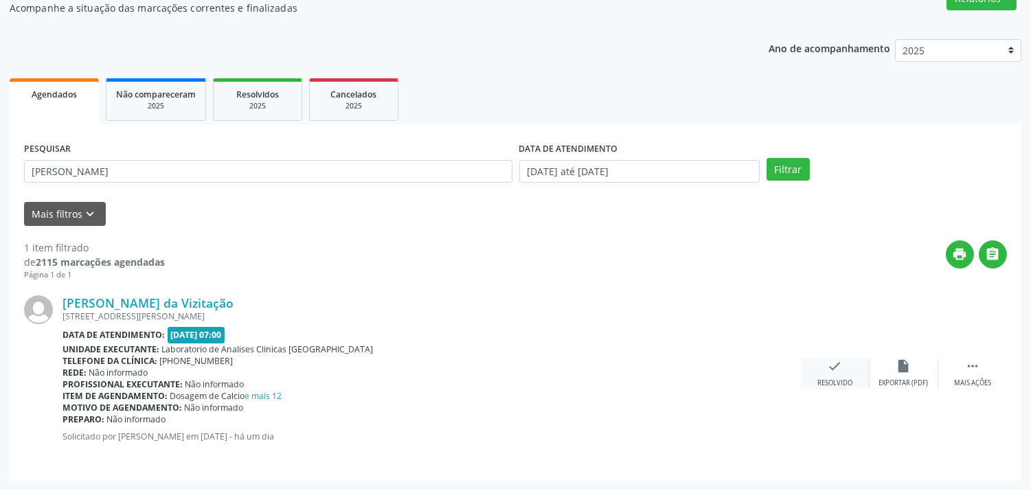
click at [836, 366] on icon "check" at bounding box center [835, 366] width 15 height 15
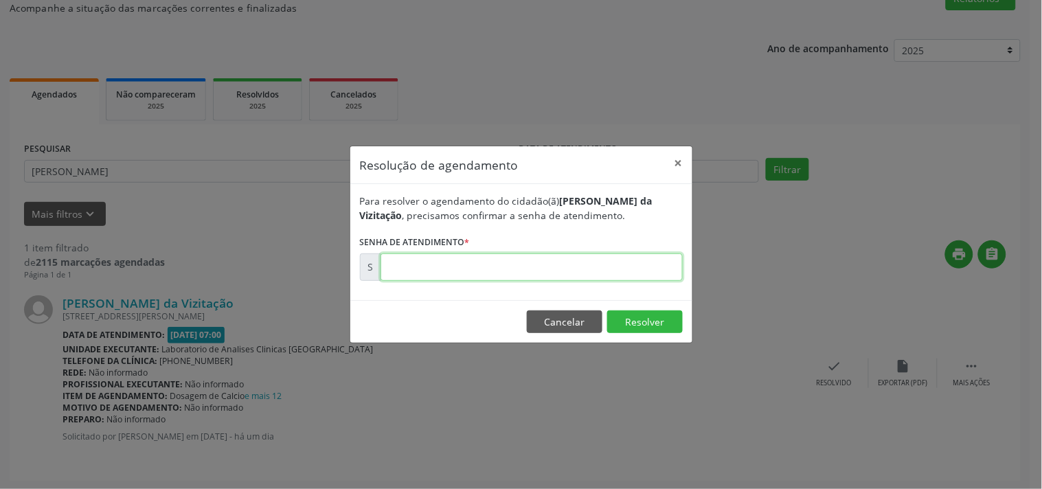
click at [627, 271] on input "text" at bounding box center [532, 267] width 302 height 27
type input "00177461"
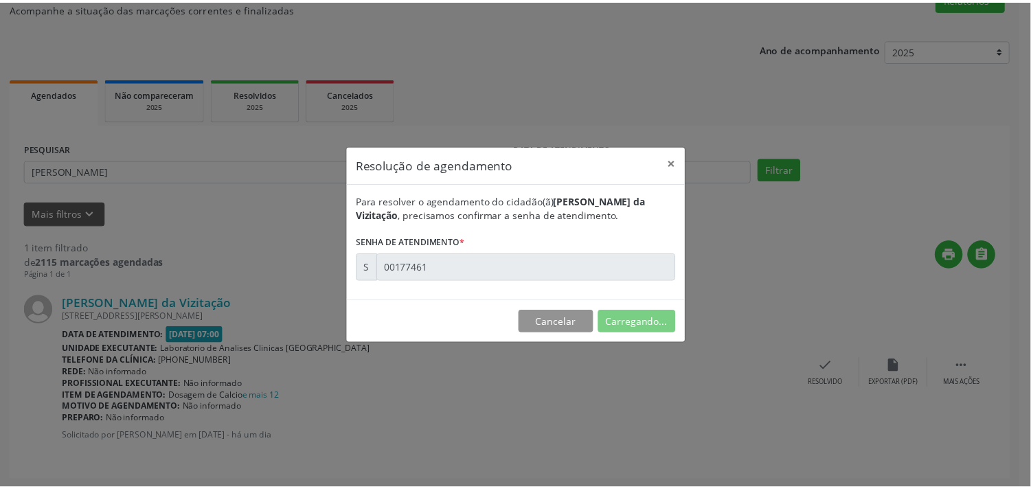
scroll to position [0, 0]
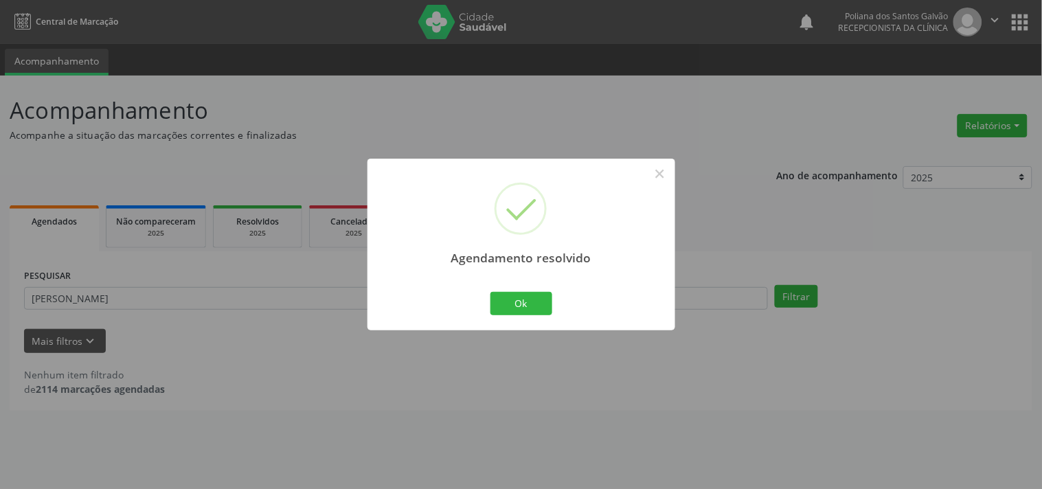
click at [509, 319] on div "Agendamento resolvido × Ok Cancel" at bounding box center [522, 244] width 308 height 171
click at [511, 293] on button "Ok" at bounding box center [522, 303] width 62 height 23
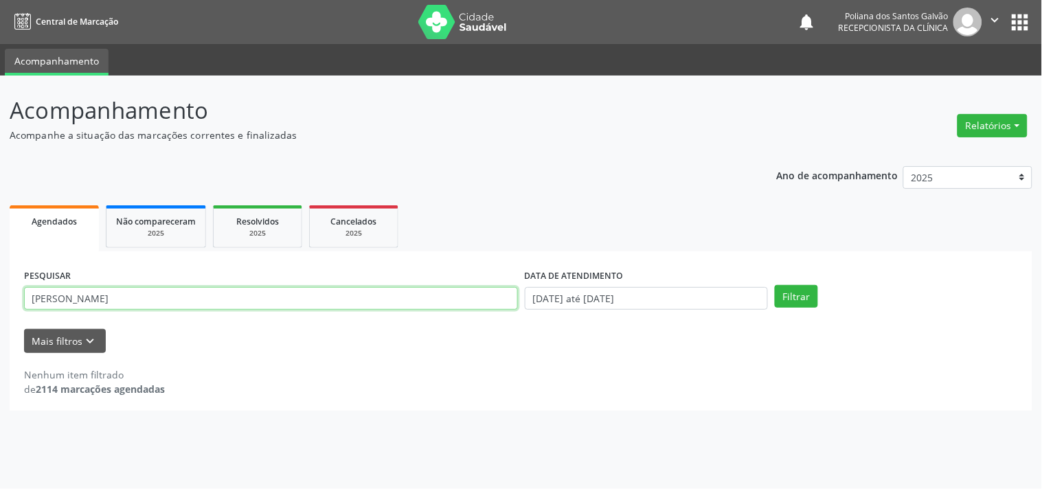
drag, startPoint x: 465, startPoint y: 299, endPoint x: 0, endPoint y: 14, distance: 545.7
click at [0, 14] on div "Central de Marcação notifications Poliana dos Santos Galvão Recepcionista da cl…" at bounding box center [521, 244] width 1042 height 489
type input "IRONE"
click at [775, 285] on button "Filtrar" at bounding box center [796, 296] width 43 height 23
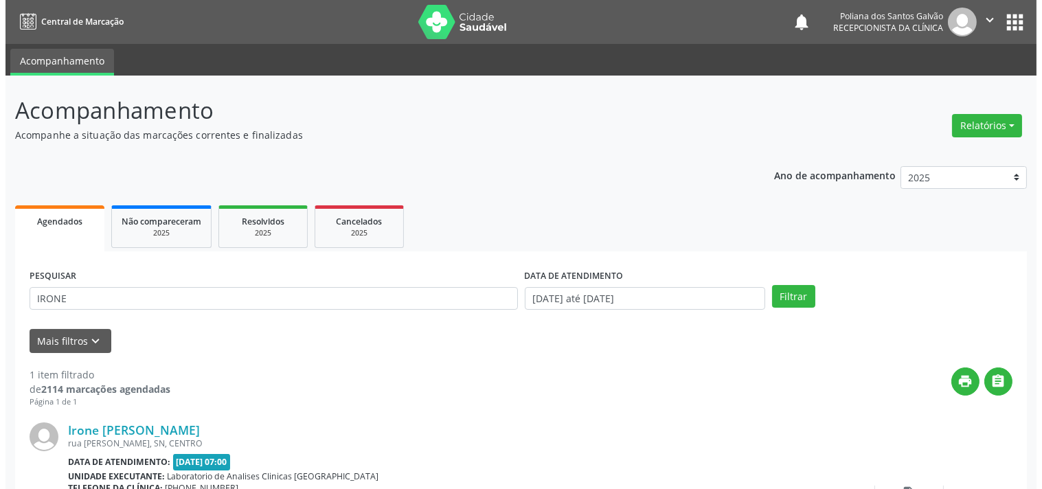
scroll to position [127, 0]
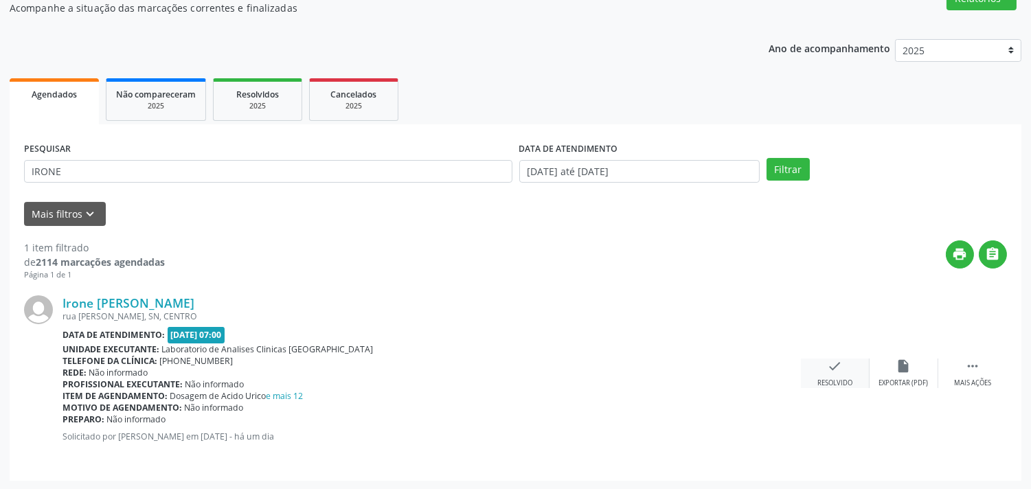
click at [830, 368] on icon "check" at bounding box center [835, 366] width 15 height 15
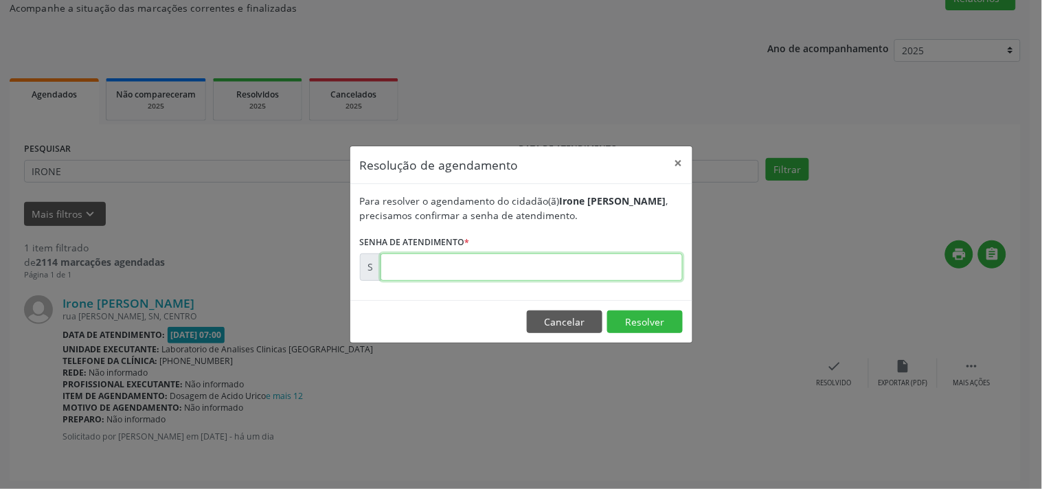
click at [626, 255] on input "text" at bounding box center [532, 267] width 302 height 27
type input "00177473"
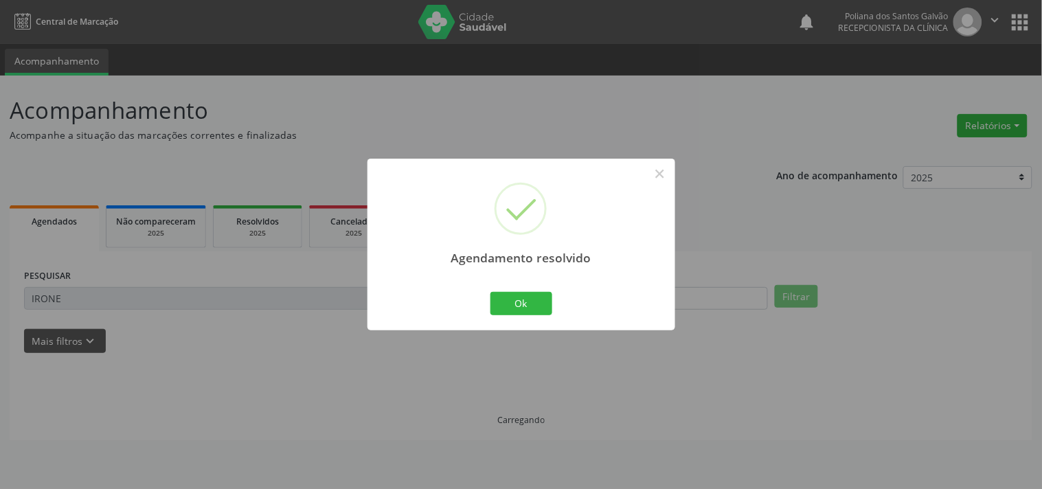
scroll to position [0, 0]
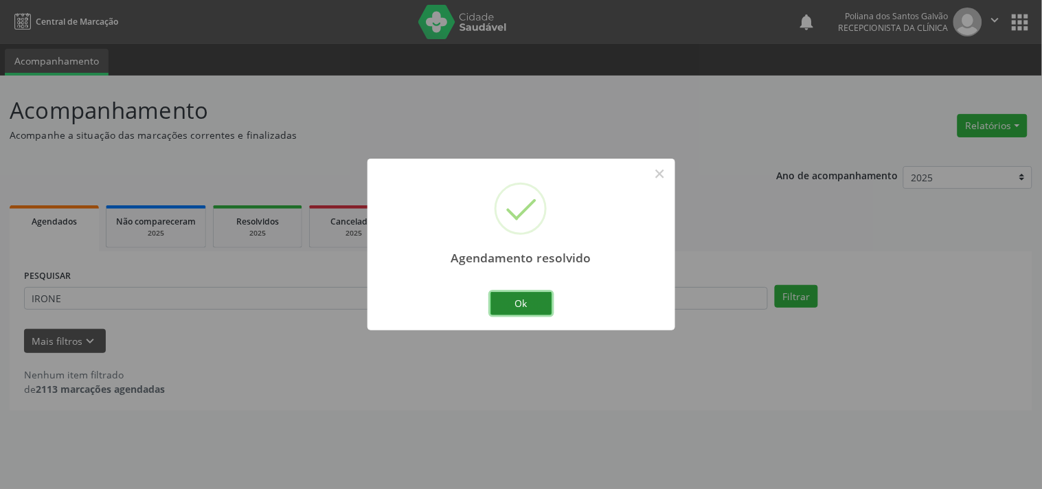
click at [535, 301] on button "Ok" at bounding box center [522, 303] width 62 height 23
